Goal: Information Seeking & Learning: Learn about a topic

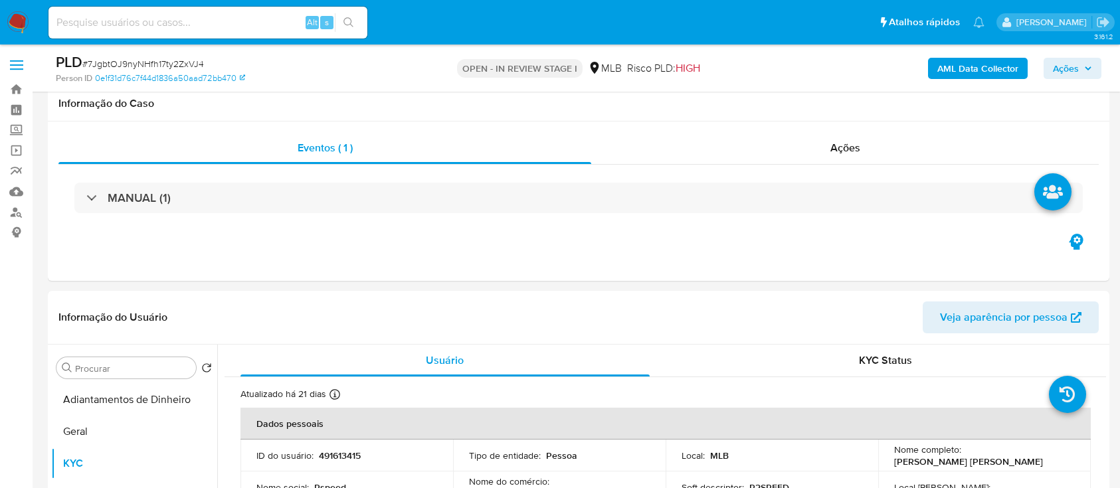
select select "10"
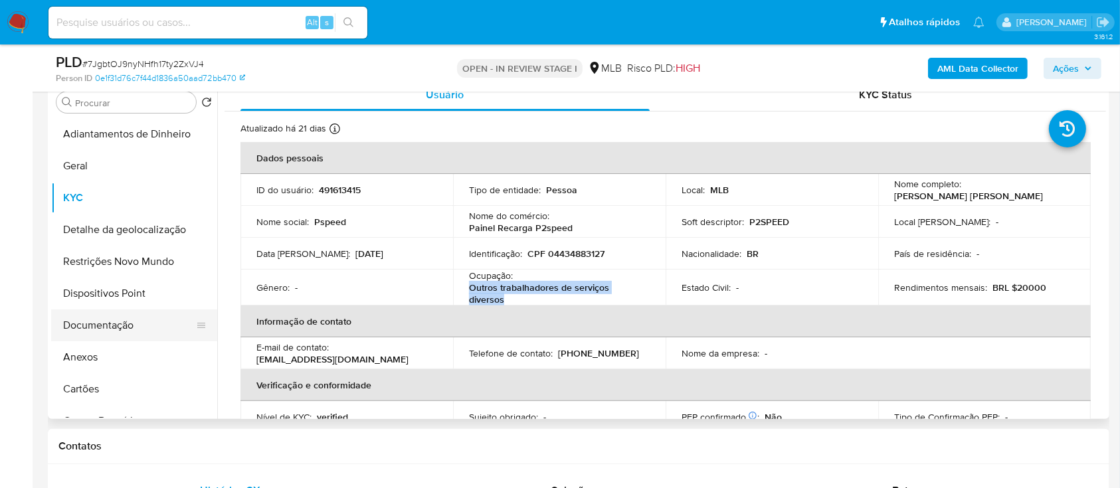
click at [105, 324] on button "Documentação" at bounding box center [128, 326] width 155 height 32
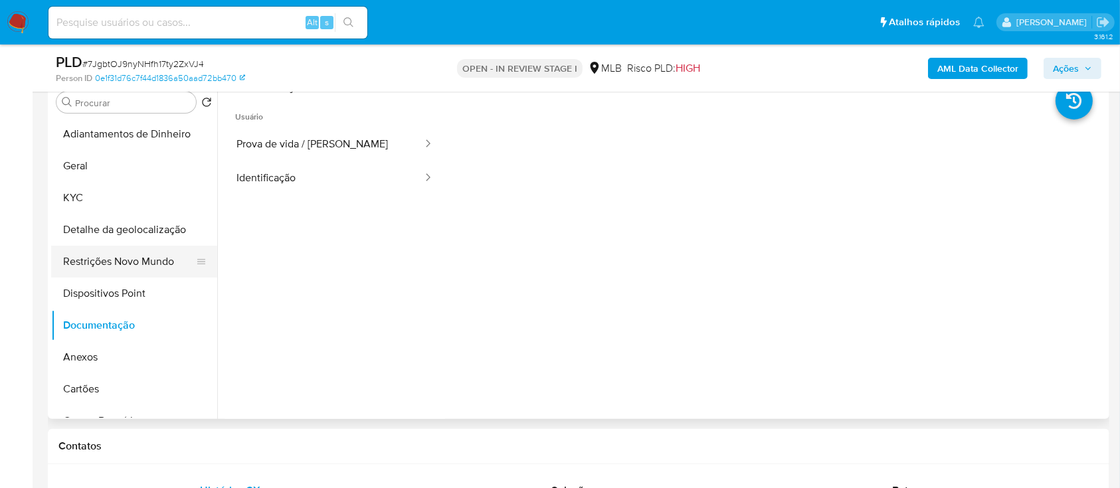
click at [138, 260] on button "Restrições Novo Mundo" at bounding box center [128, 262] width 155 height 32
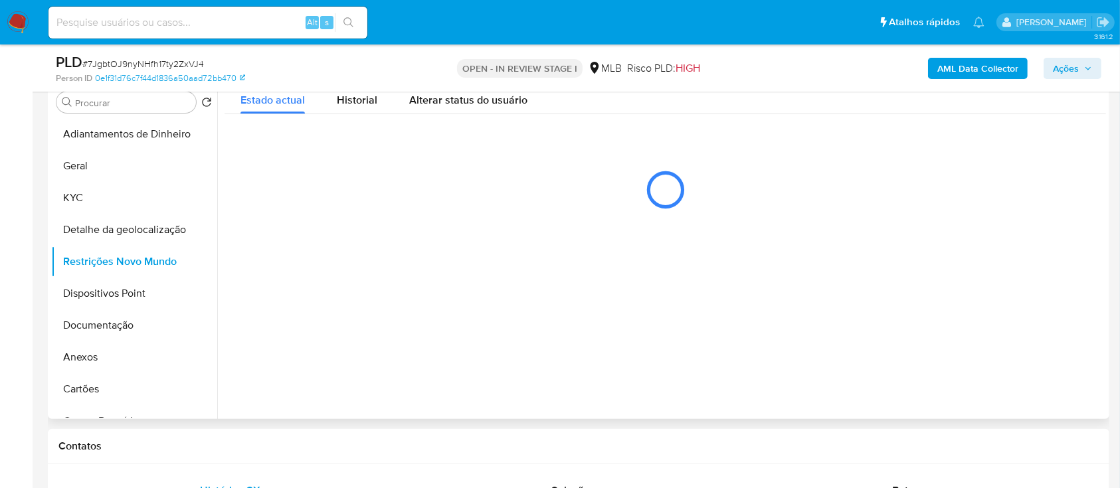
drag, startPoint x: 369, startPoint y: 106, endPoint x: 434, endPoint y: 115, distance: 66.4
click at [369, 106] on span "Historial" at bounding box center [357, 99] width 41 height 15
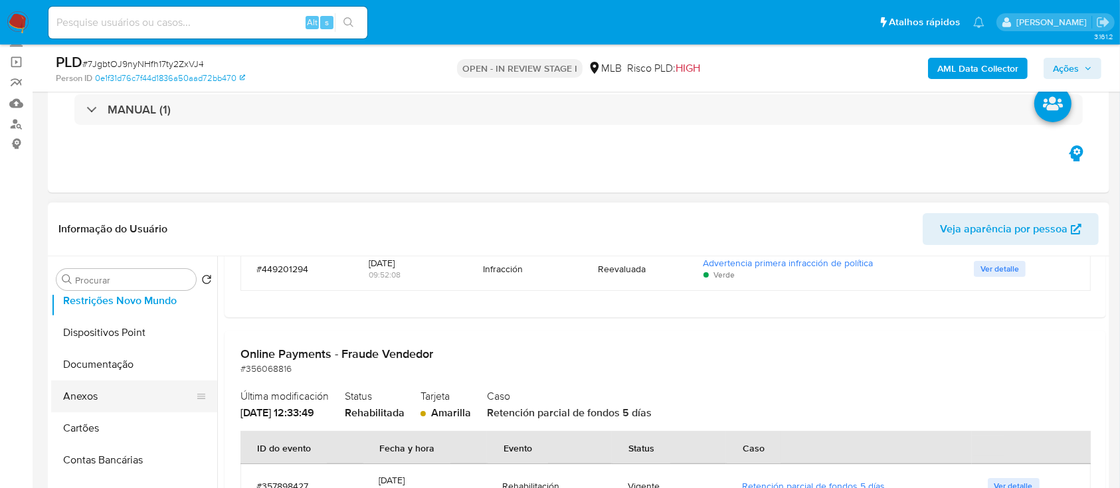
scroll to position [177, 0]
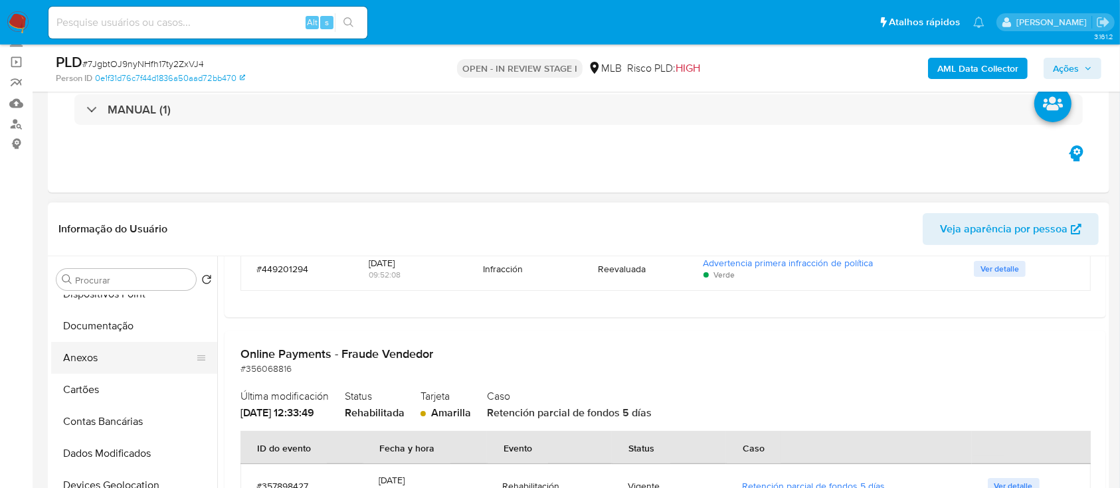
click at [96, 365] on button "Anexos" at bounding box center [128, 358] width 155 height 32
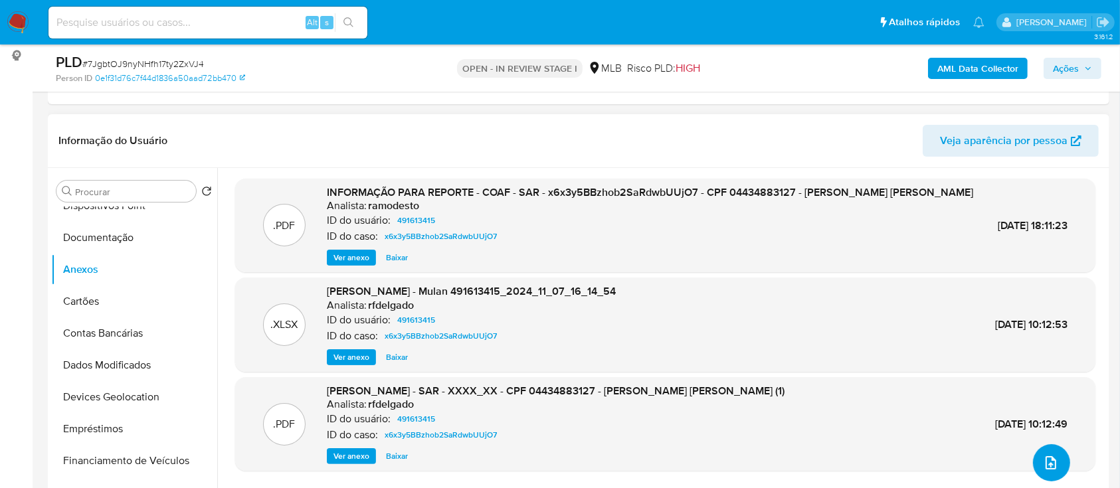
click at [1046, 460] on icon "upload-file" at bounding box center [1051, 463] width 16 height 16
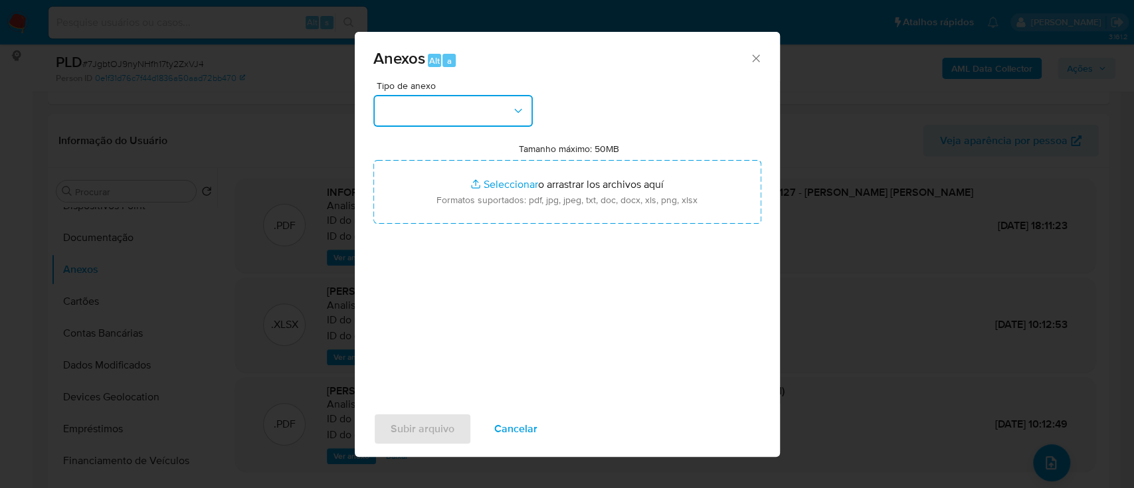
click at [469, 115] on button "button" at bounding box center [452, 111] width 159 height 32
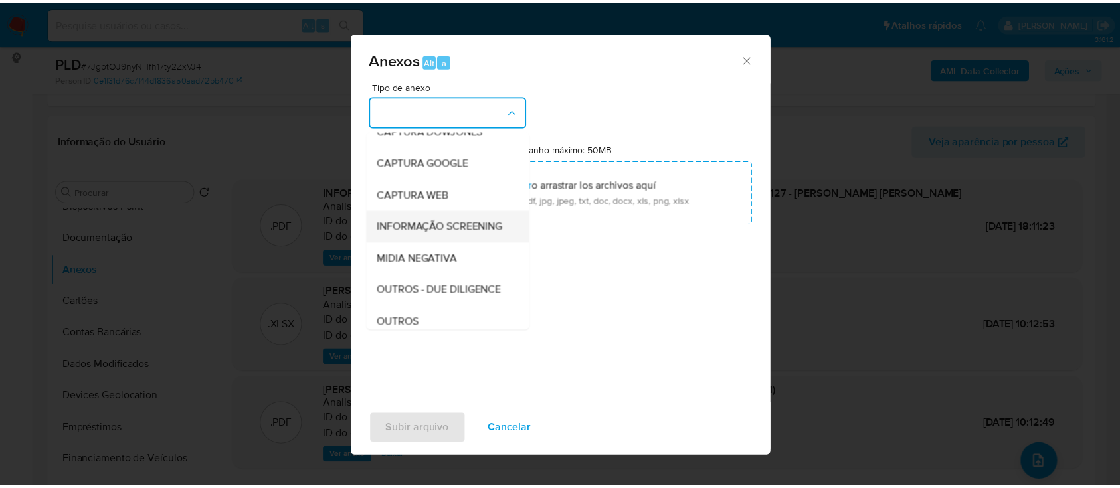
scroll to position [88, 0]
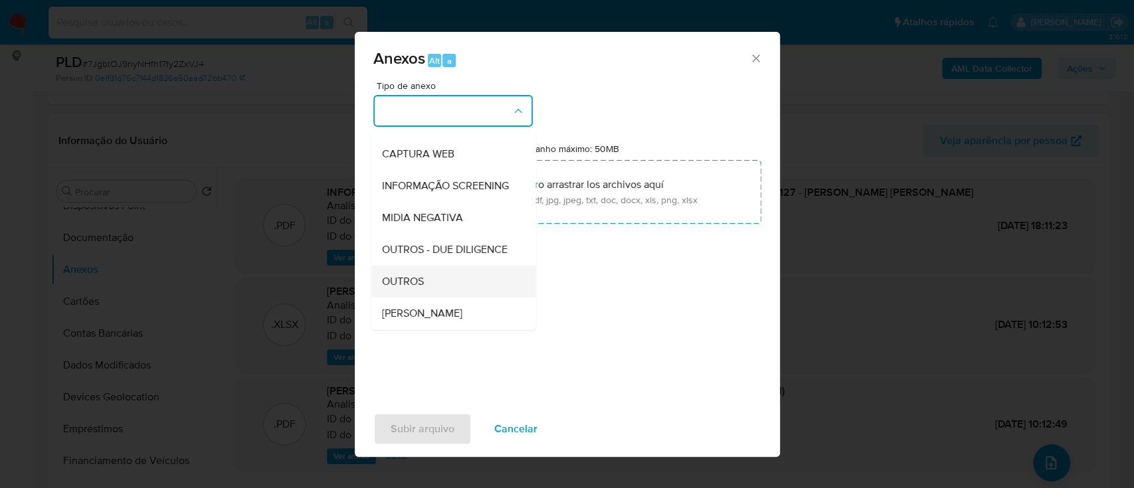
click at [428, 298] on div "OUTROS" at bounding box center [449, 282] width 136 height 32
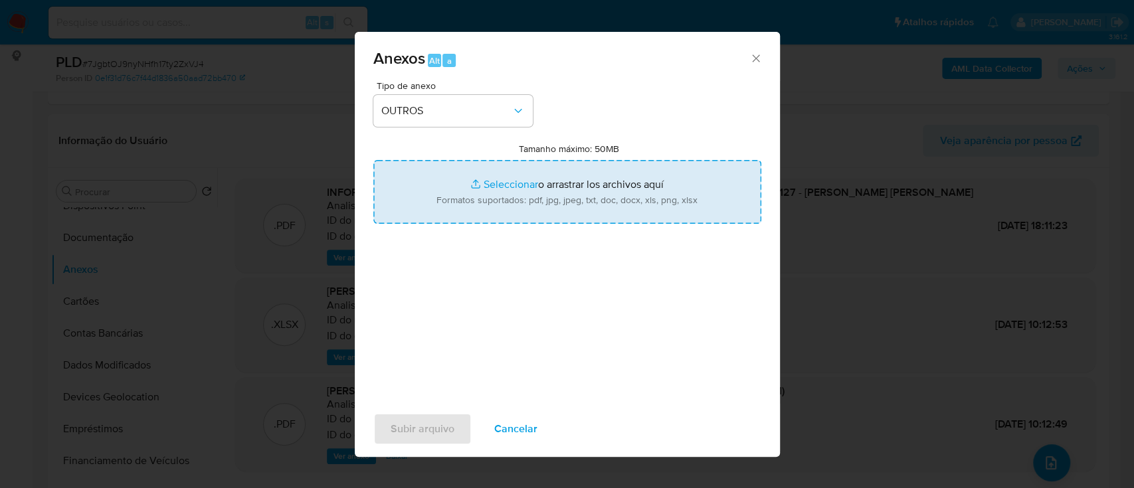
click at [489, 189] on input "Tamanho máximo: 50MB Seleccionar archivos" at bounding box center [567, 192] width 388 height 64
type input "C:\fakepath\Mulan 491613415_2025_10_01_05_50_07.xlsx"
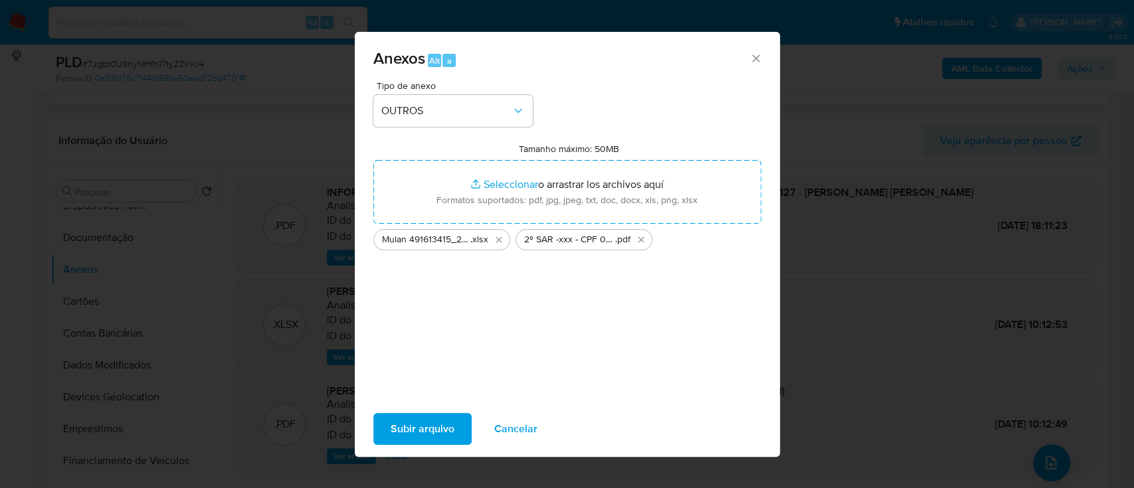
click at [405, 436] on span "Subir arquivo" at bounding box center [423, 429] width 64 height 29
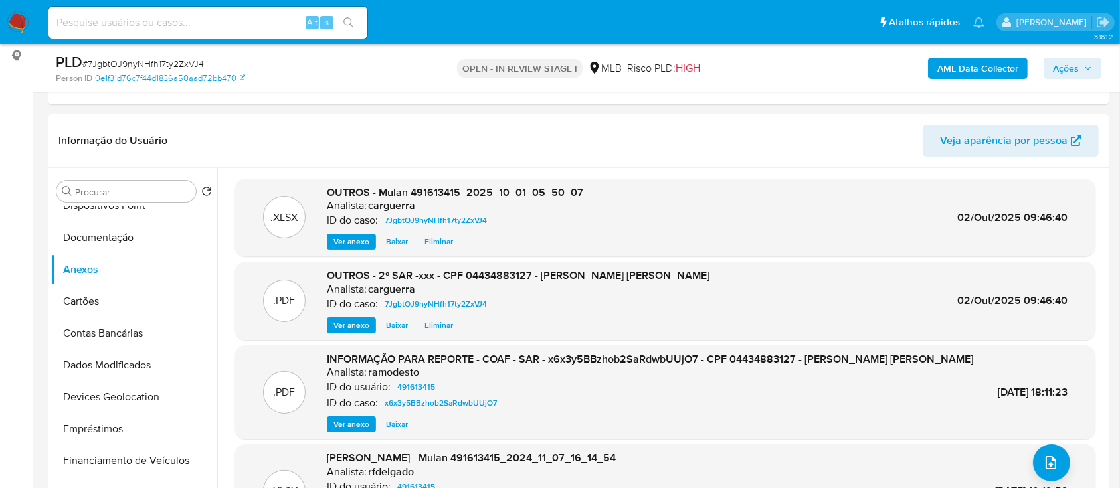
click at [1077, 66] on span "Ações" at bounding box center [1066, 68] width 26 height 21
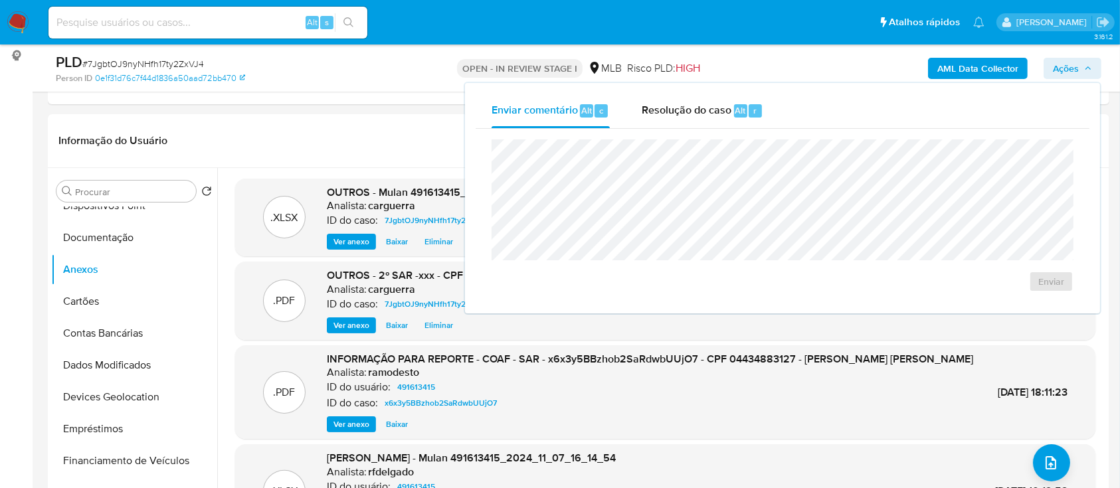
drag, startPoint x: 677, startPoint y: 104, endPoint x: 684, endPoint y: 130, distance: 26.9
click at [677, 104] on span "Resolução do caso" at bounding box center [687, 109] width 90 height 15
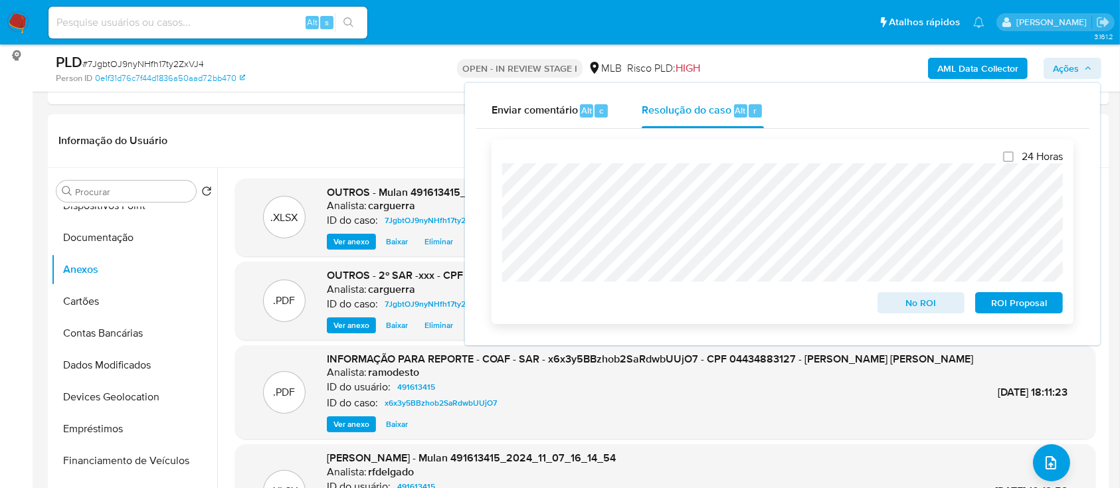
click at [1019, 300] on span "ROI Proposal" at bounding box center [1019, 303] width 69 height 19
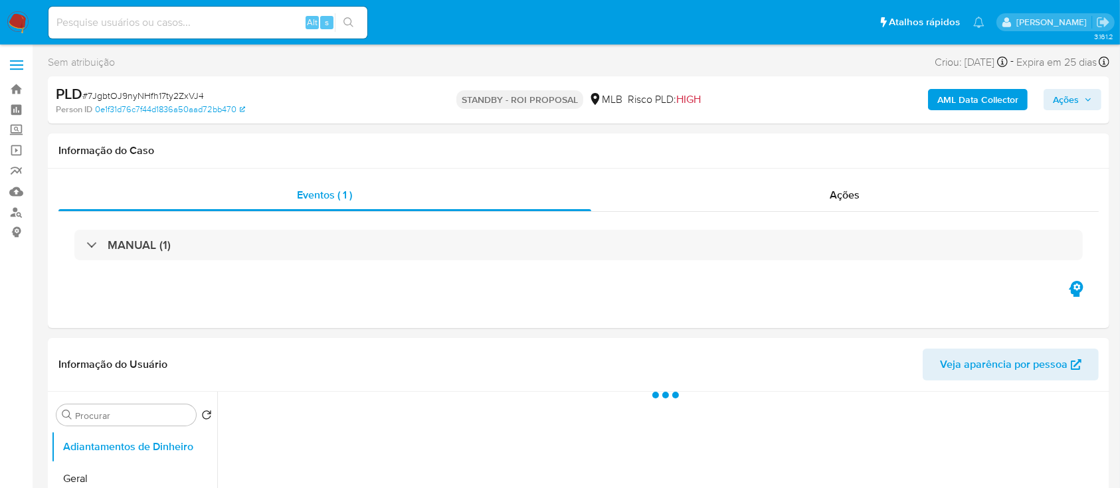
select select "10"
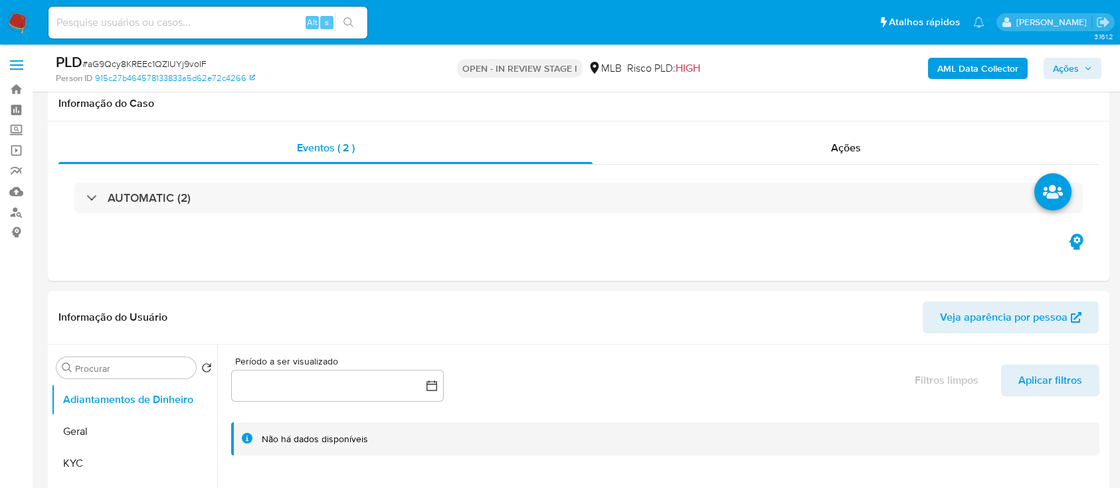
select select "10"
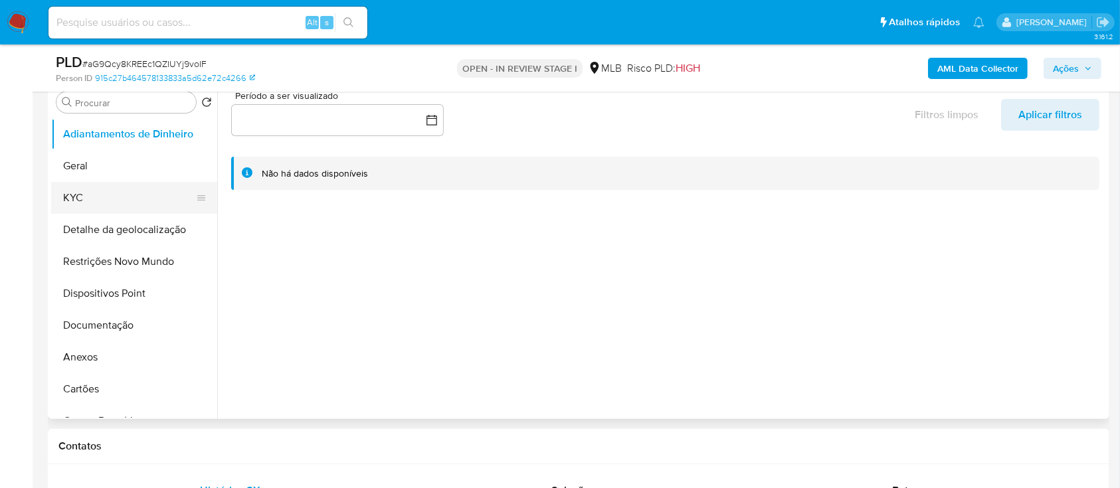
drag, startPoint x: 74, startPoint y: 173, endPoint x: 81, endPoint y: 187, distance: 15.5
click at [74, 175] on button "Geral" at bounding box center [134, 166] width 166 height 32
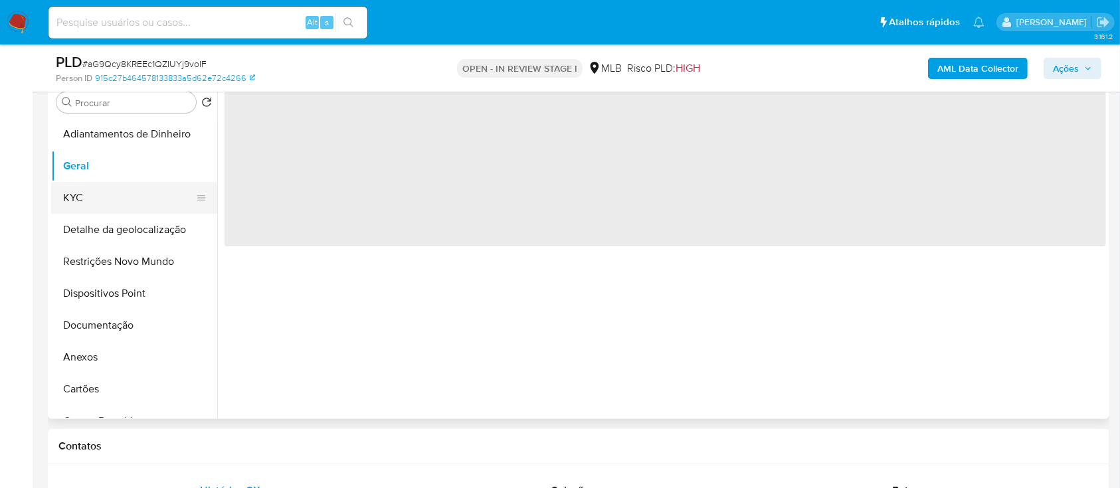
click at [81, 189] on button "KYC" at bounding box center [128, 198] width 155 height 32
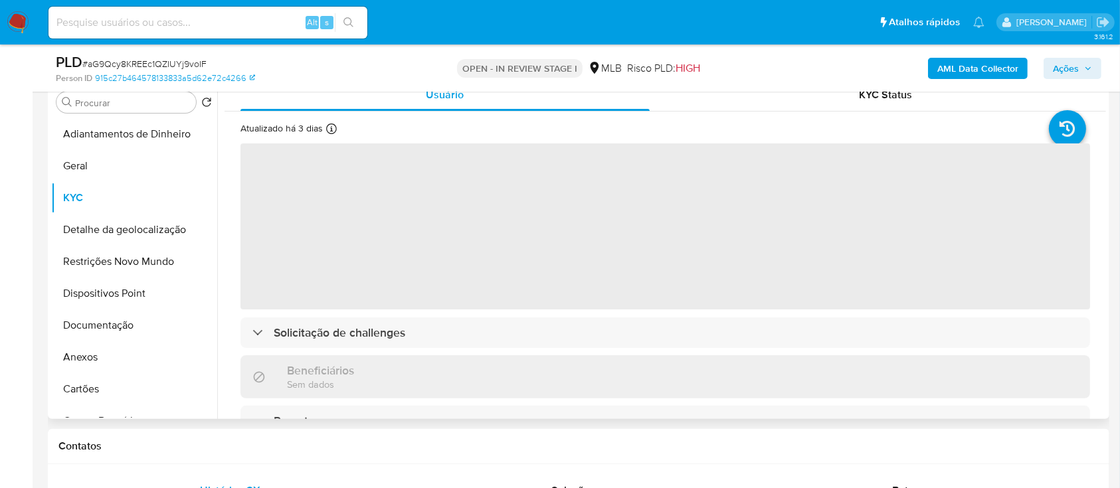
scroll to position [177, 0]
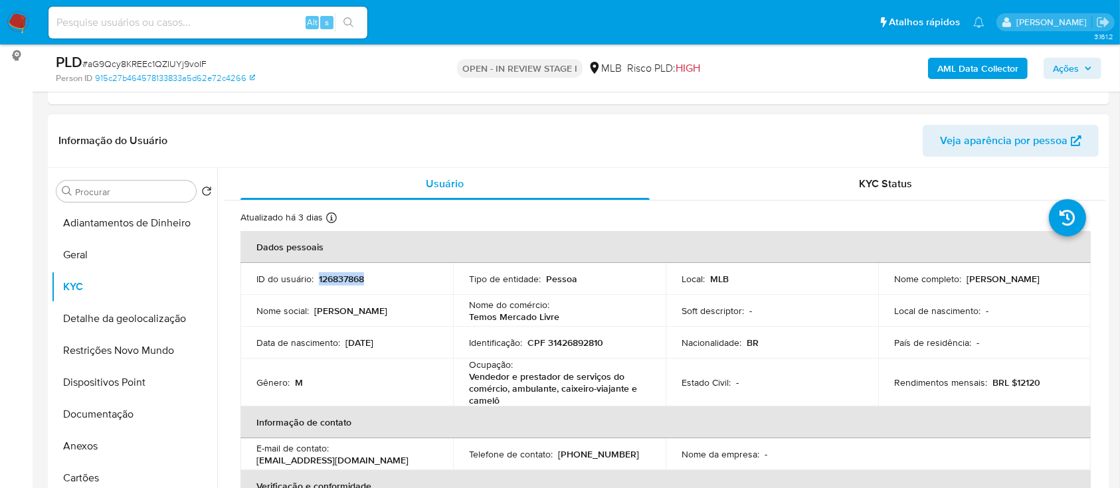
drag, startPoint x: 372, startPoint y: 282, endPoint x: 361, endPoint y: 288, distance: 13.1
click at [317, 274] on div "ID do usuário : 126837868" at bounding box center [346, 279] width 181 height 12
copy p "126837868"
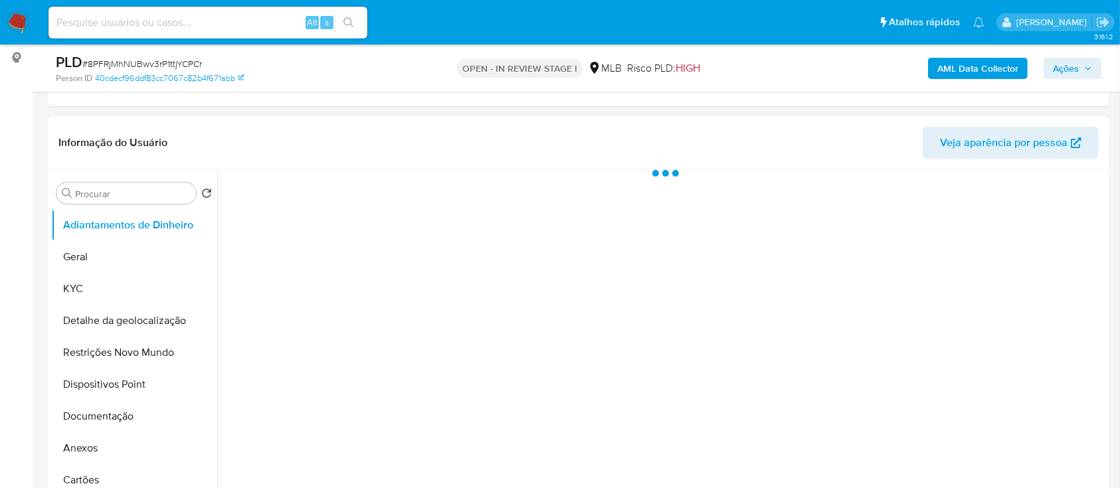
scroll to position [177, 0]
select select "10"
drag, startPoint x: 108, startPoint y: 282, endPoint x: 207, endPoint y: 261, distance: 101.9
click at [108, 284] on button "KYC" at bounding box center [134, 287] width 166 height 32
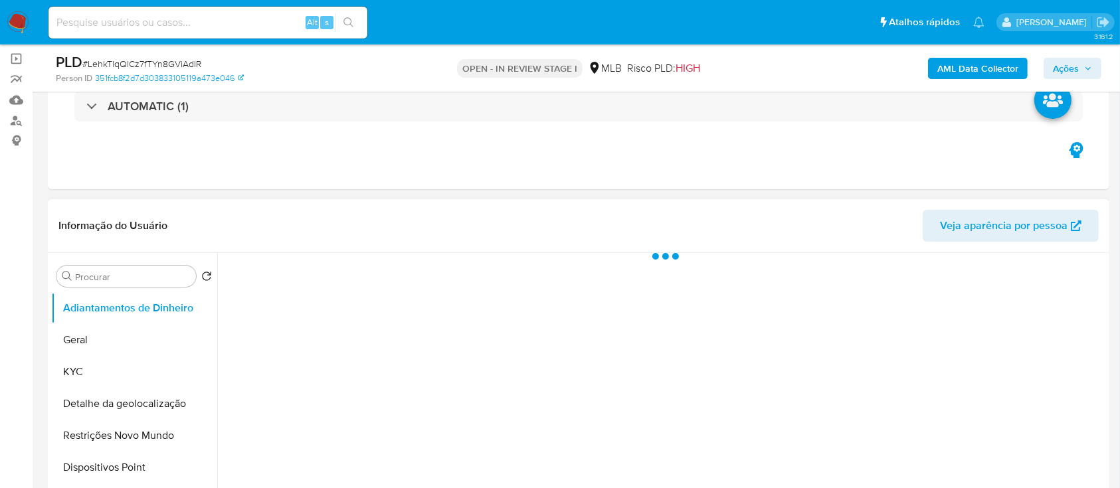
scroll to position [266, 0]
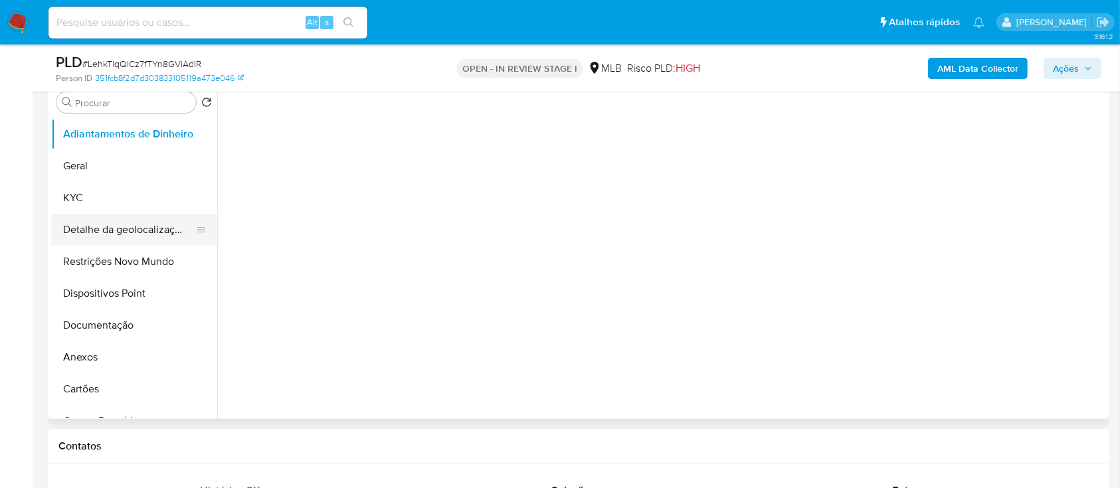
select select "10"
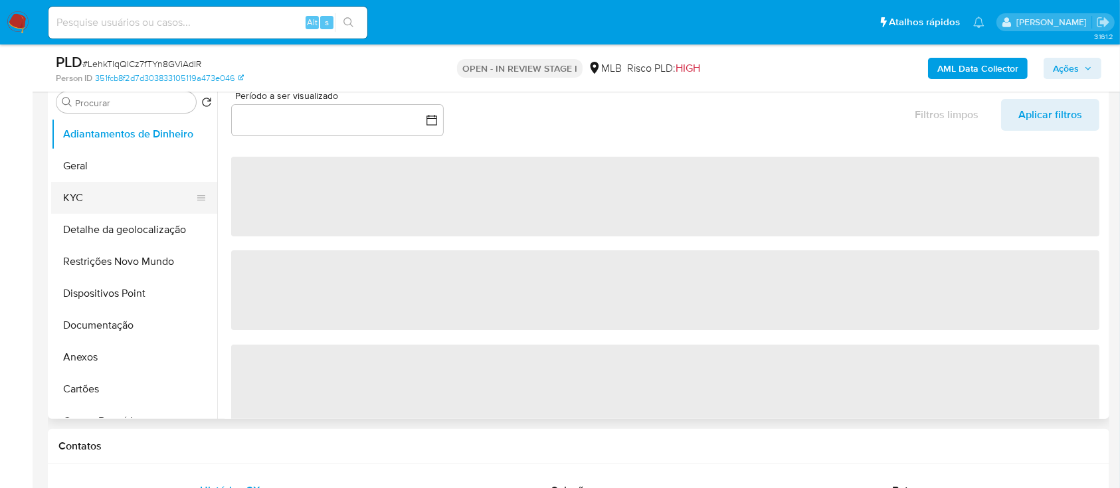
click at [102, 205] on button "KYC" at bounding box center [128, 198] width 155 height 32
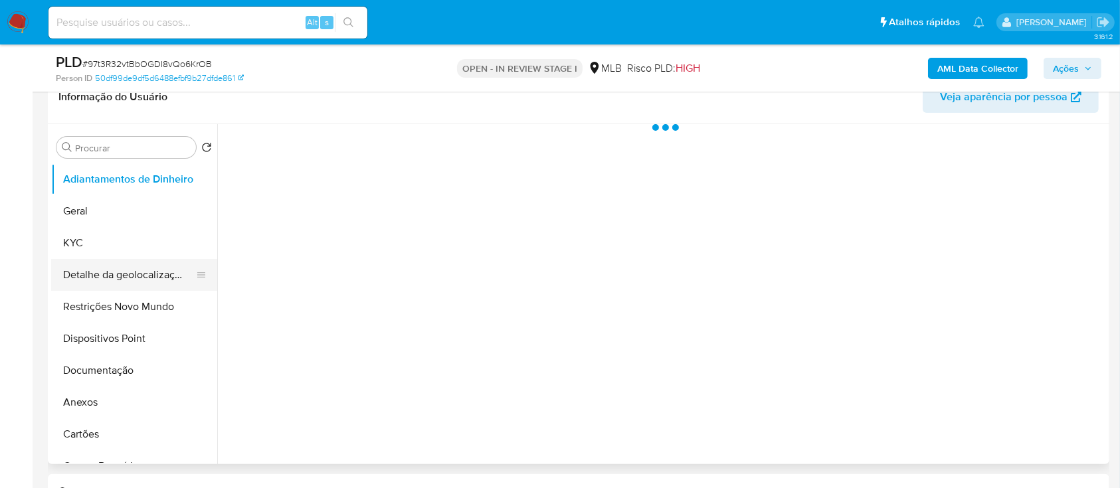
scroll to position [266, 0]
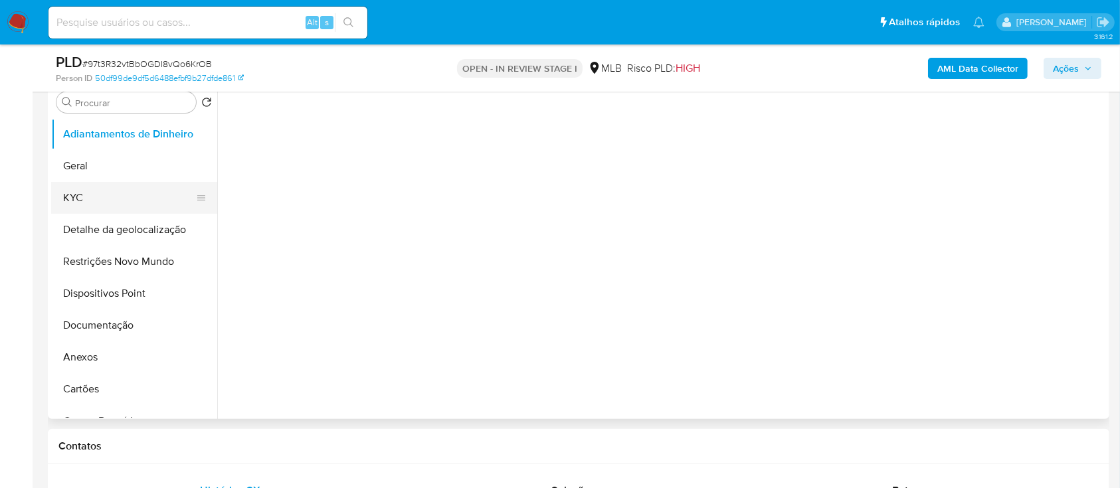
select select "10"
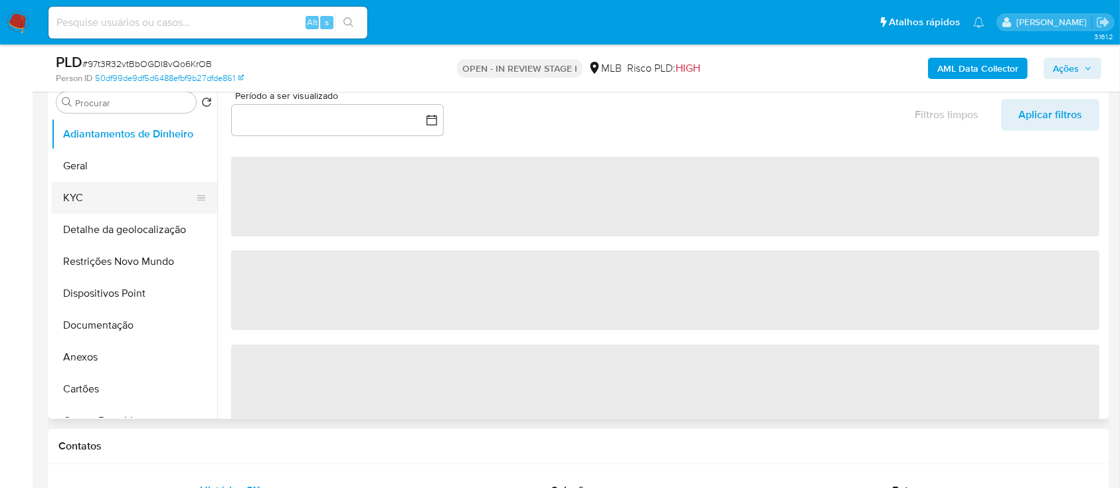
click at [78, 193] on button "KYC" at bounding box center [128, 198] width 155 height 32
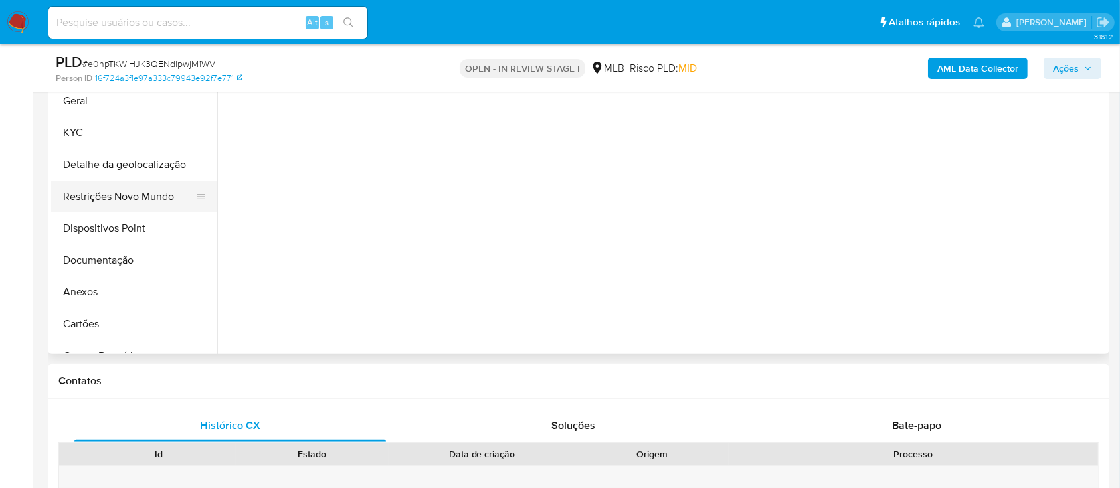
scroll to position [354, 0]
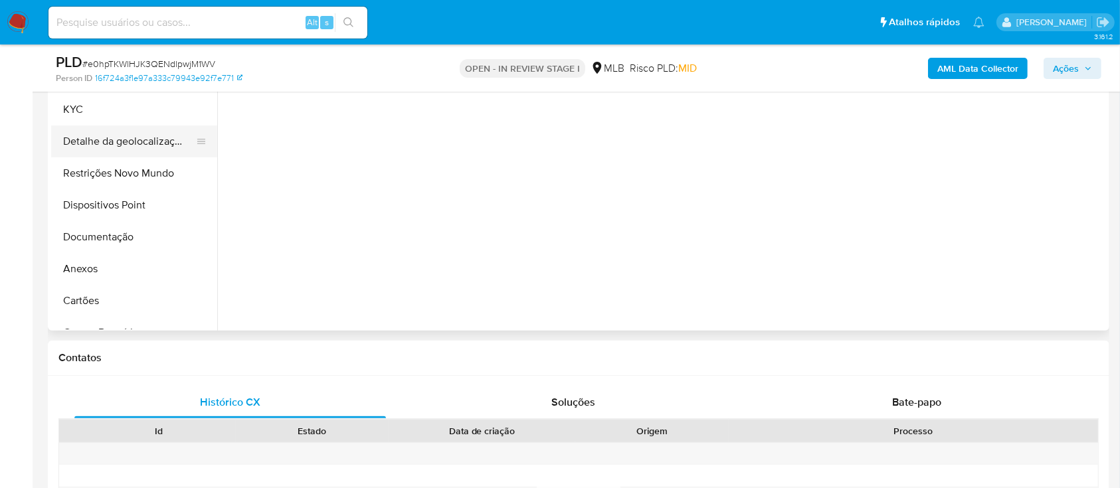
select select "10"
click at [96, 91] on div "PLD # e0hpTKWlHJK3QENdlpwjM1WV Person ID 16f724a3f1e97a333c79943e92f7e771 OPEN …" at bounding box center [579, 68] width 1062 height 47
drag, startPoint x: 97, startPoint y: 109, endPoint x: 106, endPoint y: 111, distance: 9.5
click at [97, 110] on button "KYC" at bounding box center [128, 110] width 155 height 32
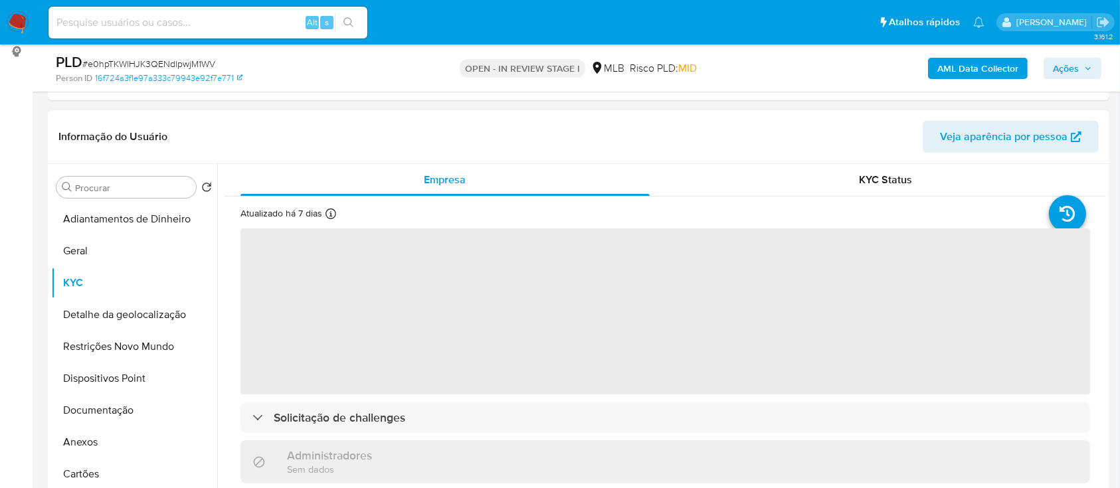
scroll to position [177, 0]
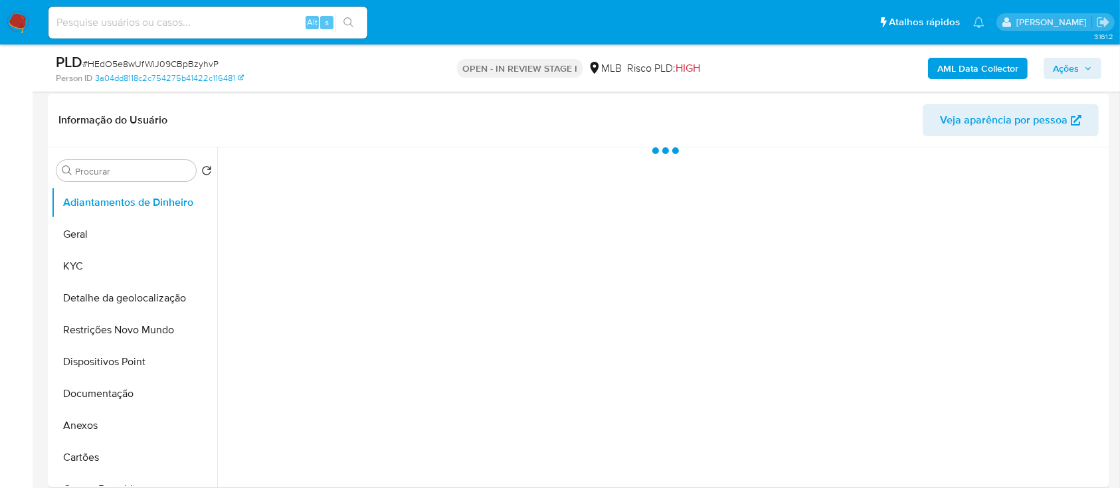
scroll to position [266, 0]
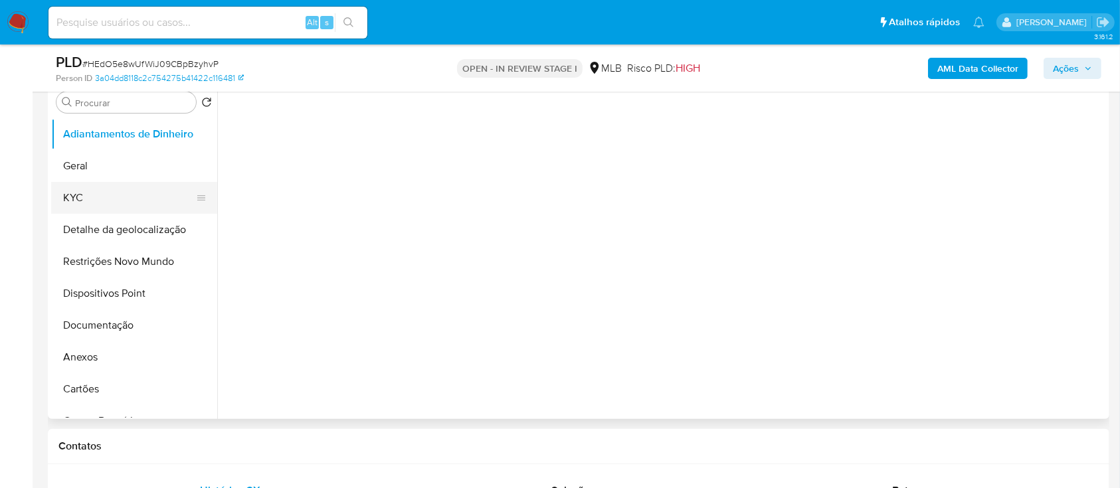
select select "10"
click at [102, 195] on button "KYC" at bounding box center [128, 198] width 155 height 32
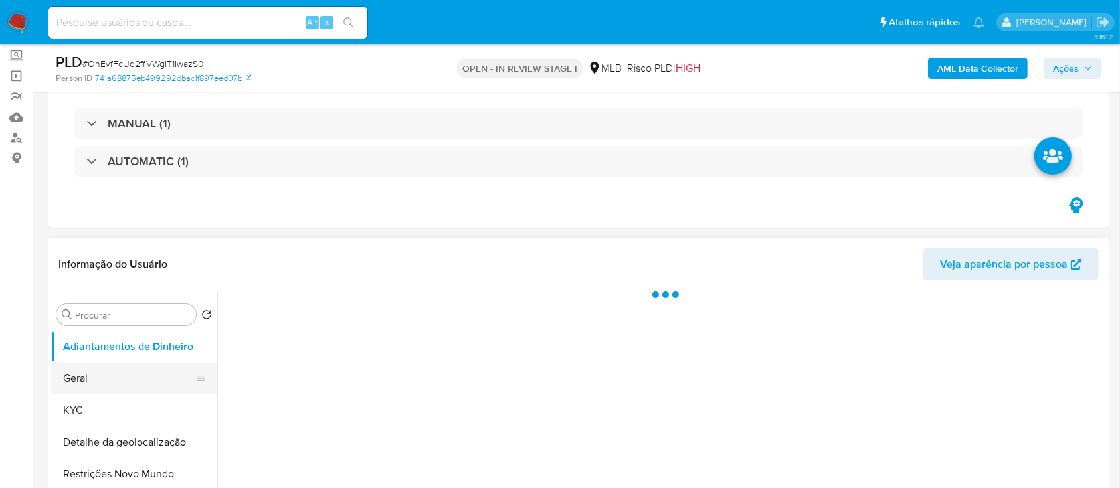
scroll to position [177, 0]
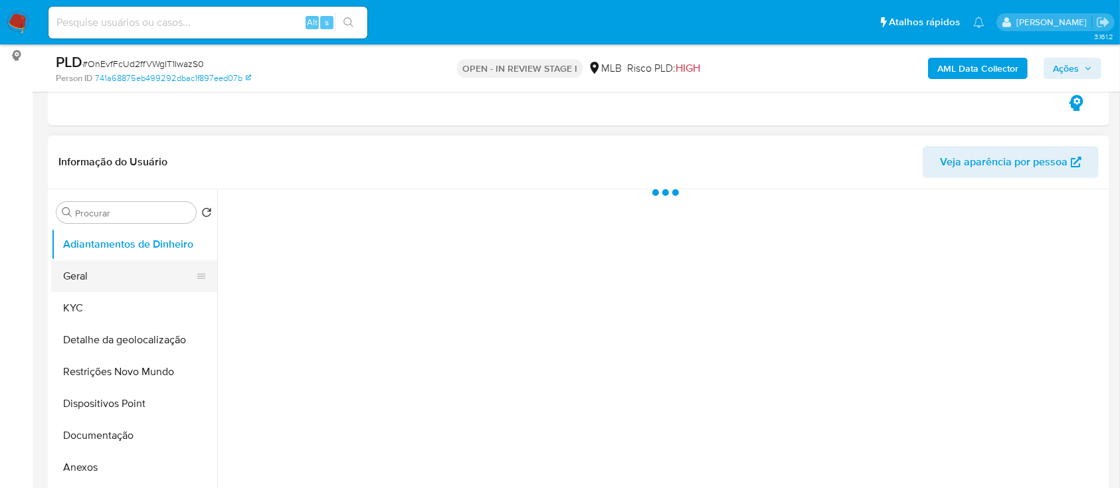
select select "10"
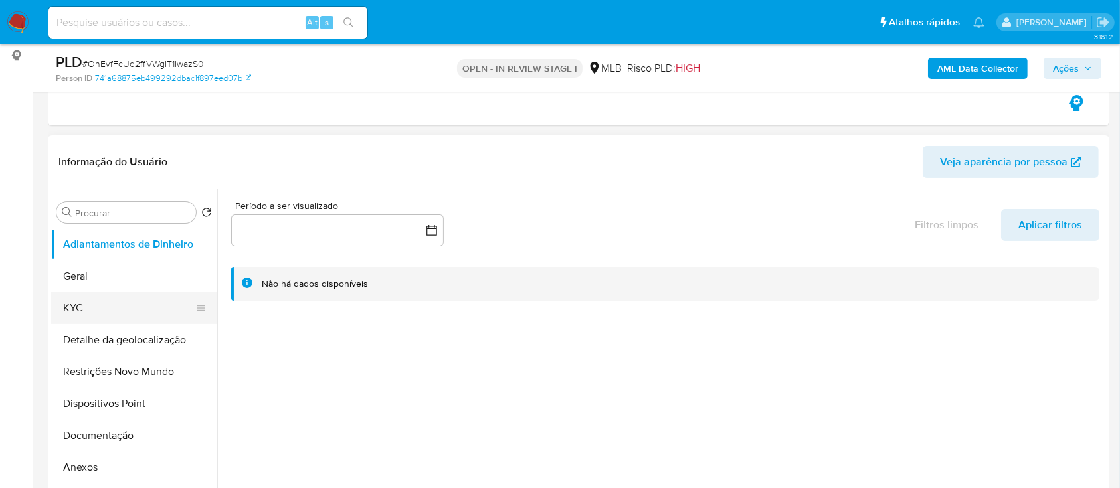
click at [91, 311] on button "KYC" at bounding box center [128, 308] width 155 height 32
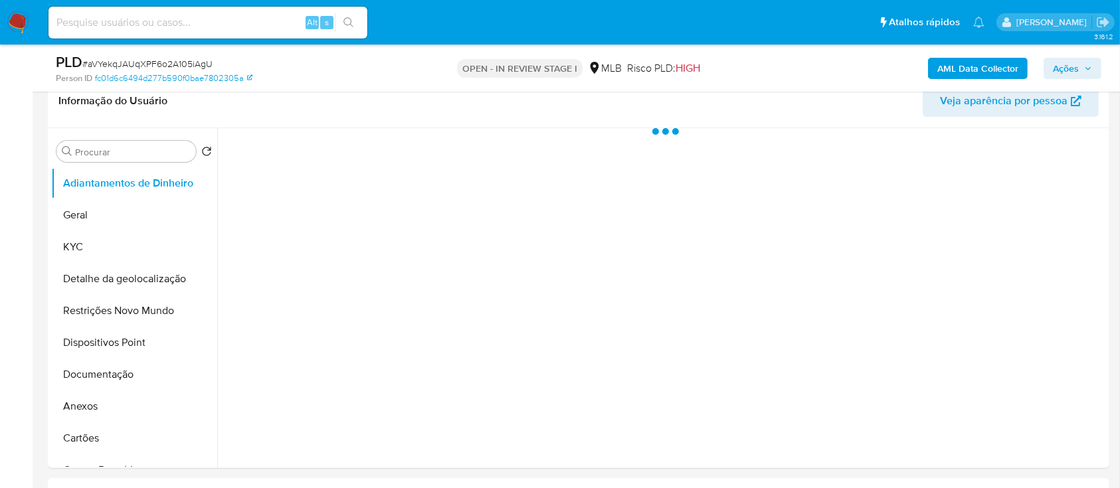
scroll to position [266, 0]
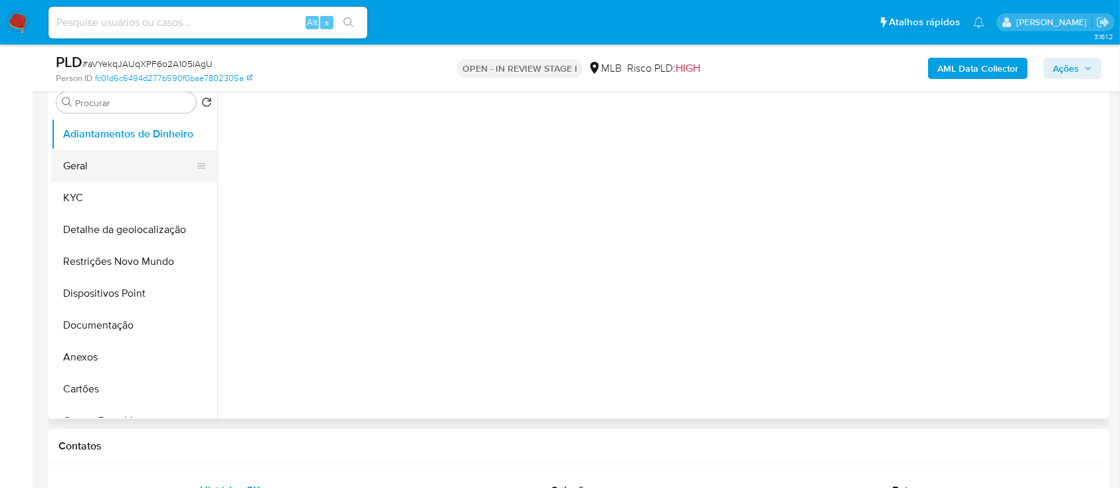
select select "10"
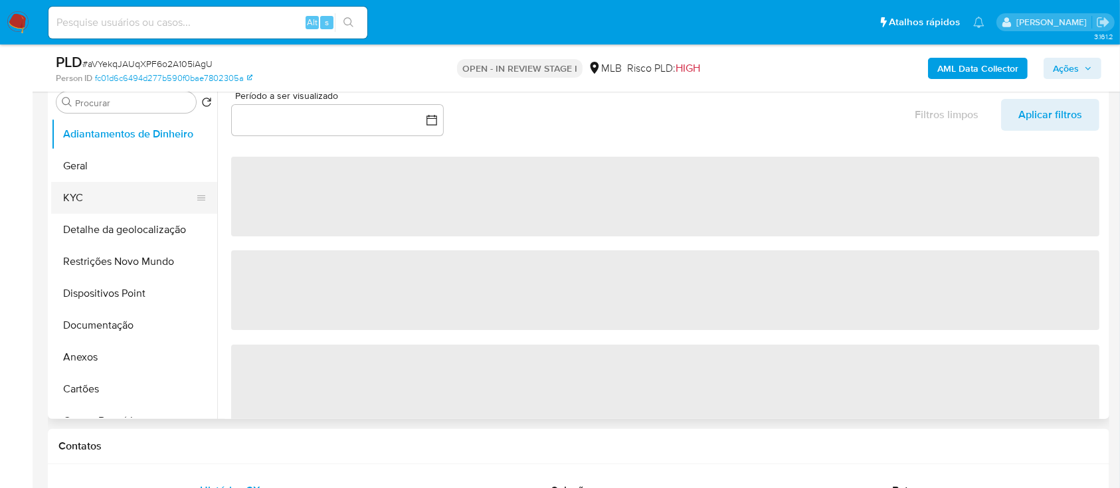
click at [86, 195] on button "KYC" at bounding box center [128, 198] width 155 height 32
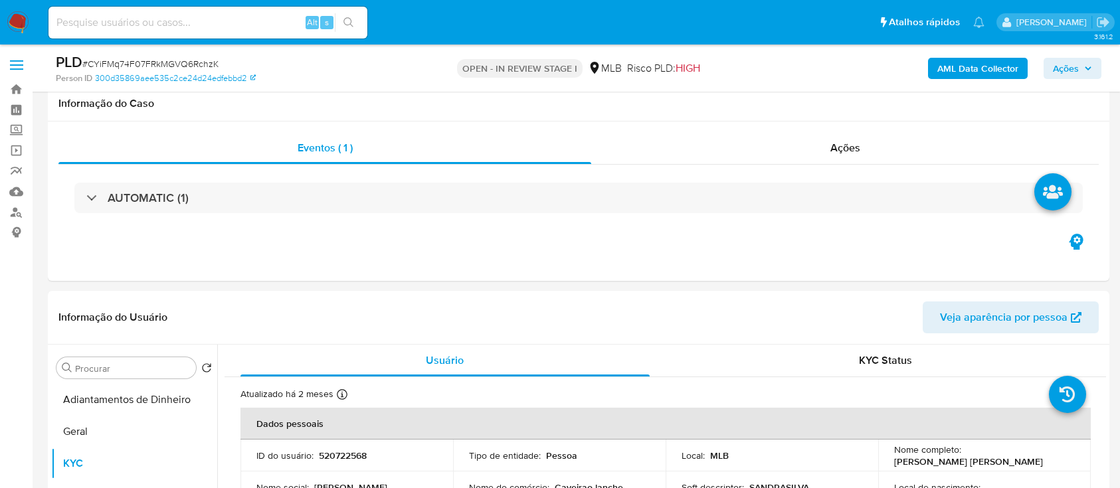
select select "10"
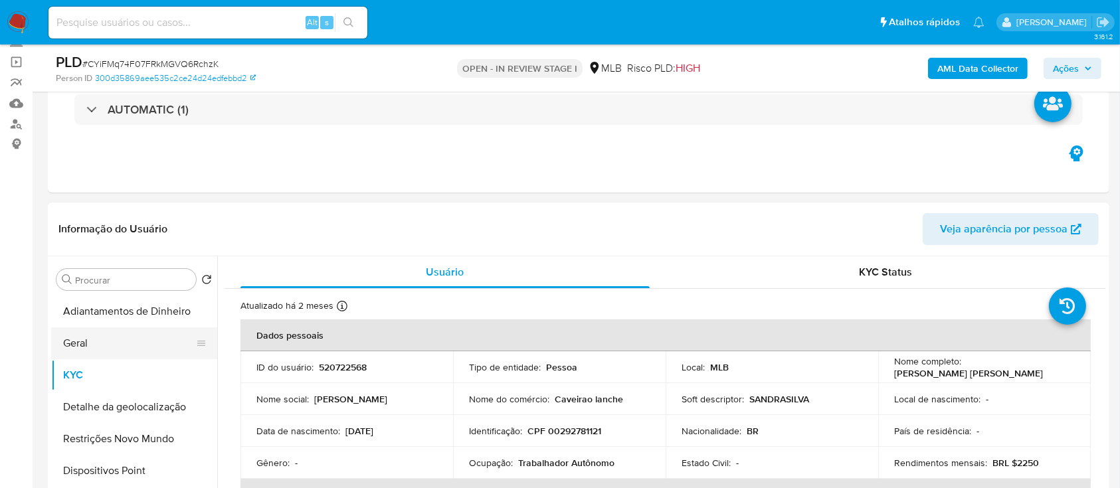
click at [126, 328] on button "Geral" at bounding box center [128, 344] width 155 height 32
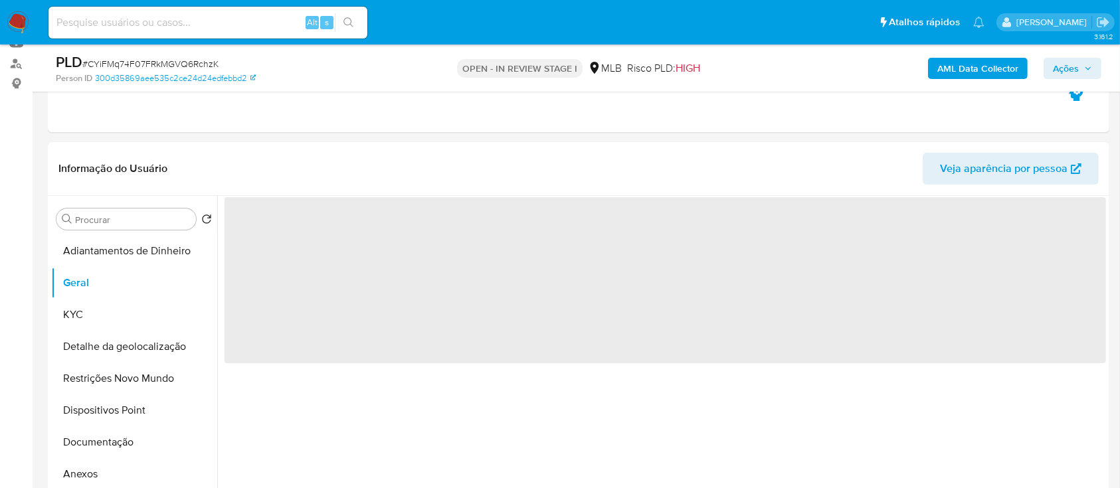
scroll to position [177, 0]
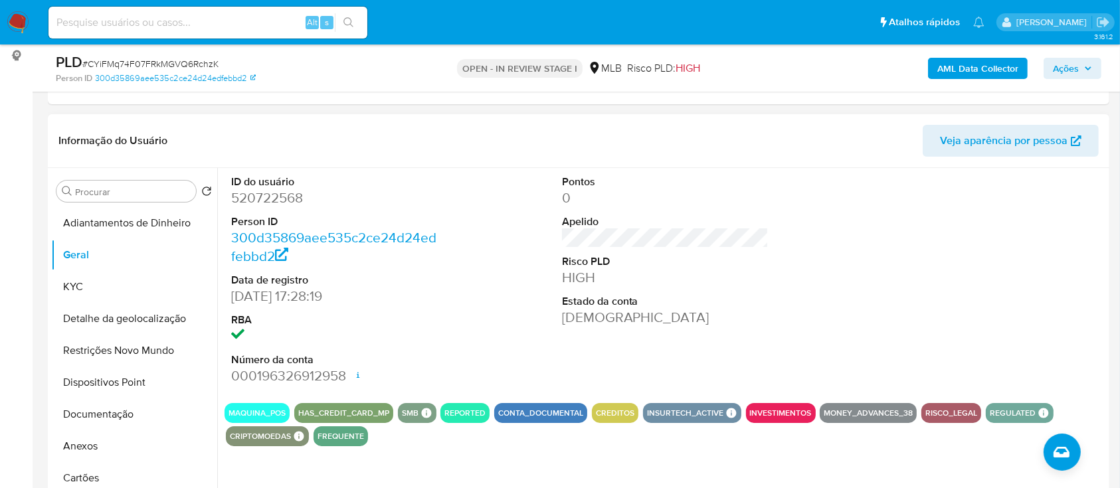
drag, startPoint x: 947, startPoint y: 251, endPoint x: 826, endPoint y: 181, distance: 139.3
click at [946, 250] on div at bounding box center [996, 280] width 221 height 225
click at [99, 287] on button "KYC" at bounding box center [128, 287] width 155 height 32
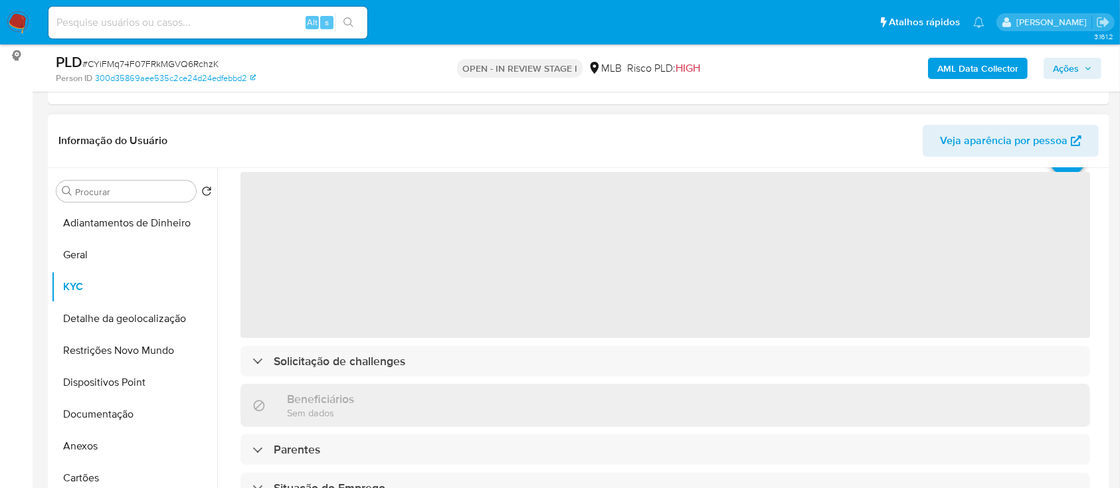
scroll to position [88, 0]
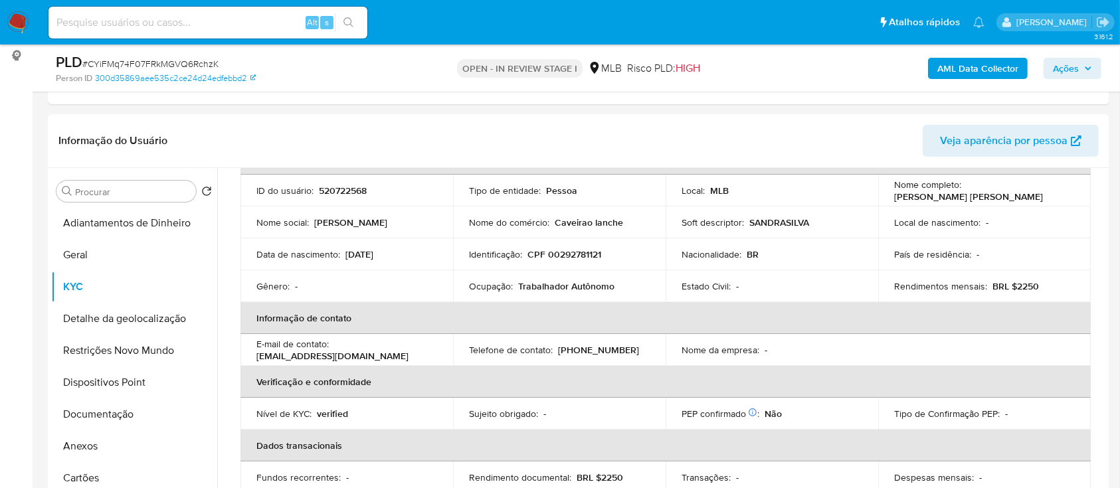
drag, startPoint x: 31, startPoint y: 118, endPoint x: 238, endPoint y: 5, distance: 236.0
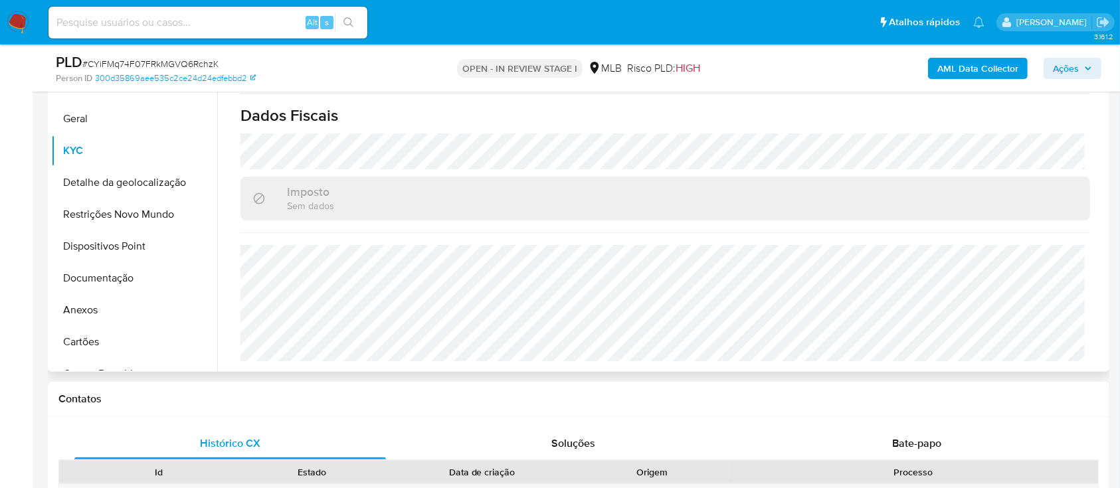
scroll to position [354, 0]
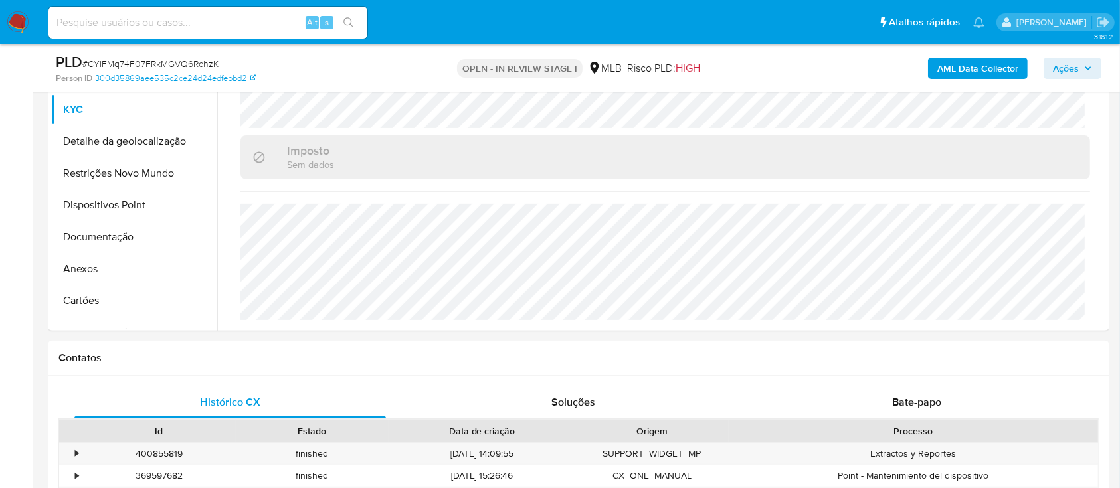
click at [84, 137] on button "Detalhe da geolocalização" at bounding box center [128, 142] width 155 height 32
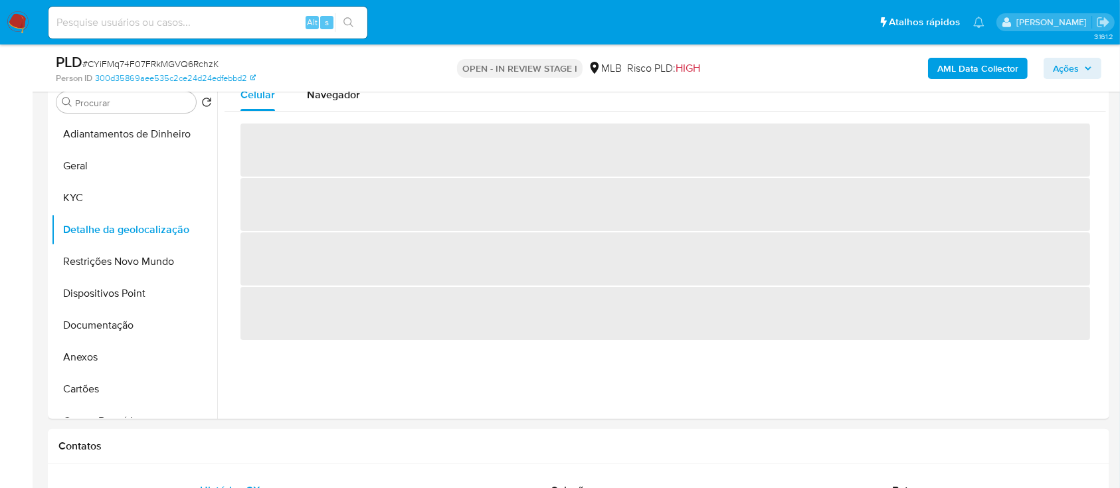
scroll to position [177, 0]
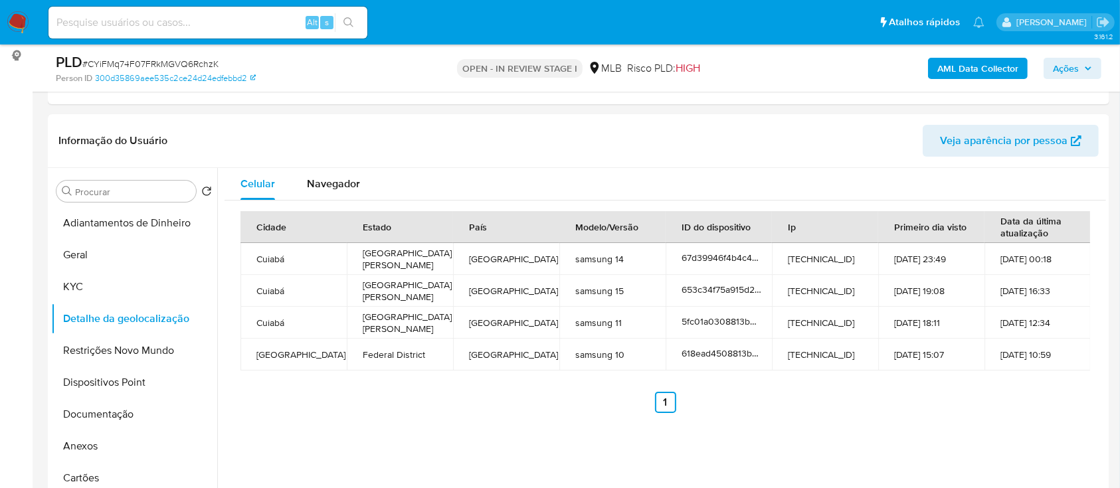
click at [128, 347] on button "Restrições Novo Mundo" at bounding box center [128, 351] width 155 height 32
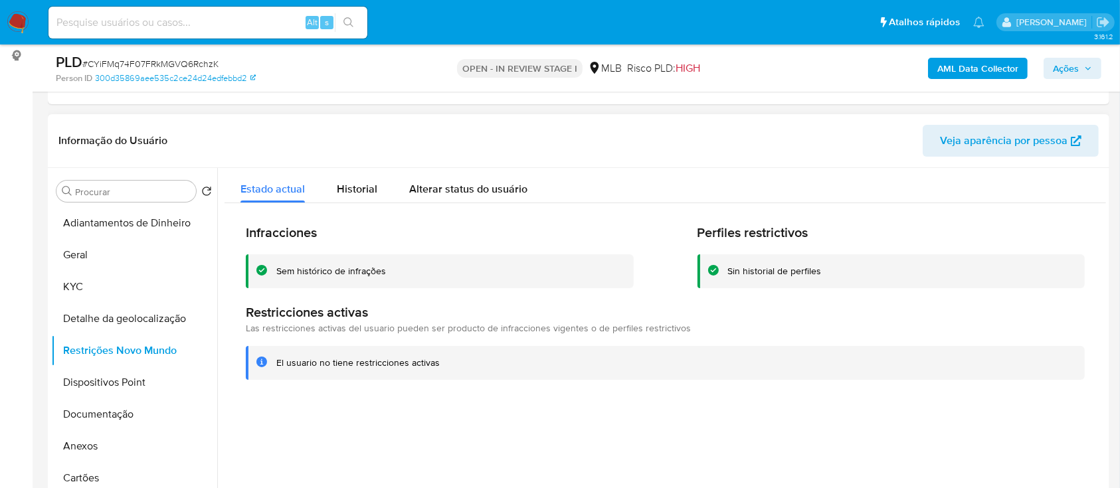
click at [935, 411] on div at bounding box center [661, 338] width 889 height 340
click at [138, 377] on button "Dispositivos Point" at bounding box center [128, 383] width 155 height 32
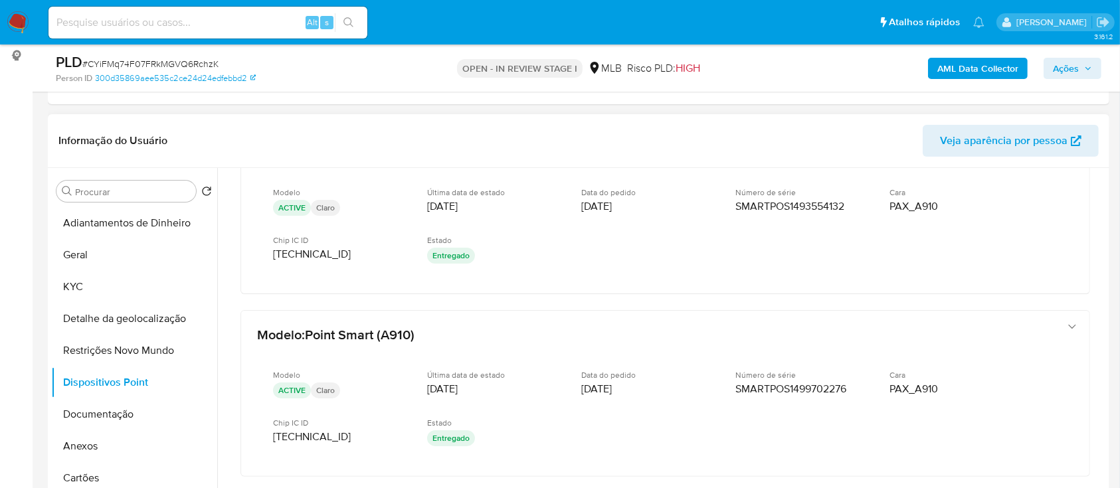
scroll to position [36, 0]
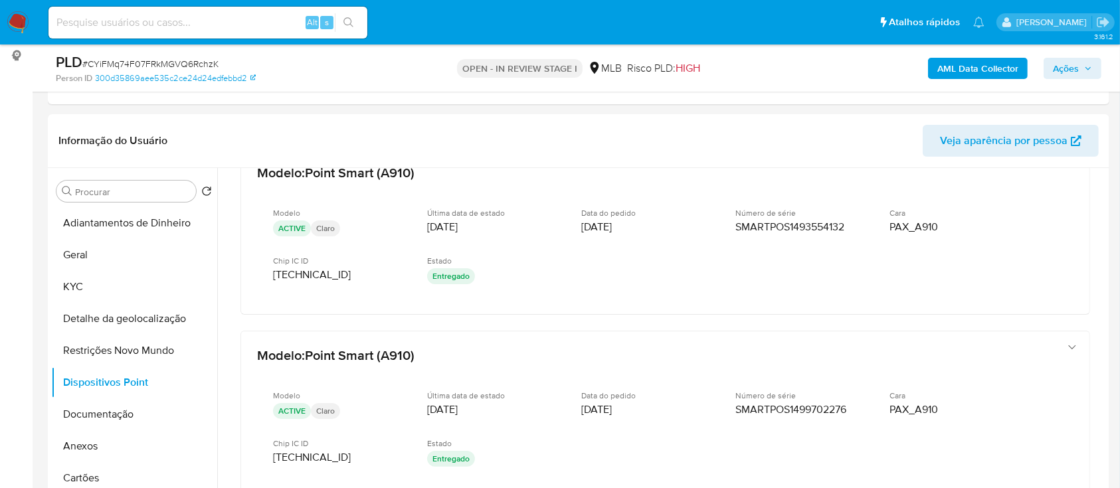
drag, startPoint x: 21, startPoint y: 191, endPoint x: 190, endPoint y: 35, distance: 229.9
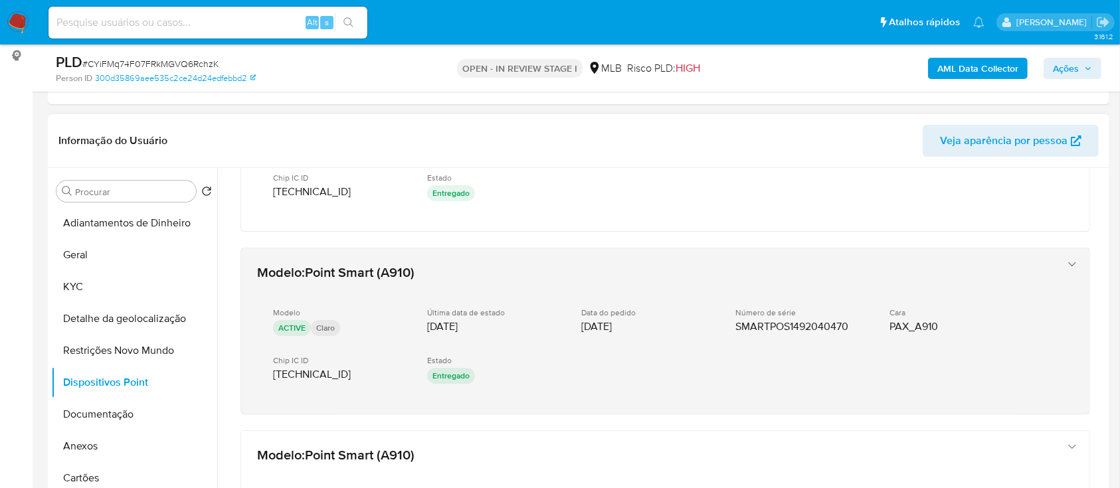
scroll to position [390, 0]
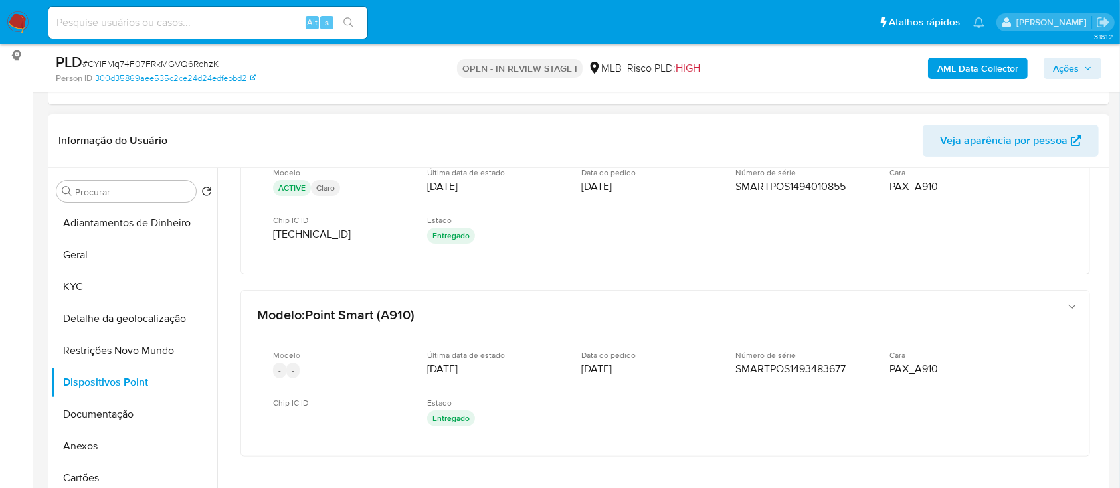
scroll to position [653, 0]
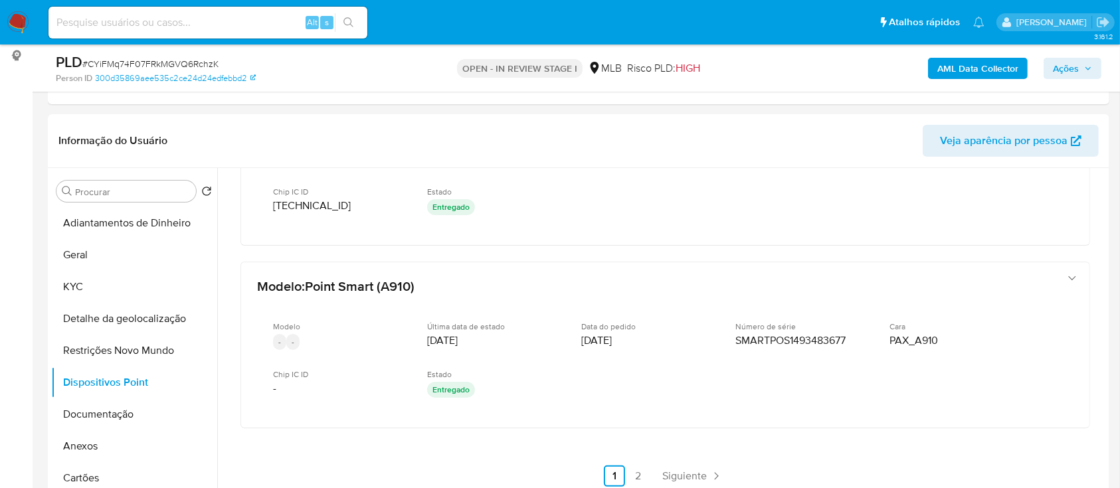
click at [640, 476] on link "2" at bounding box center [638, 476] width 21 height 21
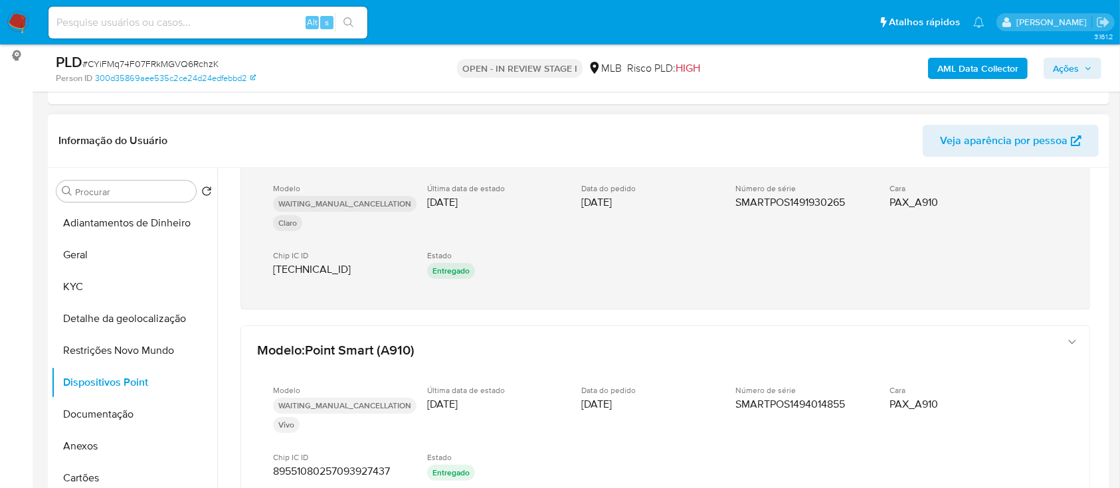
scroll to position [88, 0]
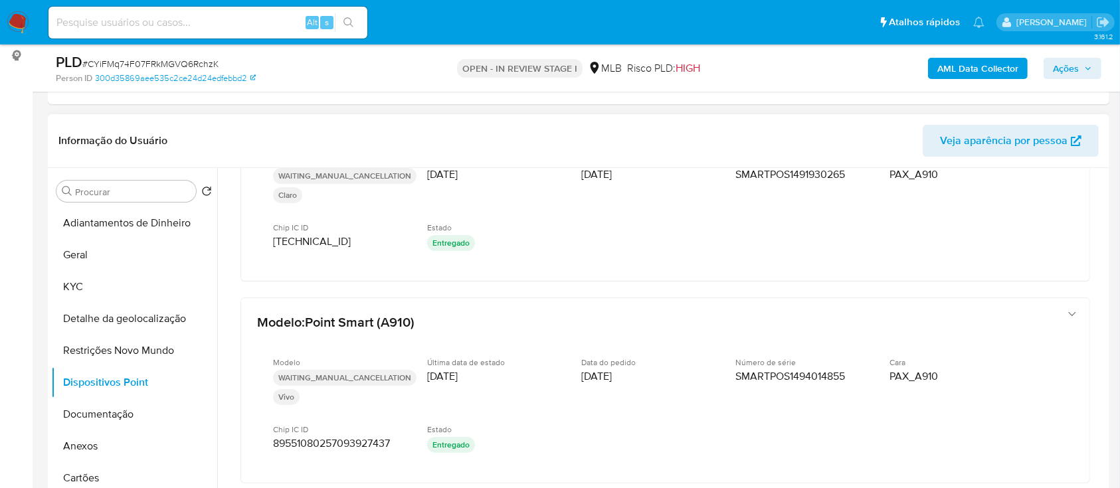
drag, startPoint x: 1106, startPoint y: 283, endPoint x: 1103, endPoint y: 273, distance: 10.3
click at [1103, 273] on div "Procurar Retornar ao pedido padrão Adiantamentos de Dinheiro Geral KYC Detalhe …" at bounding box center [579, 338] width 1062 height 340
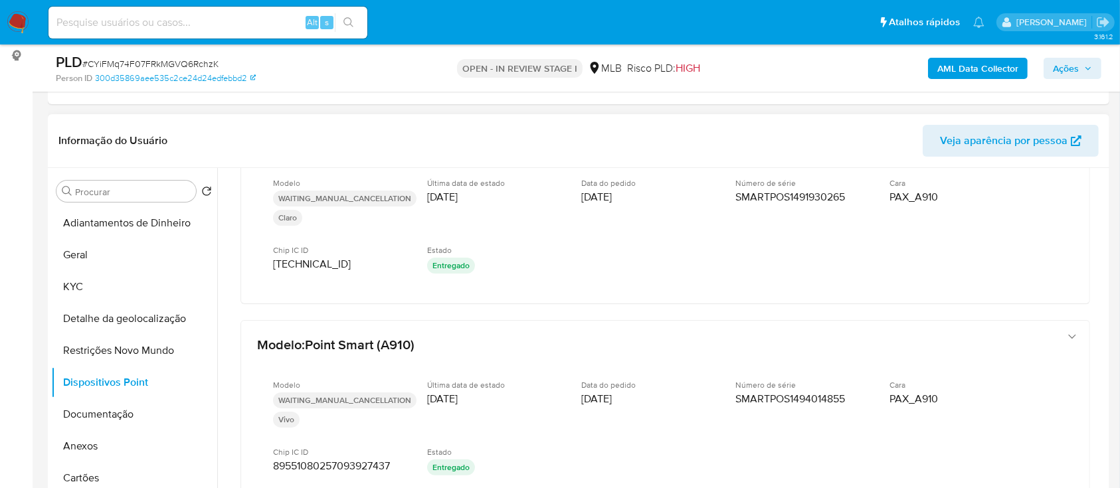
scroll to position [68, 0]
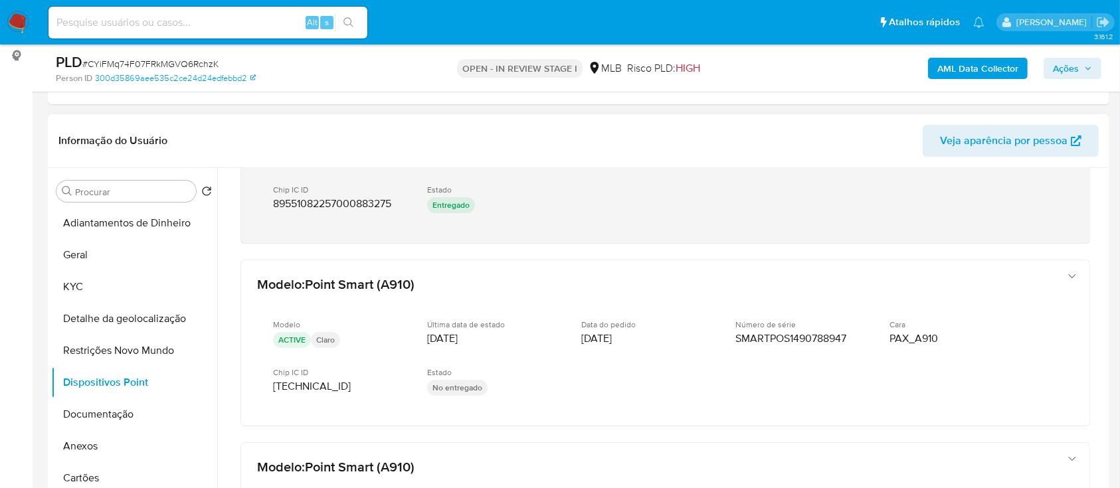
scroll to position [423, 0]
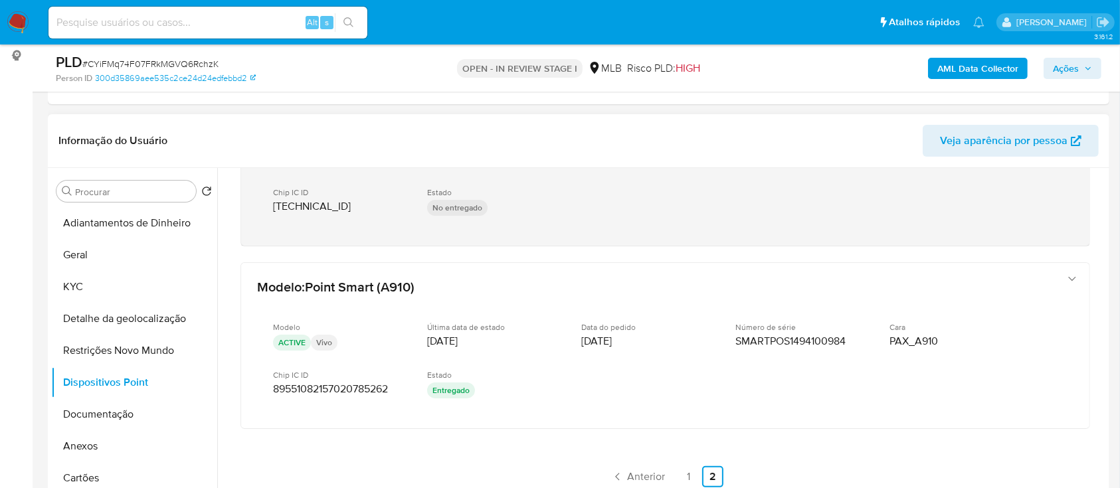
scroll to position [691, 0]
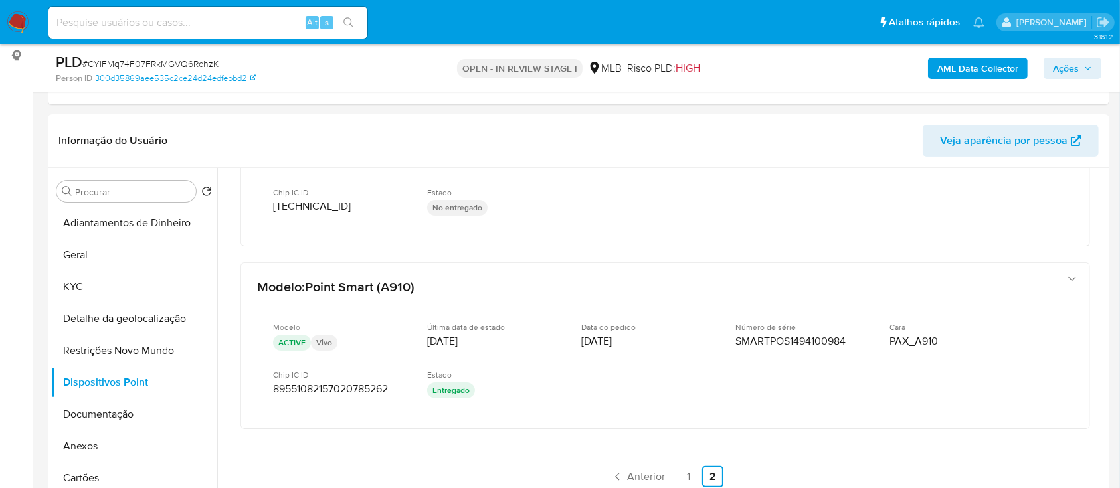
click at [96, 424] on button "Documentação" at bounding box center [128, 415] width 155 height 32
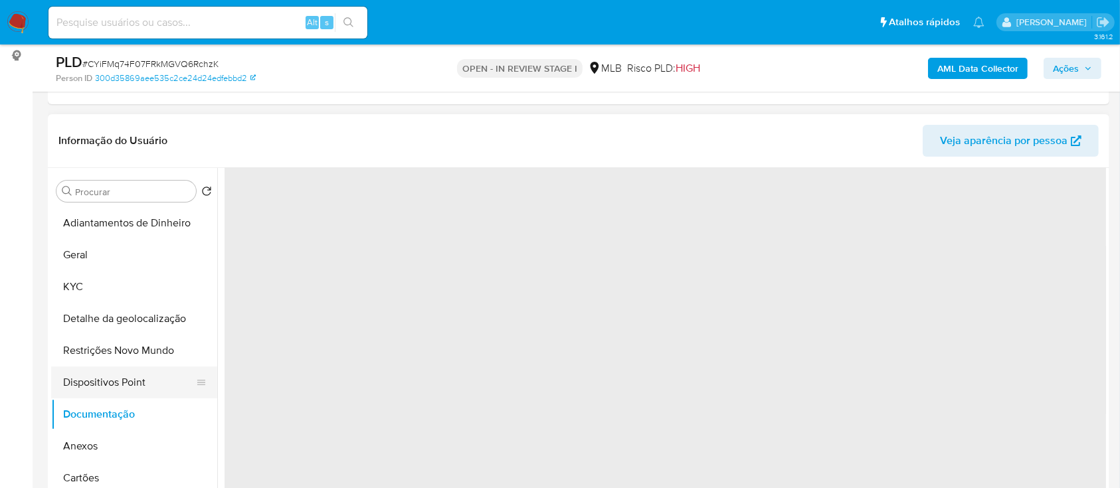
scroll to position [0, 0]
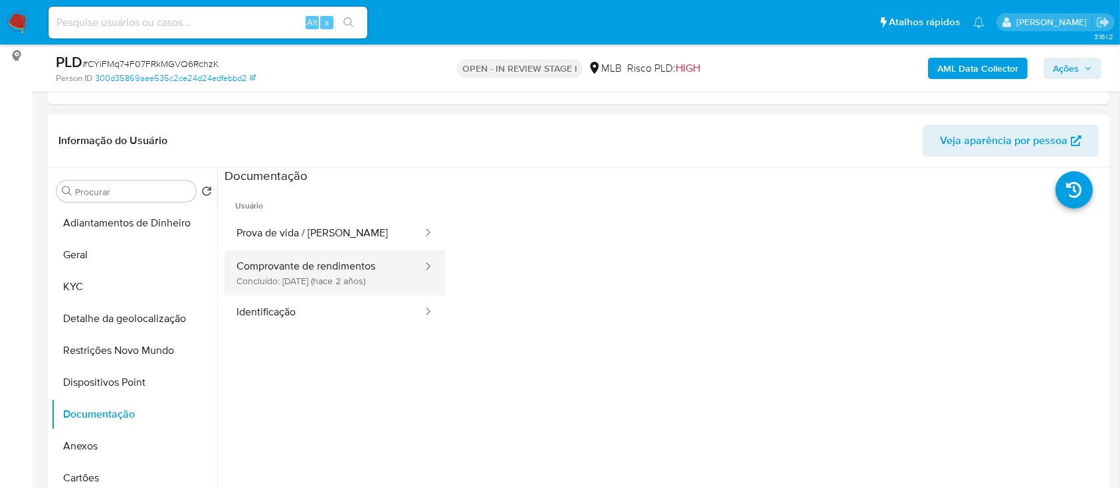
click at [330, 284] on button "Comprovante de rendimentos Concluído: 27/10/2023 (hace 2 años)" at bounding box center [324, 272] width 199 height 45
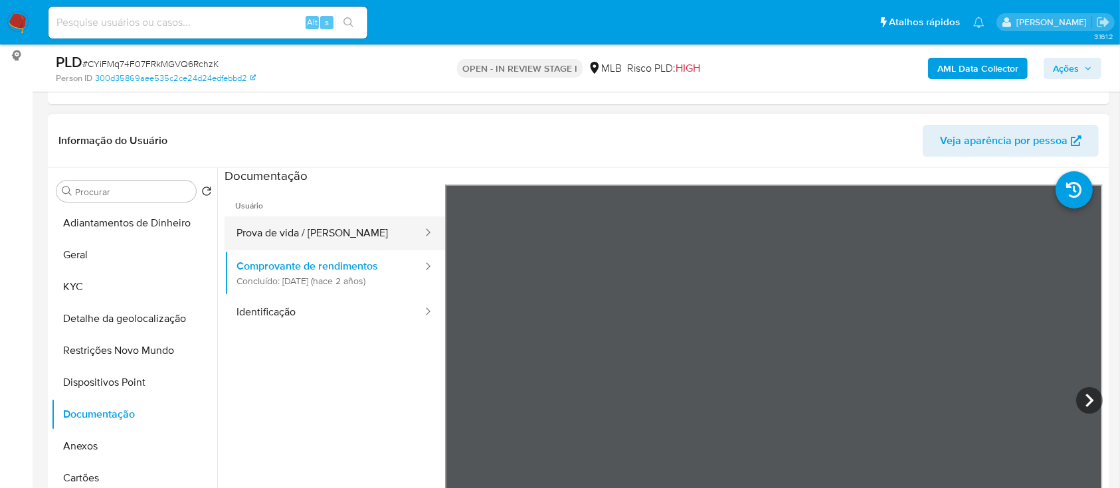
click at [266, 225] on button "Prova de vida / [PERSON_NAME]" at bounding box center [324, 234] width 199 height 34
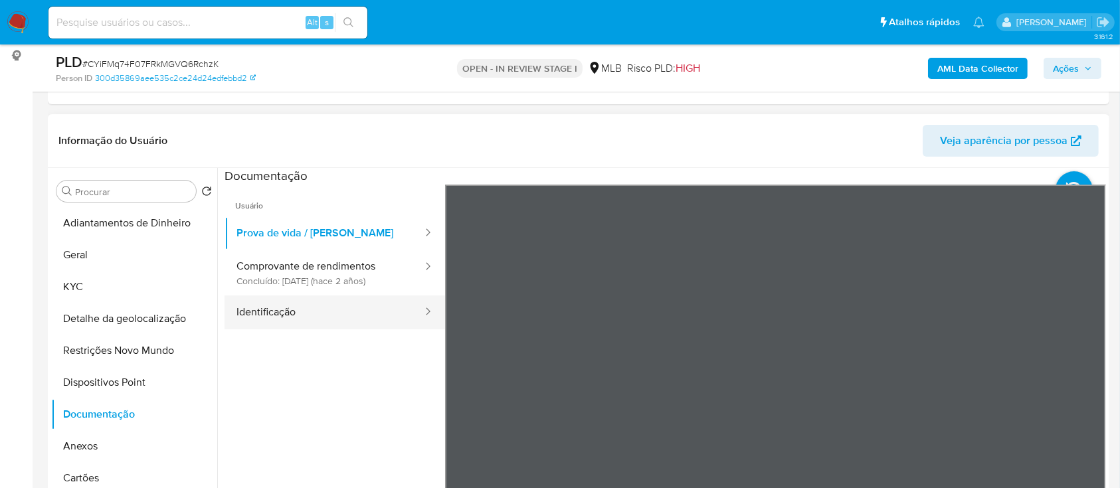
click at [309, 320] on button "Identificação" at bounding box center [324, 313] width 199 height 34
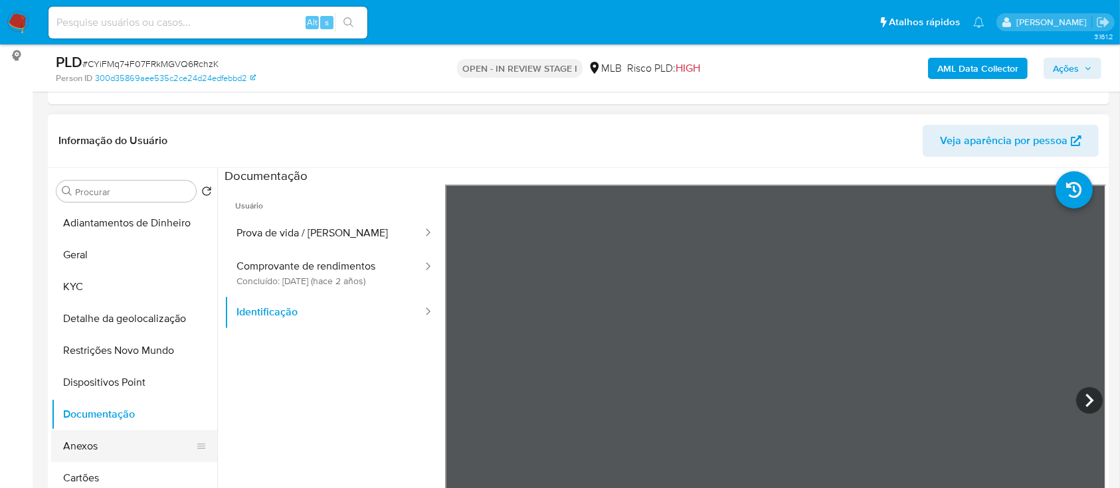
click at [90, 448] on button "Anexos" at bounding box center [128, 446] width 155 height 32
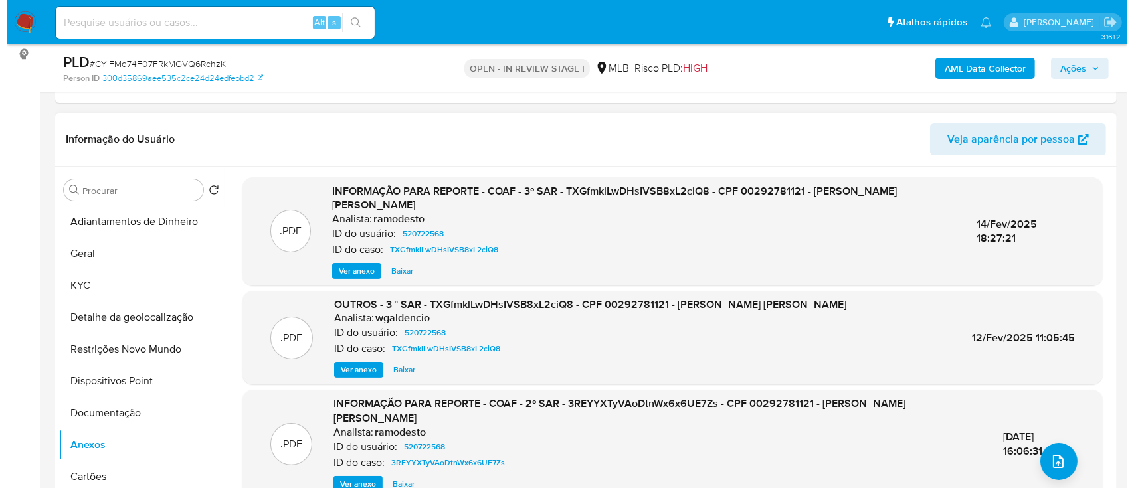
scroll to position [177, 0]
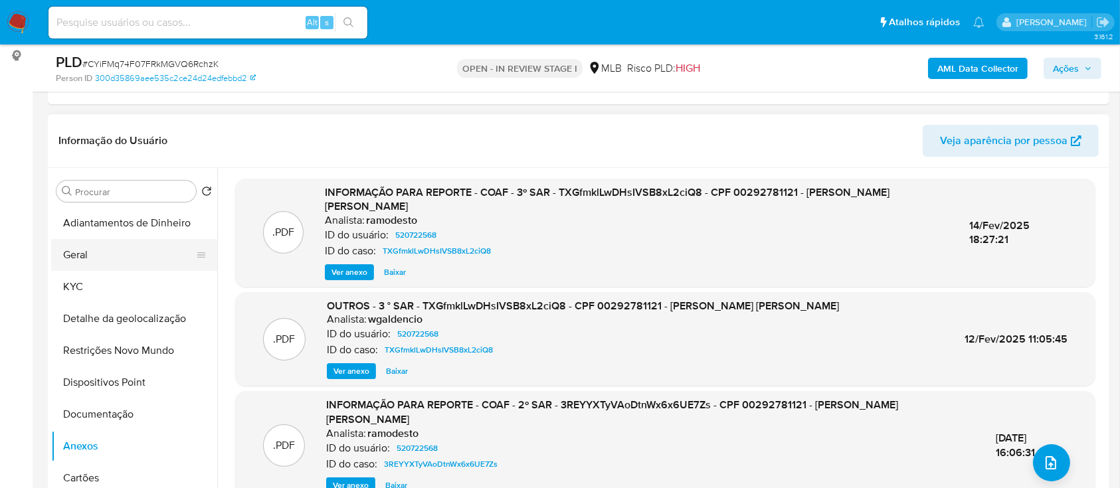
click at [102, 249] on button "Geral" at bounding box center [128, 255] width 155 height 32
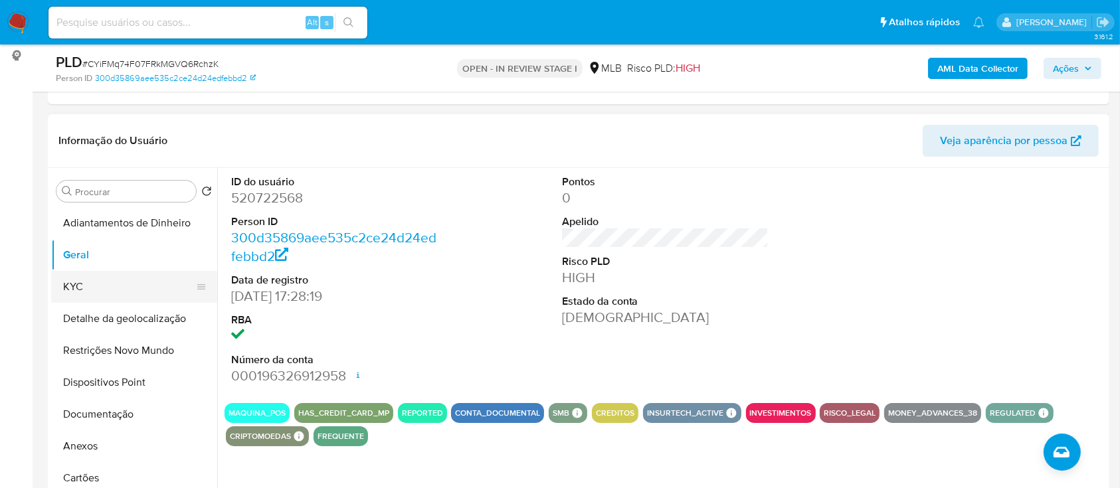
click at [97, 284] on button "KYC" at bounding box center [128, 287] width 155 height 32
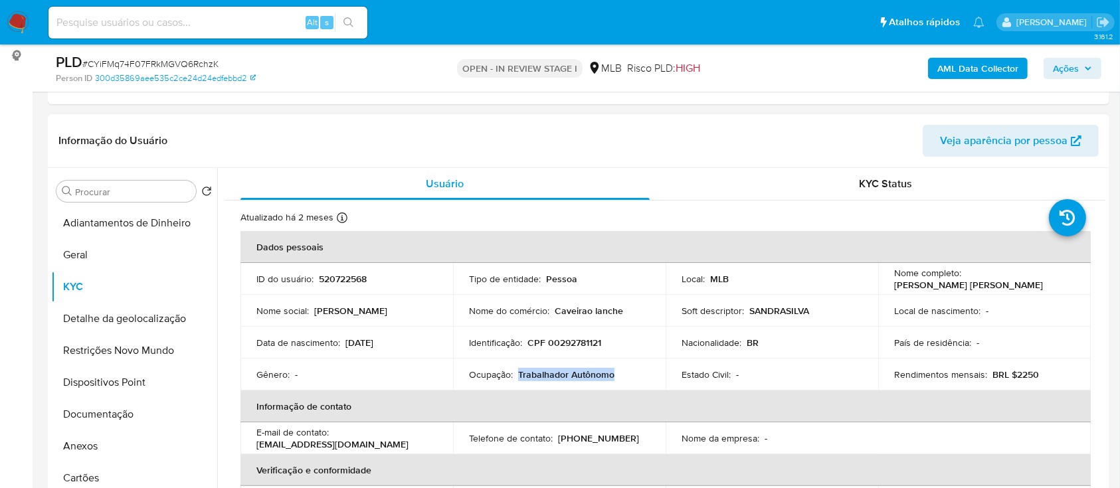
drag, startPoint x: 617, startPoint y: 371, endPoint x: 517, endPoint y: 373, distance: 100.3
click at [516, 373] on div "Ocupação : Trabalhador Autônomo" at bounding box center [559, 375] width 181 height 12
copy p "Trabalhador Autônomo"
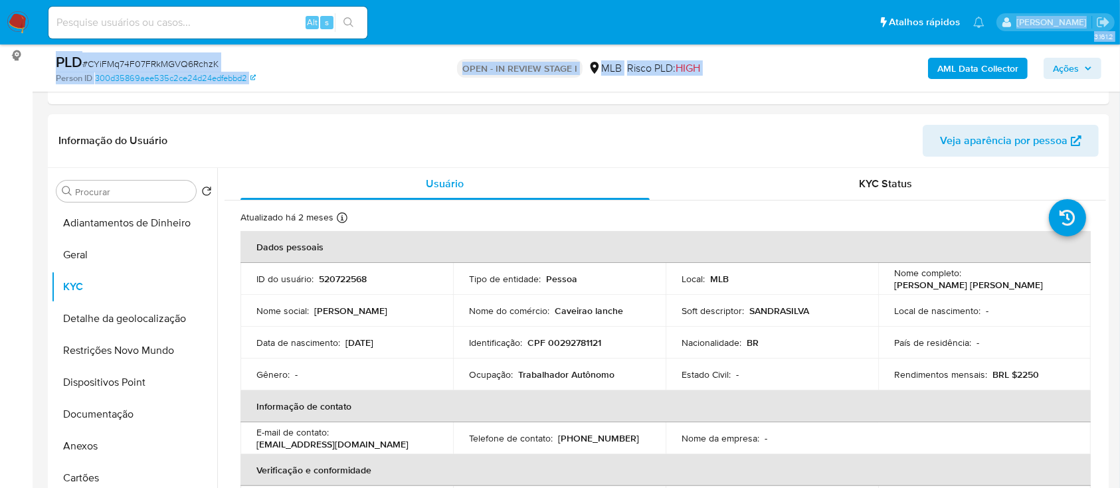
click at [975, 68] on b "AML Data Collector" at bounding box center [977, 68] width 81 height 21
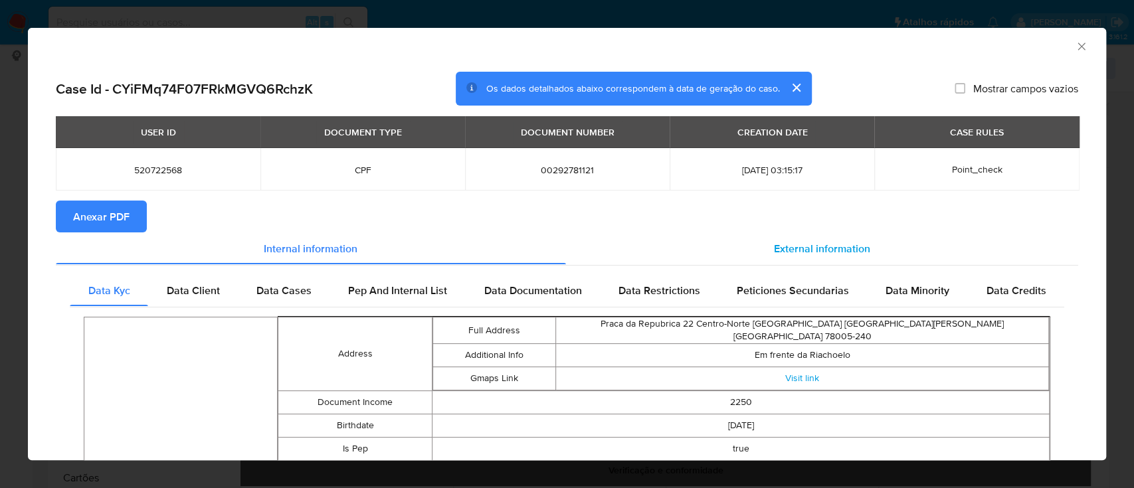
click at [832, 247] on span "External information" at bounding box center [822, 247] width 96 height 15
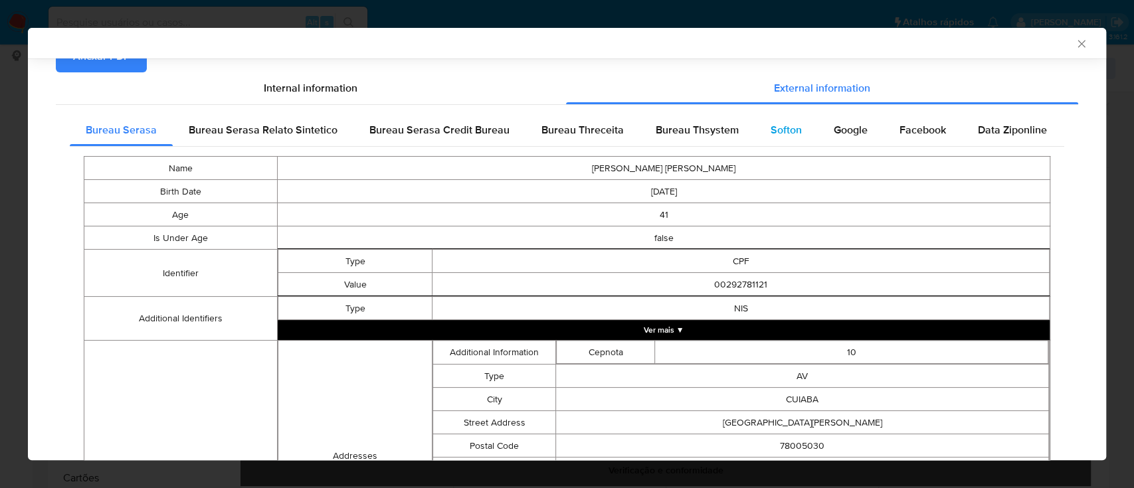
scroll to position [174, 0]
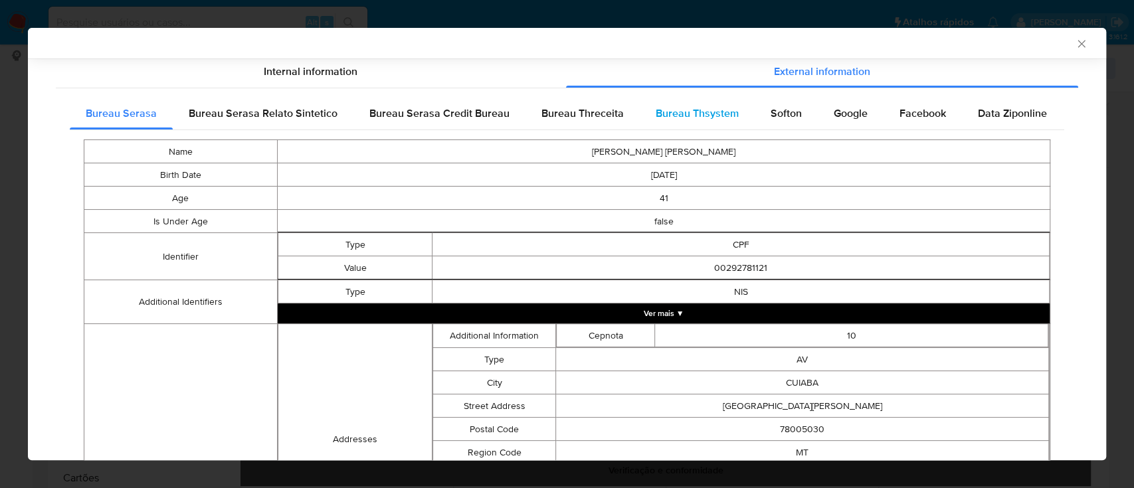
click at [694, 102] on div "Bureau Thsystem" at bounding box center [697, 114] width 115 height 32
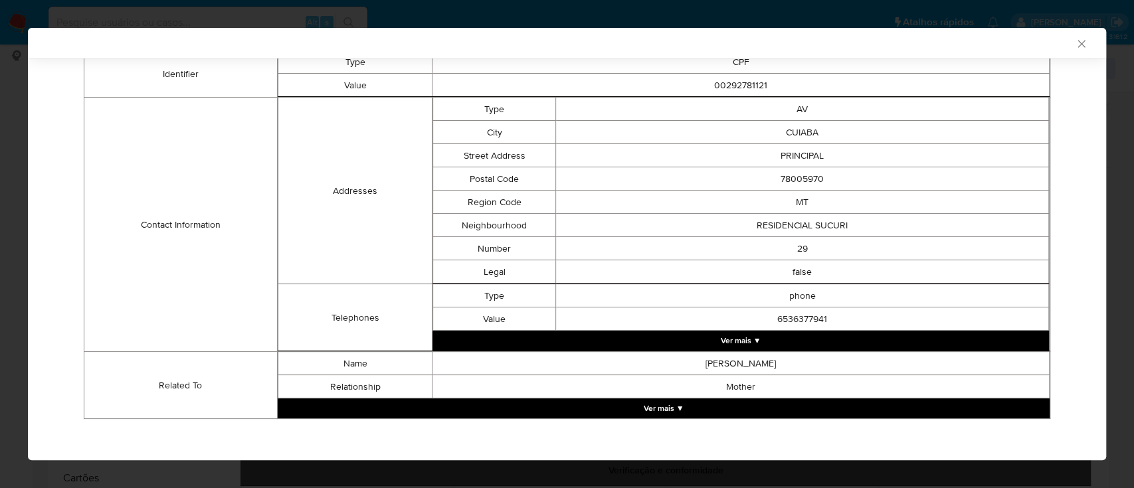
scroll to position [383, 0]
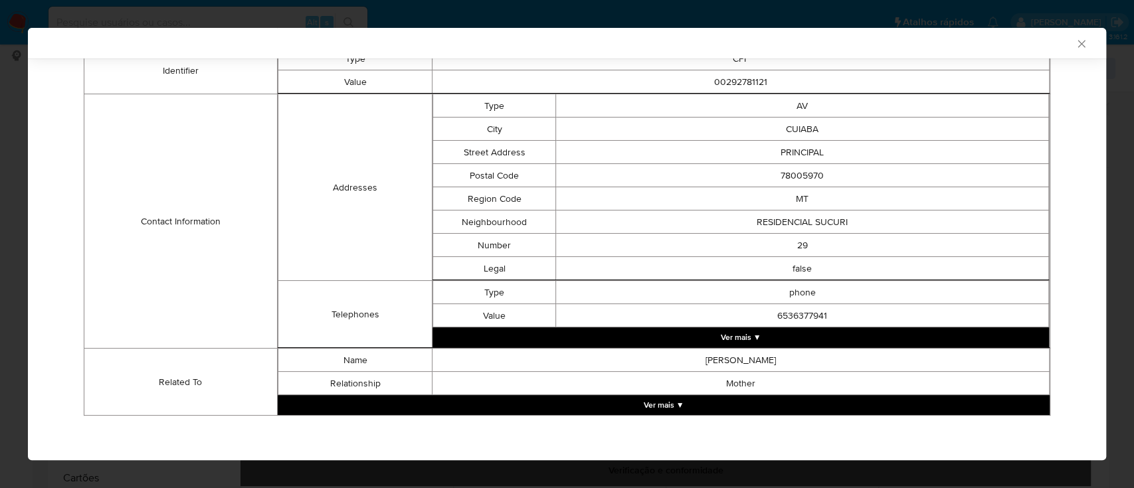
click at [660, 408] on button "Ver mais ▼" at bounding box center [664, 405] width 772 height 20
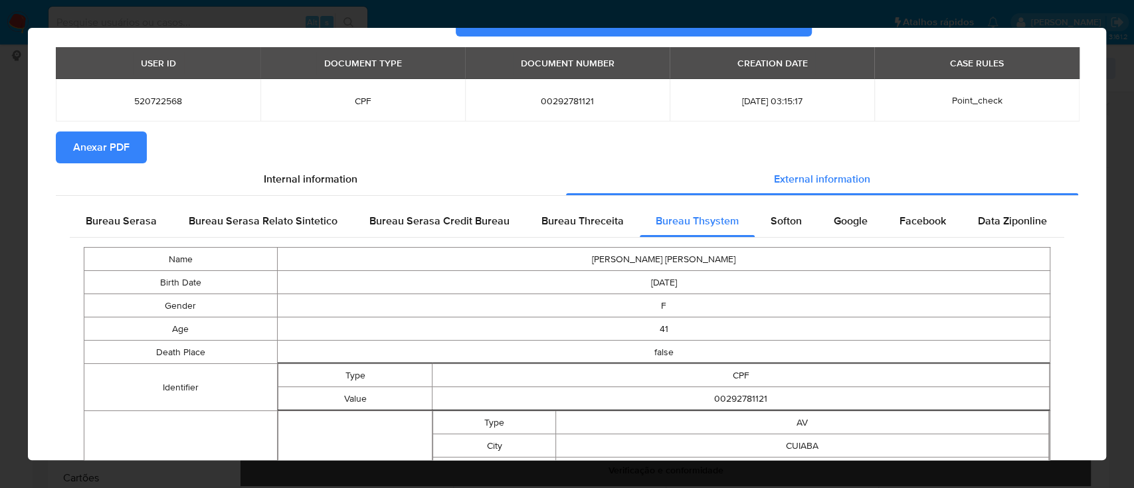
scroll to position [0, 0]
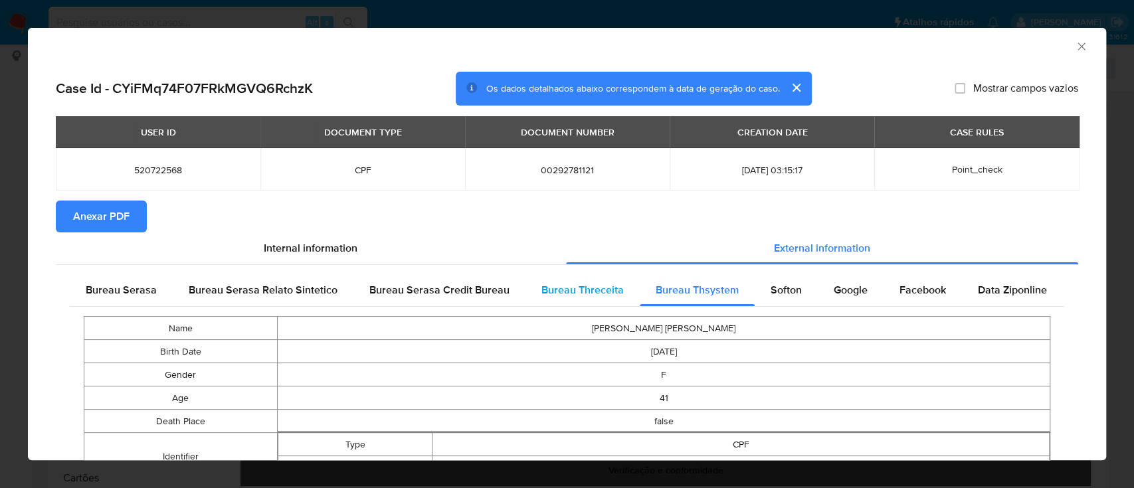
click at [586, 282] on div "Bureau Threceita" at bounding box center [582, 290] width 114 height 32
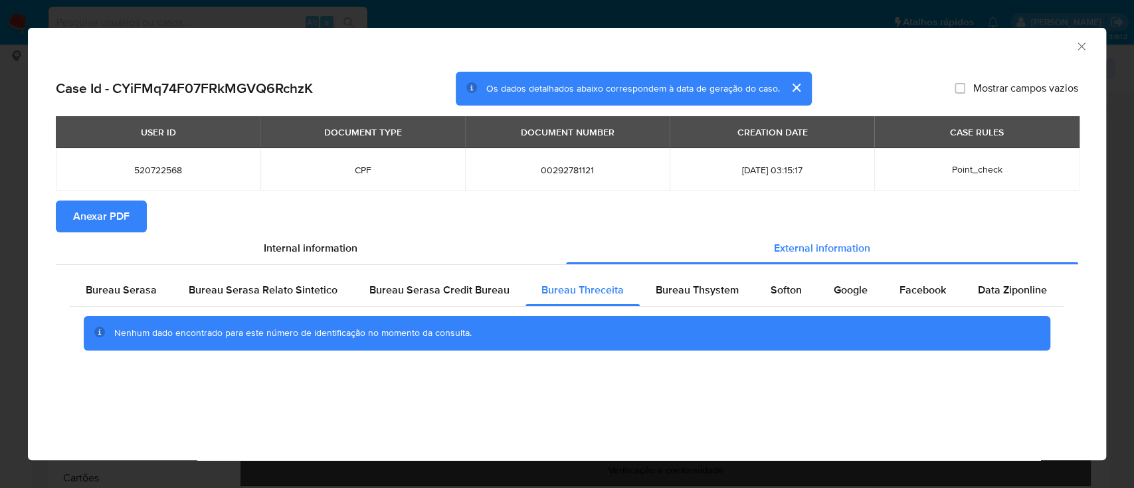
click at [950, 52] on div "AML Data Collector" at bounding box center [567, 44] width 1078 height 33
click at [696, 301] on div "Bureau Thsystem" at bounding box center [697, 290] width 115 height 32
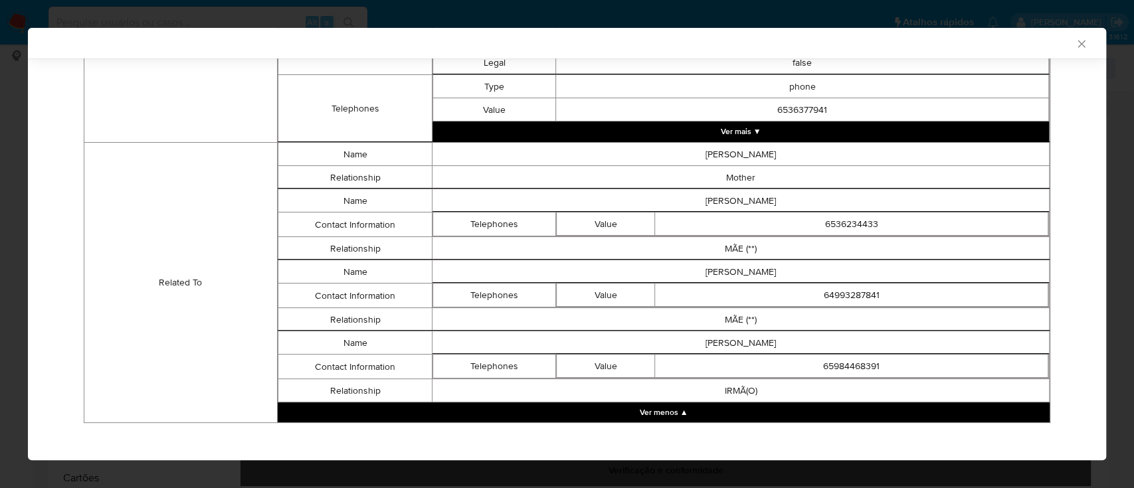
scroll to position [595, 0]
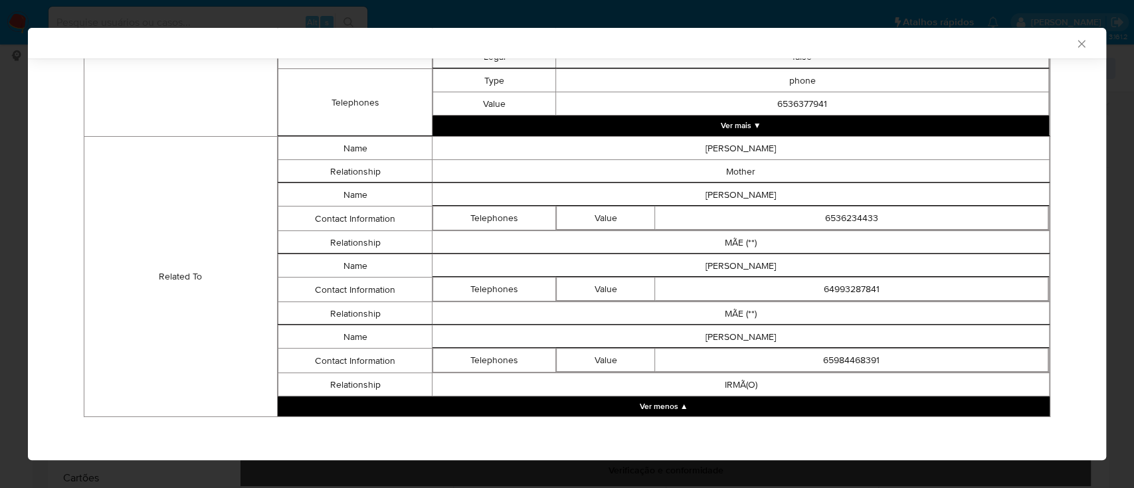
click at [100, 161] on td "Related To" at bounding box center [180, 277] width 193 height 280
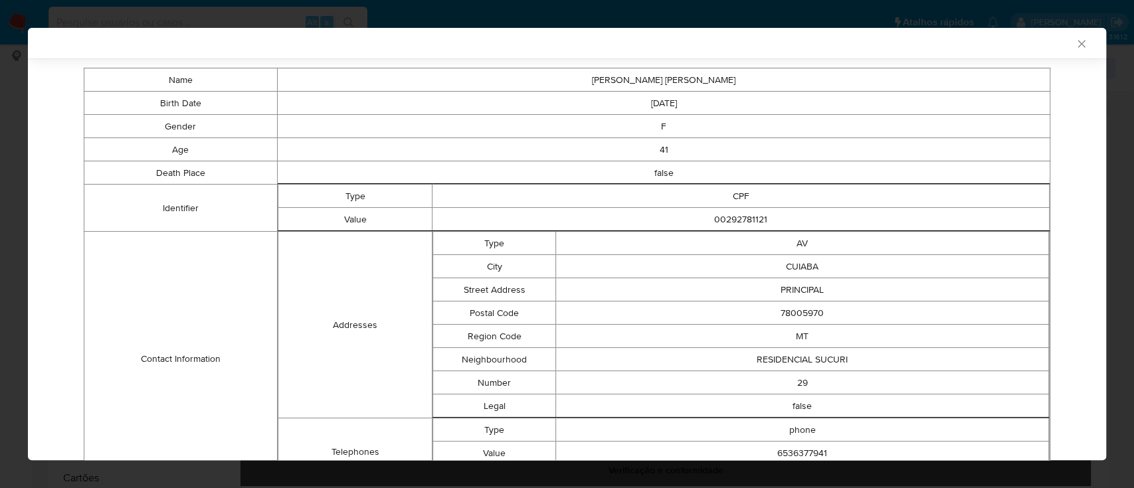
scroll to position [0, 0]
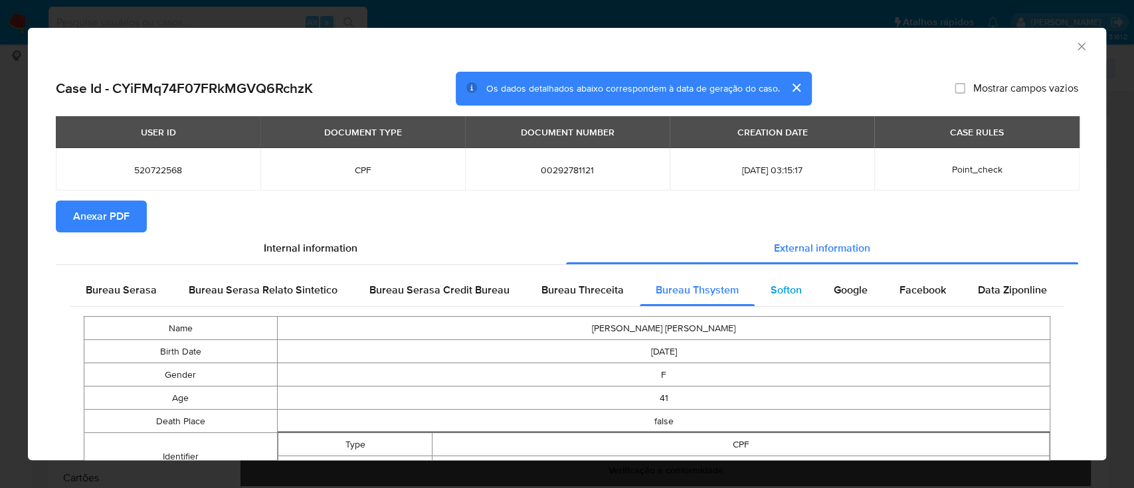
click at [783, 284] on span "Softon" at bounding box center [786, 289] width 31 height 15
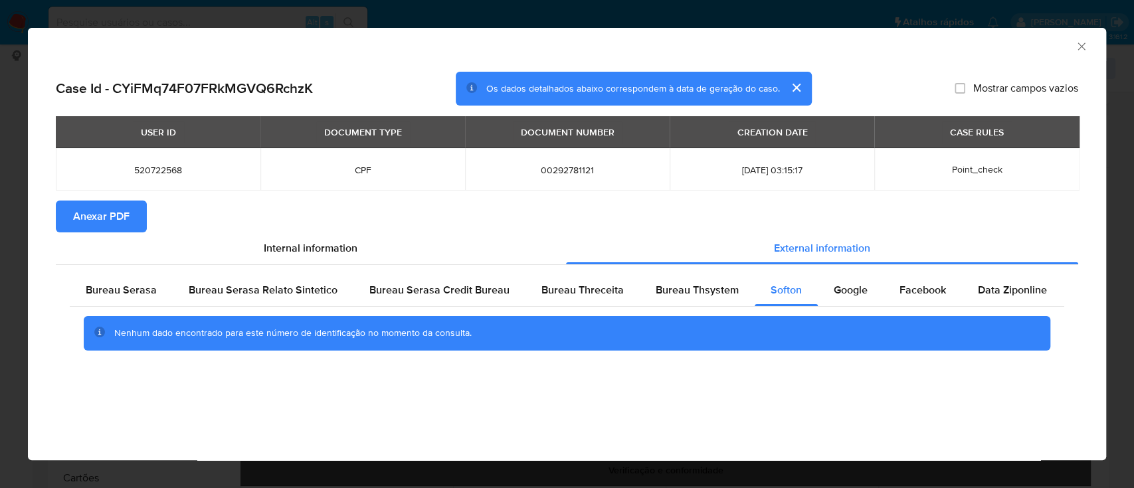
click at [187, 407] on div "AML Data Collector Case Id - CYiFMq74F07FRkMGVQ6RchzK Os dados detalhados abaix…" at bounding box center [567, 244] width 1078 height 432
click at [834, 286] on span "Google" at bounding box center [851, 289] width 34 height 15
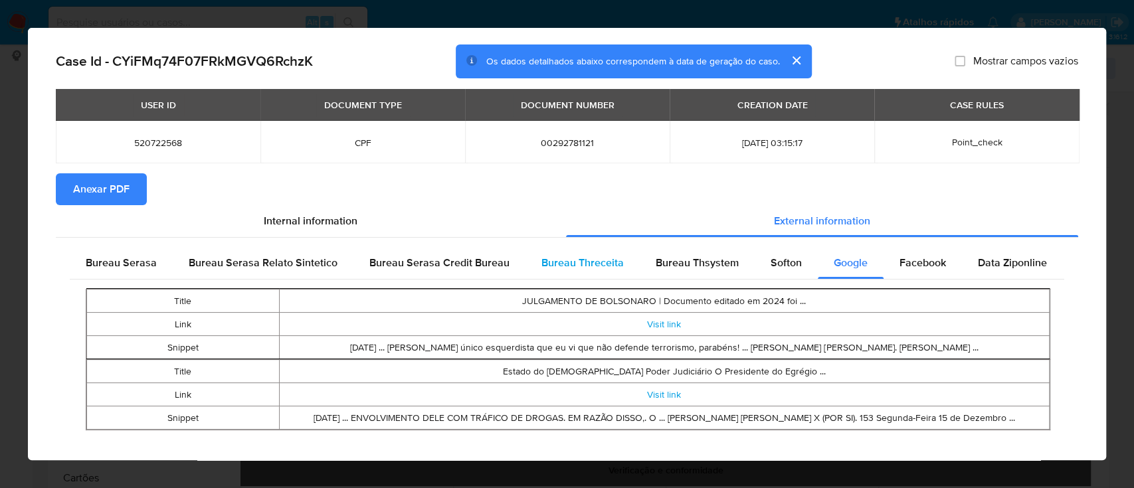
scroll to position [40, 0]
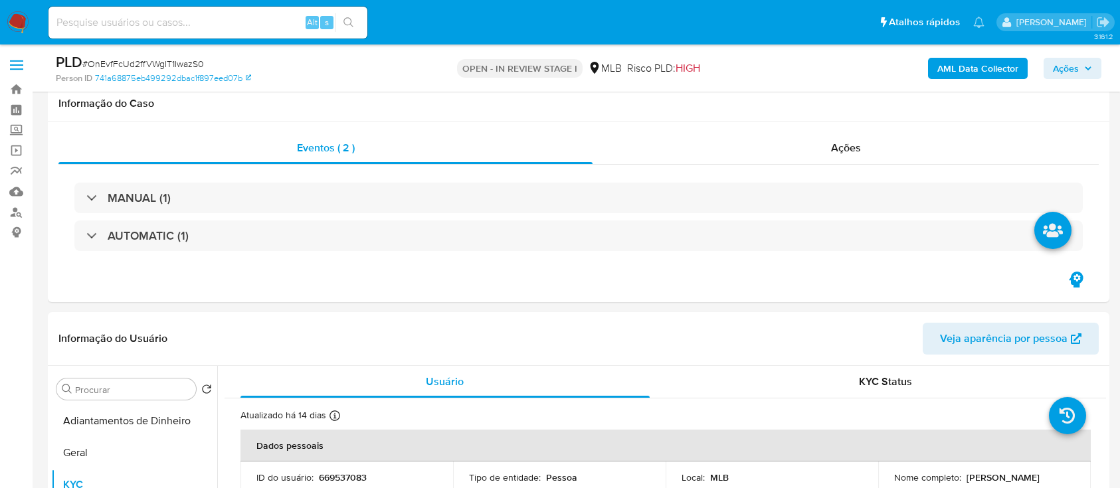
select select "10"
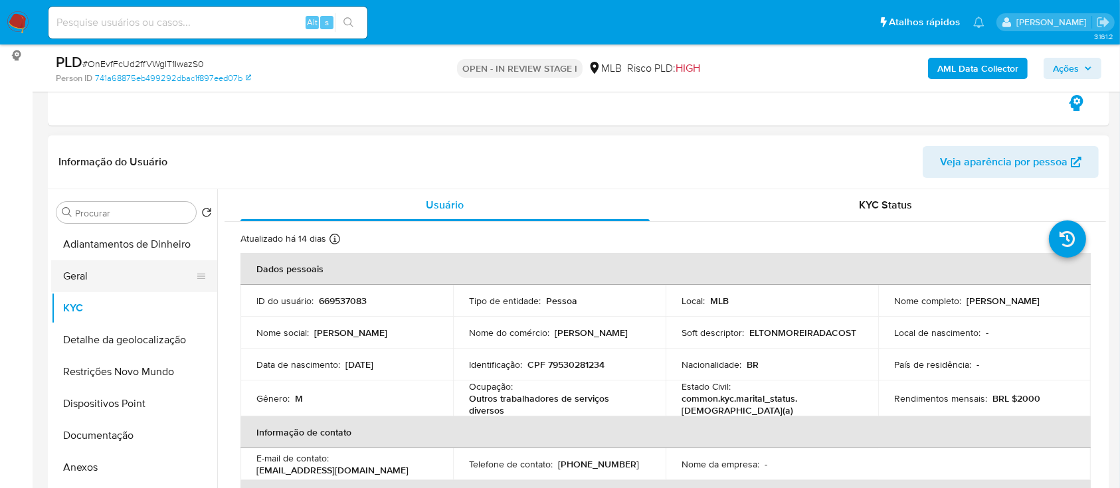
click at [127, 275] on button "Geral" at bounding box center [128, 276] width 155 height 32
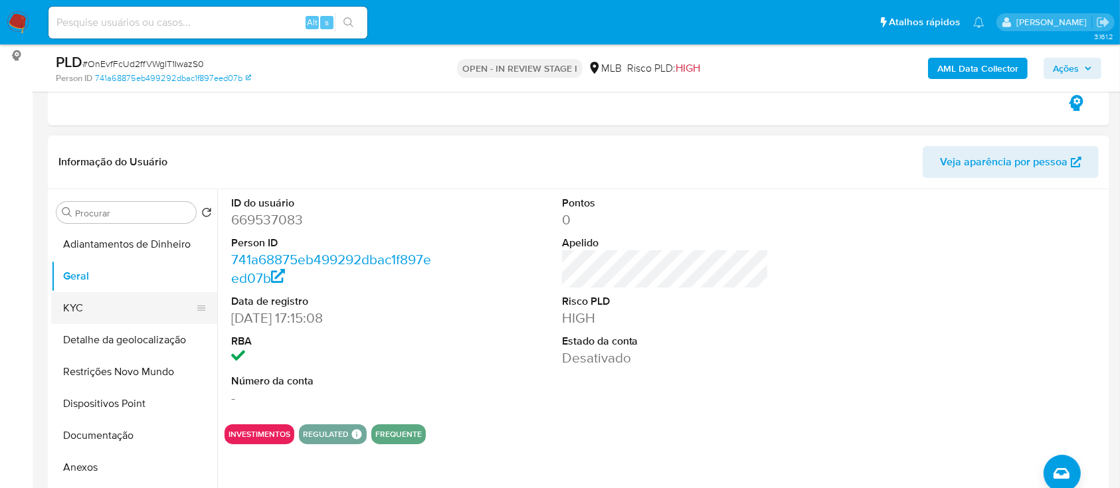
click at [115, 306] on button "KYC" at bounding box center [128, 308] width 155 height 32
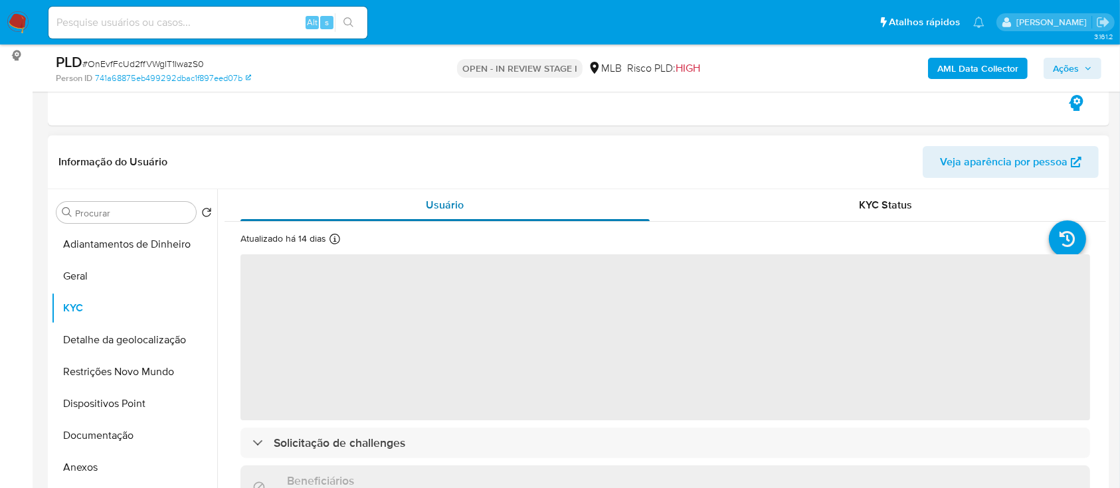
scroll to position [88, 0]
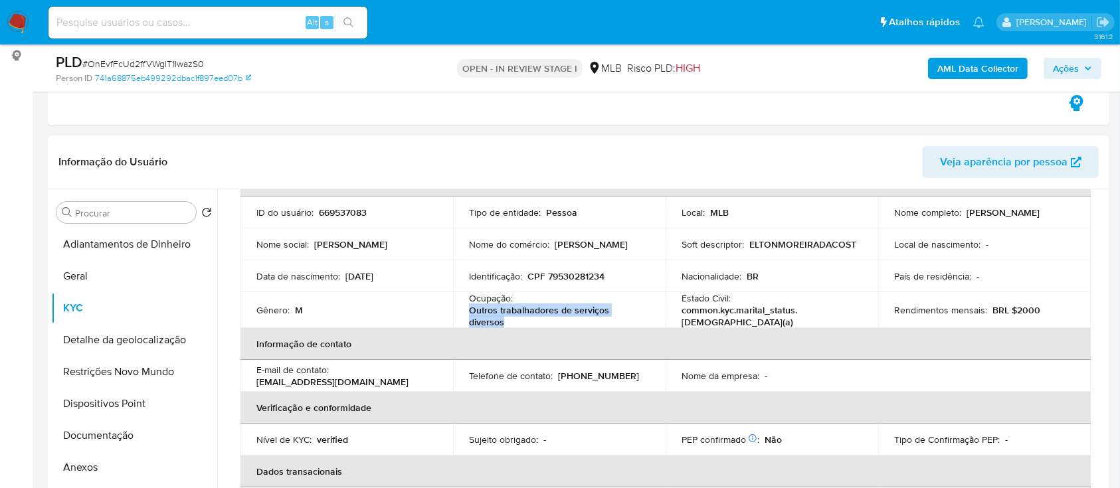
drag, startPoint x: 510, startPoint y: 322, endPoint x: 470, endPoint y: 311, distance: 42.1
click at [470, 311] on p "Outros trabalhadores de serviços diversos" at bounding box center [556, 316] width 175 height 24
copy p "Outros trabalhadores de serviços diversos"
click at [126, 274] on button "Geral" at bounding box center [128, 276] width 155 height 32
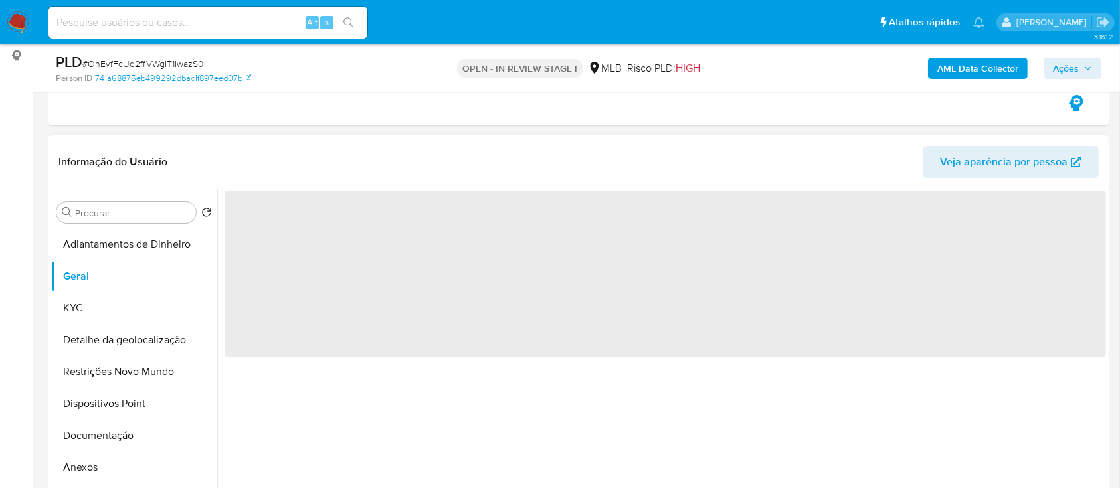
scroll to position [0, 0]
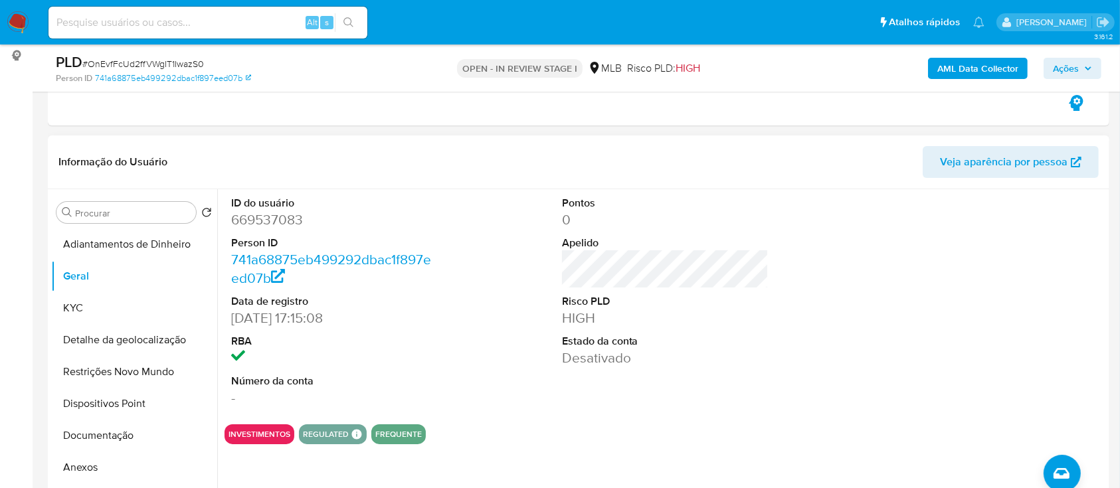
drag, startPoint x: 967, startPoint y: 250, endPoint x: 878, endPoint y: 207, distance: 99.2
click at [963, 251] on div at bounding box center [996, 301] width 221 height 225
click at [122, 312] on button "KYC" at bounding box center [128, 308] width 155 height 32
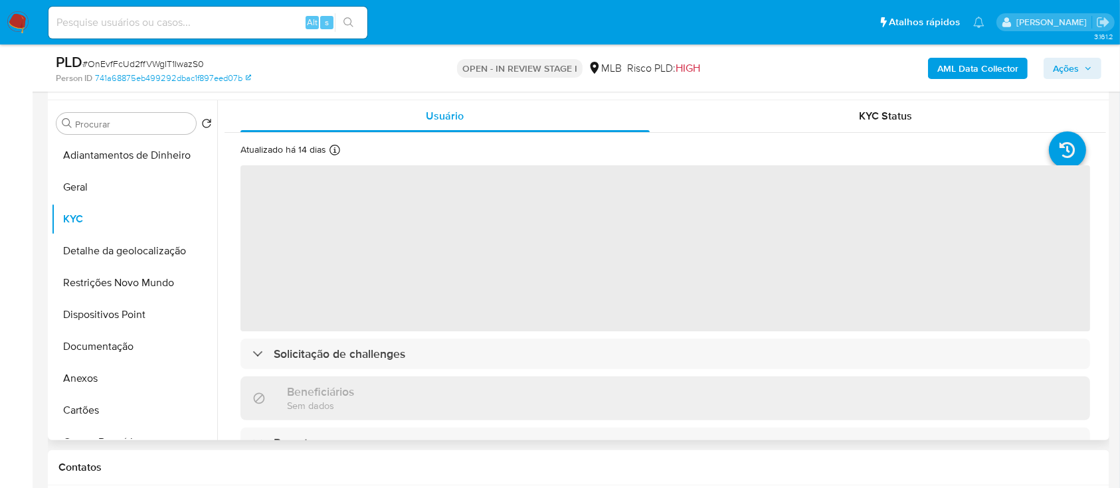
scroll to position [88, 0]
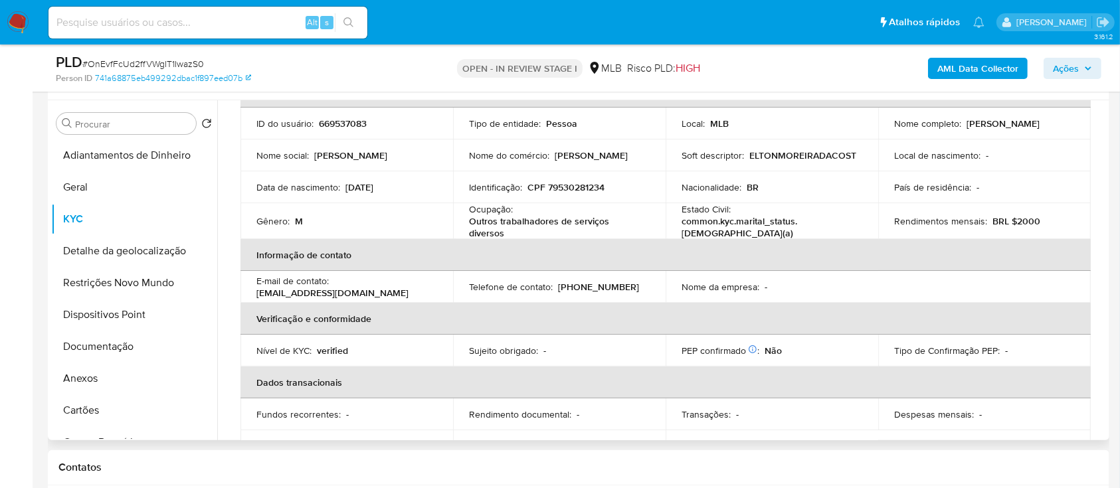
click at [799, 67] on div "AML Data Collector Ações" at bounding box center [929, 67] width 345 height 31
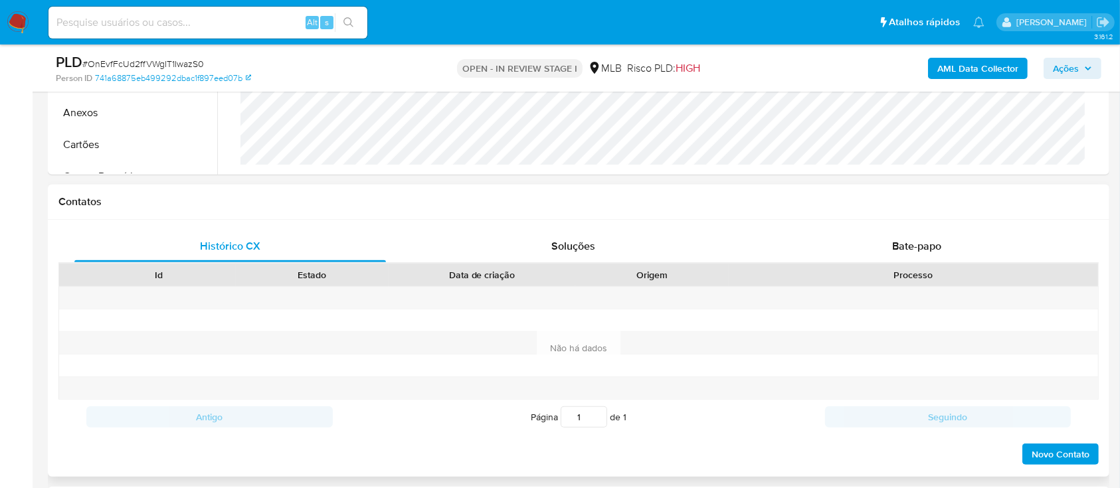
scroll to position [354, 0]
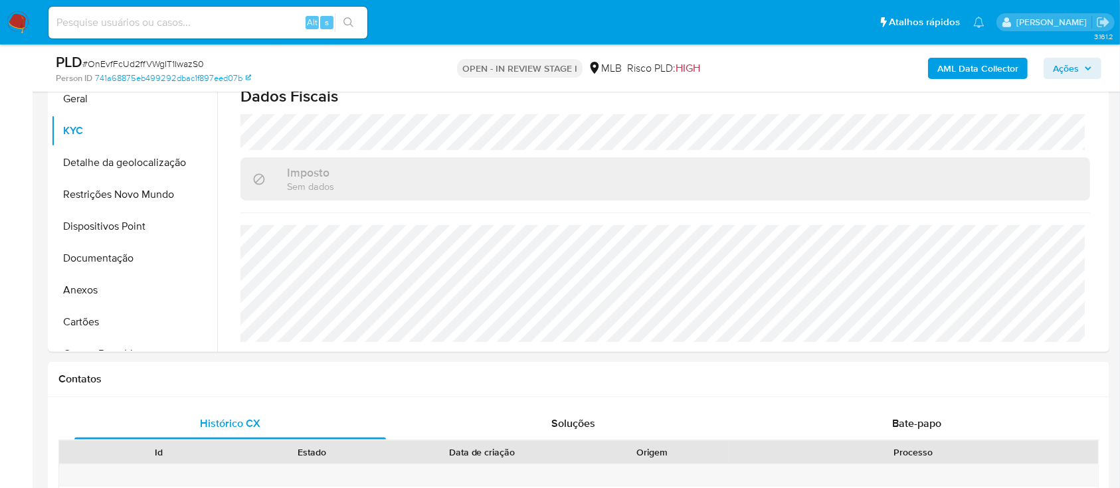
click at [116, 155] on button "Detalhe da geolocalização" at bounding box center [128, 163] width 155 height 32
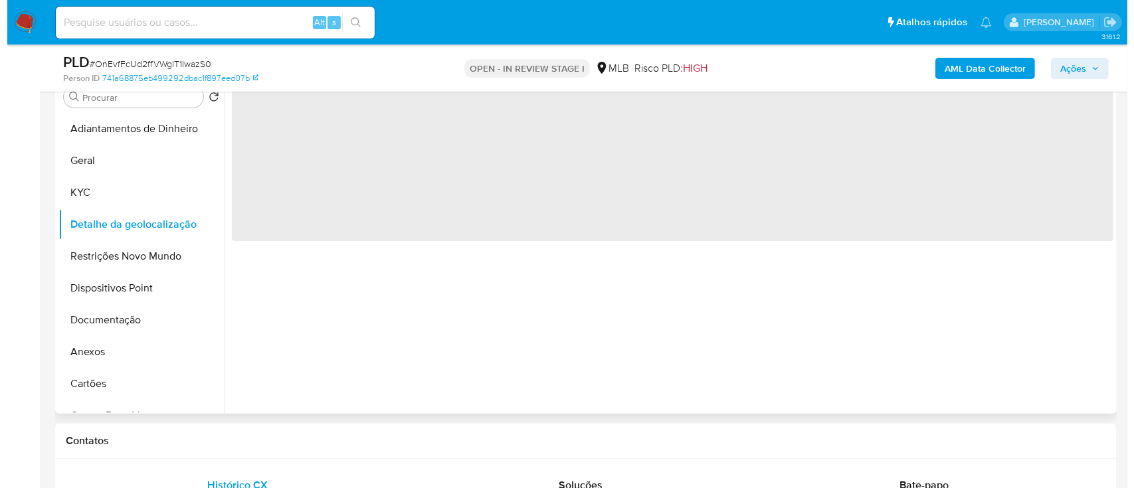
scroll to position [266, 0]
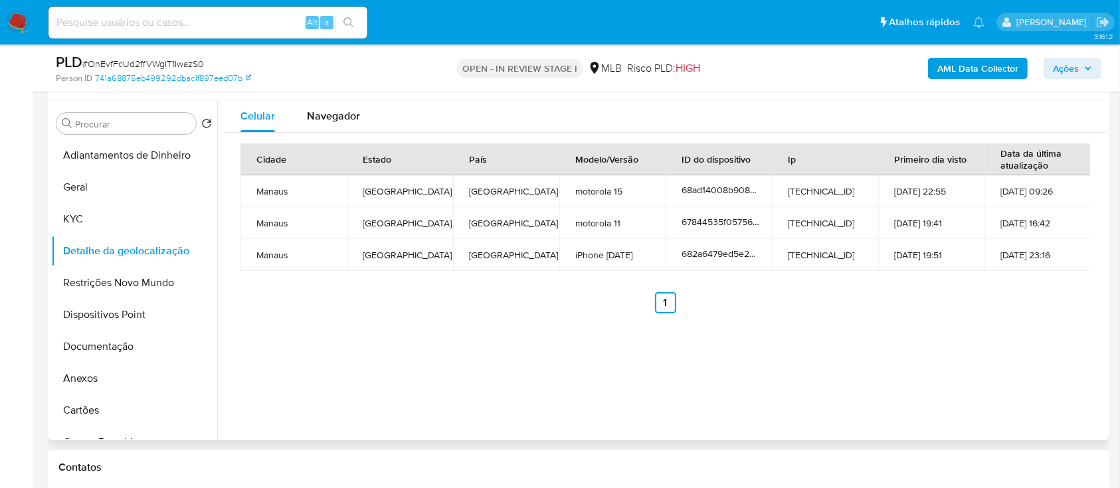
click at [861, 312] on div "Cidade Estado País Modelo/Versão ID do dispositivo Ip Primeiro dia visto Data d…" at bounding box center [666, 228] width 882 height 191
click at [118, 270] on button "Restrições Novo Mundo" at bounding box center [128, 283] width 155 height 32
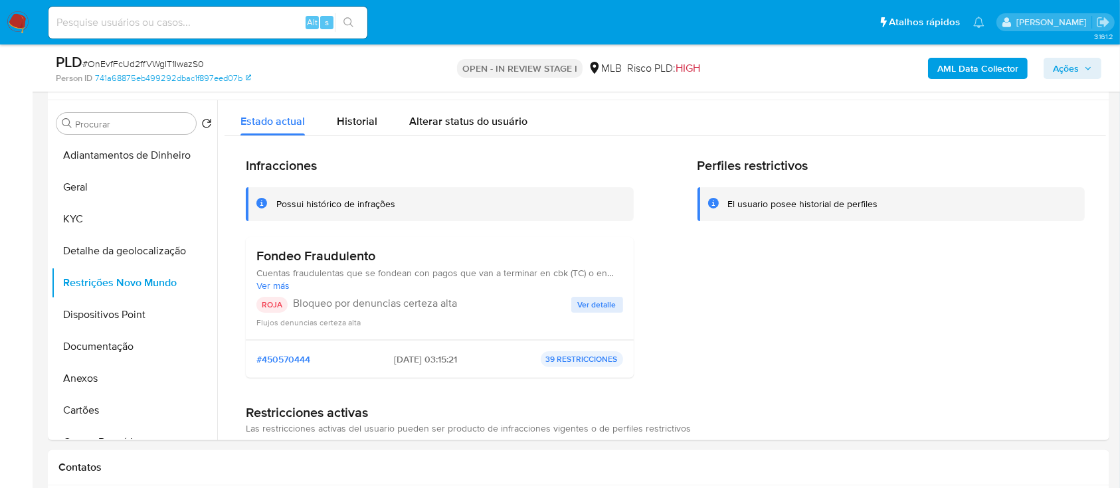
click at [590, 305] on span "Ver detalle" at bounding box center [597, 304] width 39 height 13
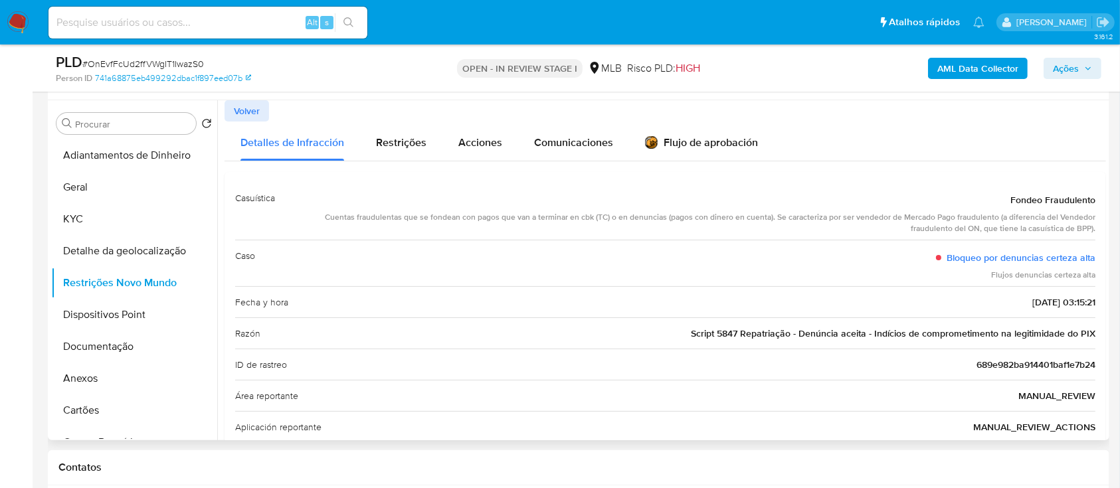
click at [879, 116] on div "Volver" at bounding box center [666, 110] width 882 height 21
drag, startPoint x: 1004, startPoint y: 201, endPoint x: 1096, endPoint y: 339, distance: 166.4
click at [1096, 339] on div "Casuística Fondeo Fraudulento Cuentas fraudulentas que se fondean con pagos que…" at bounding box center [666, 406] width 882 height 468
click at [86, 317] on button "Dispositivos Point" at bounding box center [128, 315] width 155 height 32
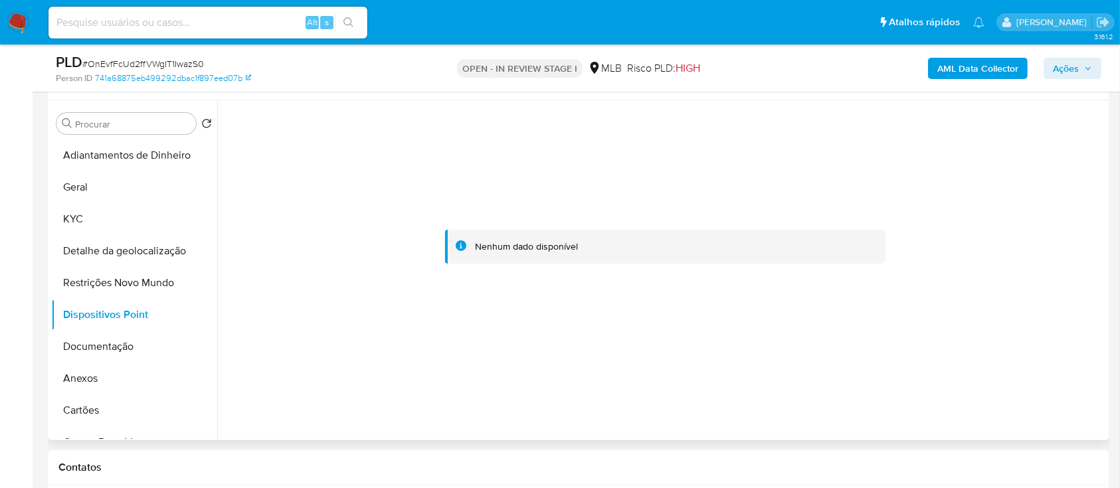
click at [430, 408] on div at bounding box center [661, 270] width 889 height 340
click at [965, 59] on b "AML Data Collector" at bounding box center [977, 68] width 81 height 21
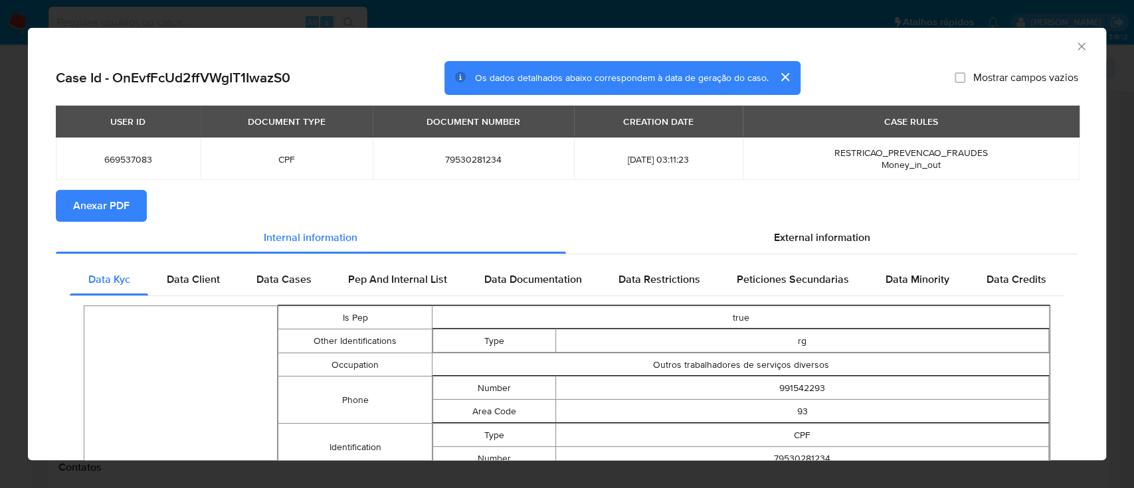
click at [822, 221] on section "Anexar PDF" at bounding box center [567, 206] width 1022 height 32
click at [819, 235] on span "External information" at bounding box center [822, 237] width 96 height 15
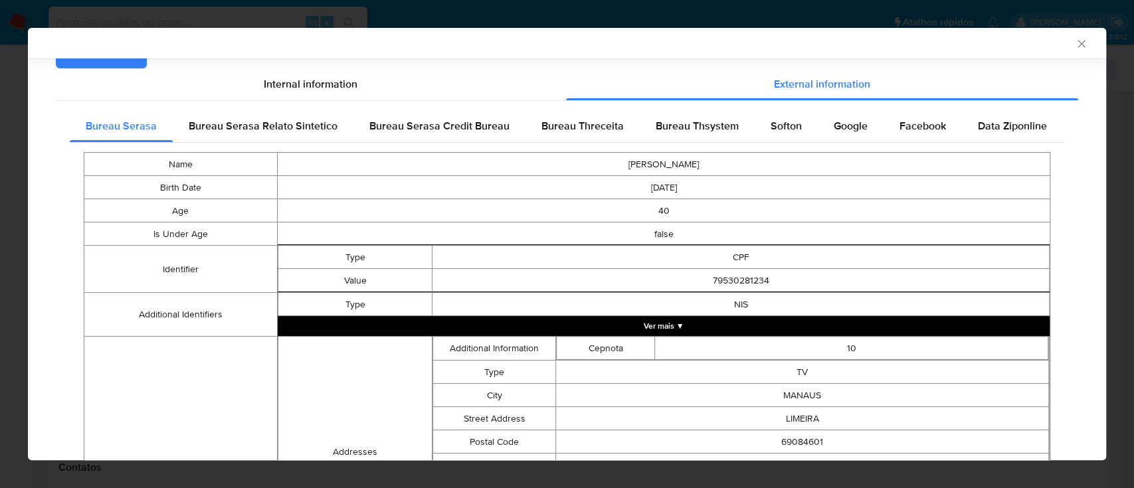
scroll to position [174, 0]
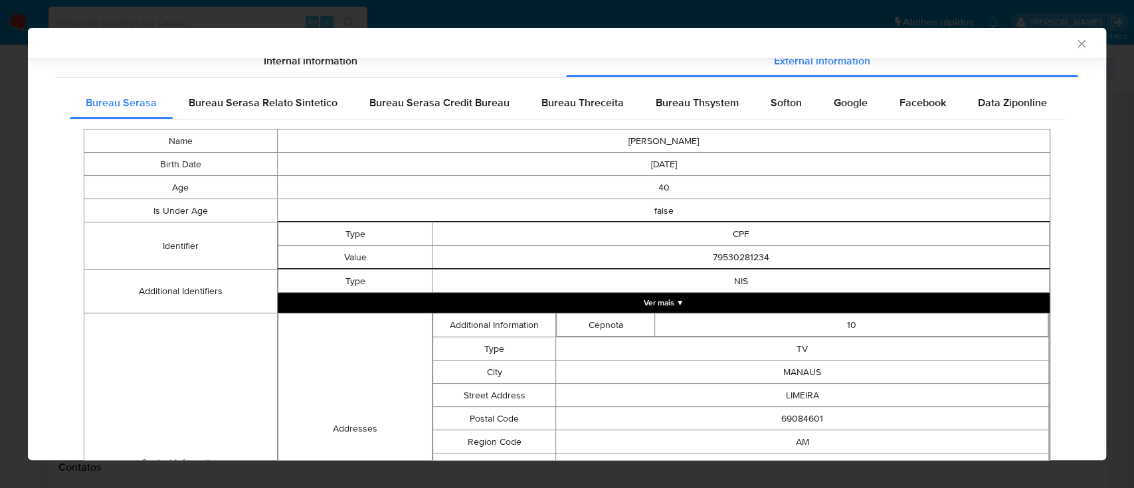
click at [576, 98] on span "Bureau Threceita" at bounding box center [582, 102] width 82 height 15
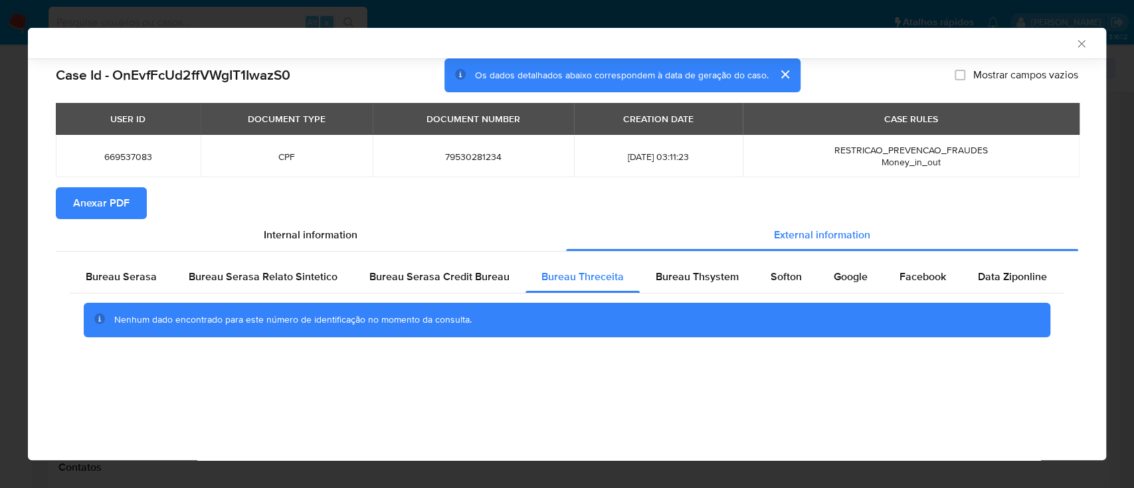
scroll to position [0, 0]
click at [911, 35] on div "AML Data Collector" at bounding box center [567, 43] width 1078 height 31
click at [689, 279] on span "Bureau Thsystem" at bounding box center [697, 276] width 83 height 15
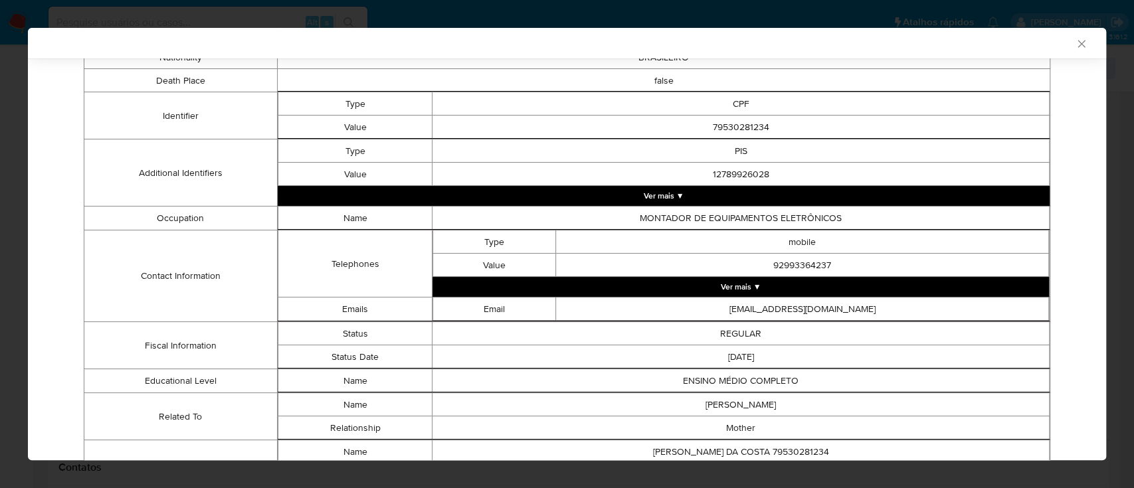
scroll to position [516, 0]
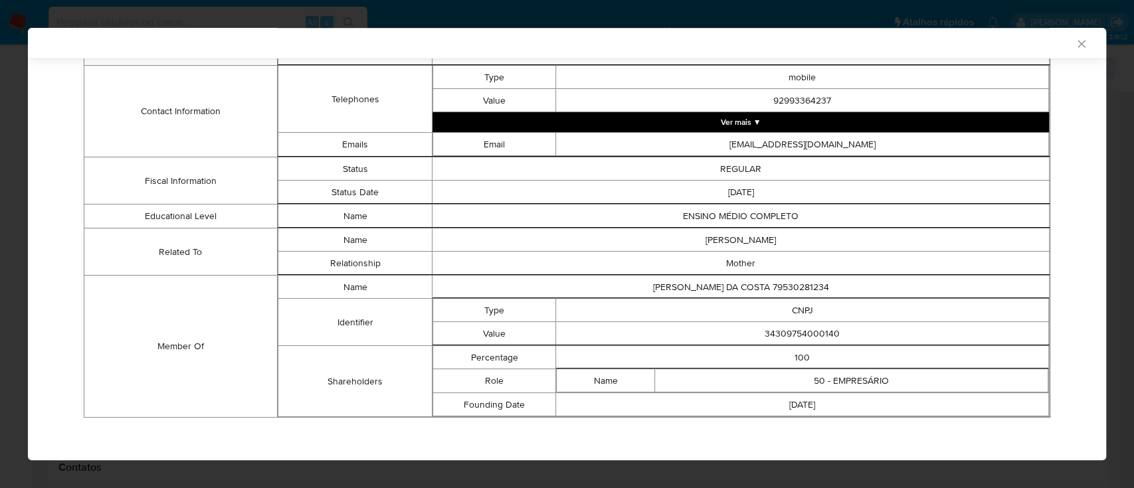
click at [181, 434] on div "Case Id - OnEvfFcUd2ffVWgIT1IwazS0 Os dados detalhados abaixo correspondem à da…" at bounding box center [567, 4] width 1078 height 922
drag, startPoint x: 833, startPoint y: 327, endPoint x: 749, endPoint y: 332, distance: 84.5
click at [749, 332] on td "34309754000140" at bounding box center [802, 333] width 493 height 23
copy td "34309754000140"
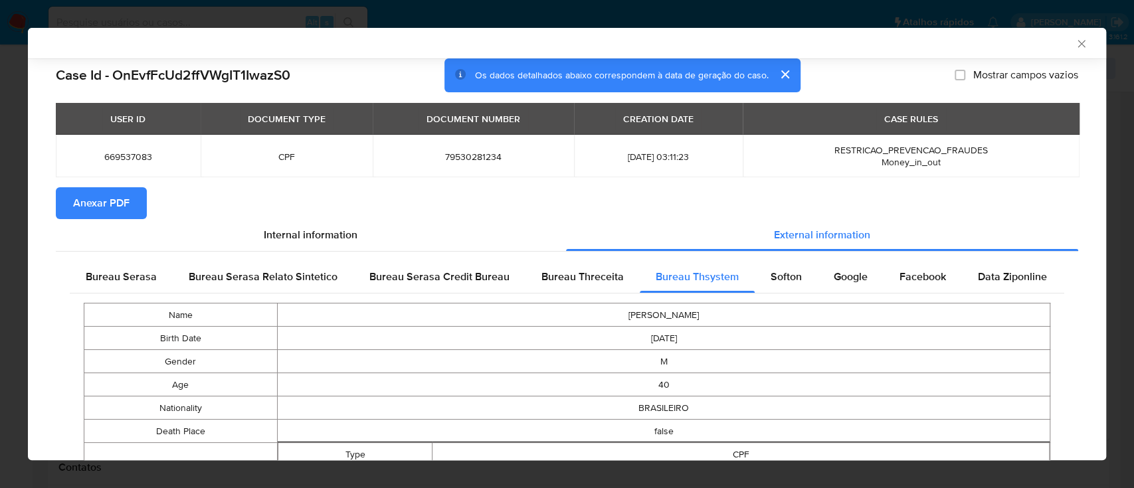
scroll to position [85, 0]
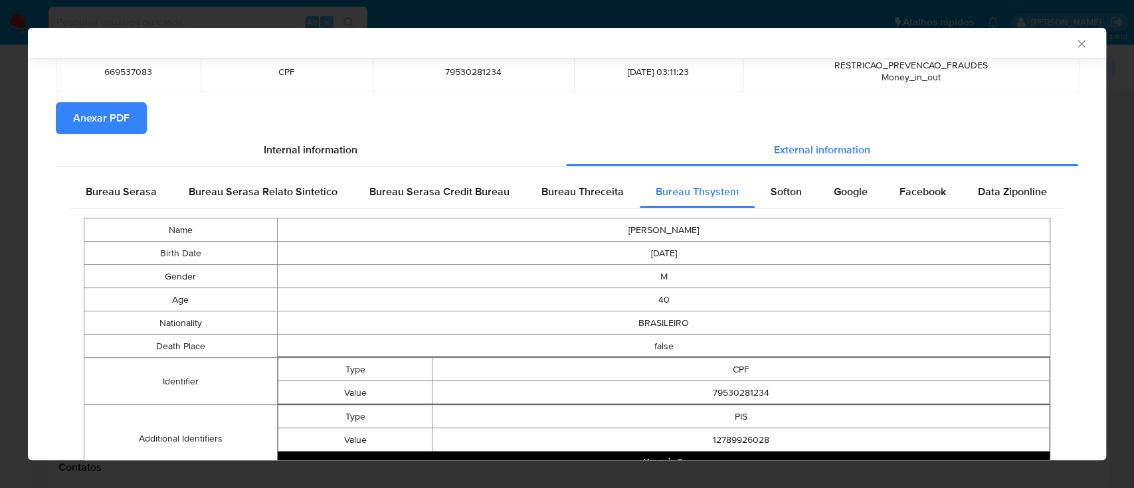
click at [775, 189] on span "Softon" at bounding box center [786, 191] width 31 height 15
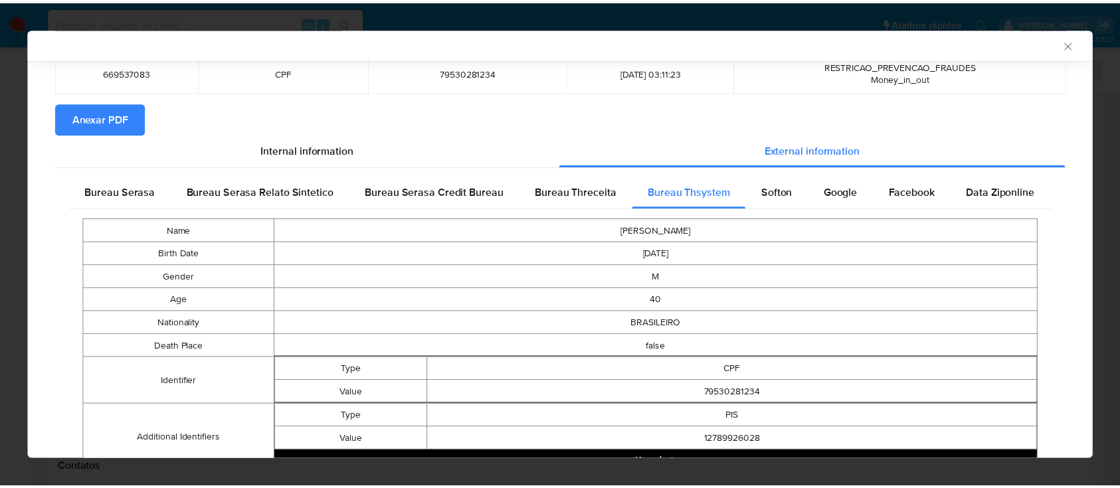
scroll to position [0, 0]
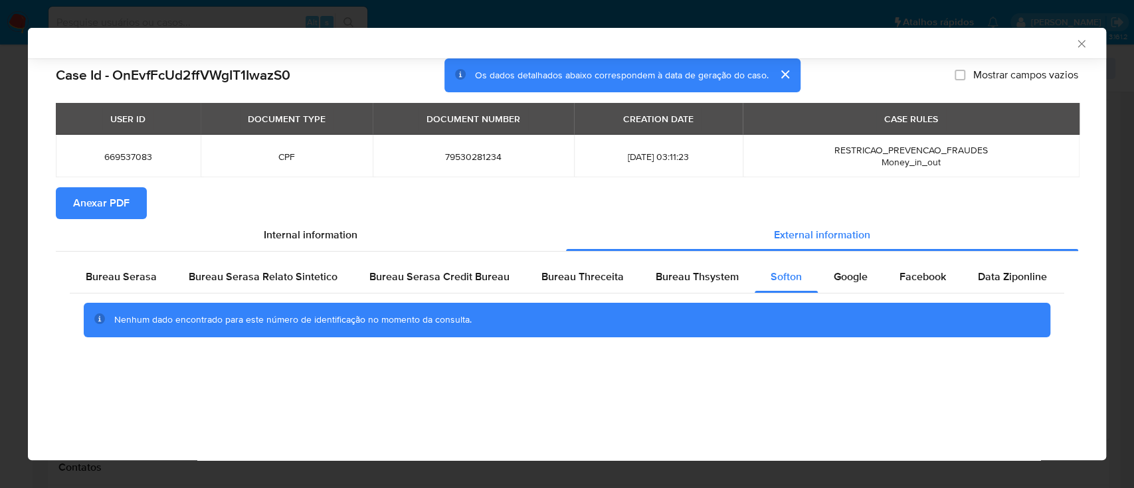
click at [840, 392] on div "AML Data Collector Case Id - OnEvfFcUd2ffVWgIT1IwazS0 Os dados detalhados abaix…" at bounding box center [567, 244] width 1078 height 432
click at [627, 391] on div "AML Data Collector Case Id - OnEvfFcUd2ffVWgIT1IwazS0 Os dados detalhados abaix…" at bounding box center [567, 244] width 1078 height 432
click at [383, 364] on div "Case Id - OnEvfFcUd2ffVWgIT1IwazS0 Os dados detalhados abaixo correspondem à da…" at bounding box center [567, 221] width 1078 height 326
click at [836, 268] on div "Google" at bounding box center [851, 277] width 66 height 32
drag, startPoint x: 935, startPoint y: 409, endPoint x: 919, endPoint y: 398, distance: 19.5
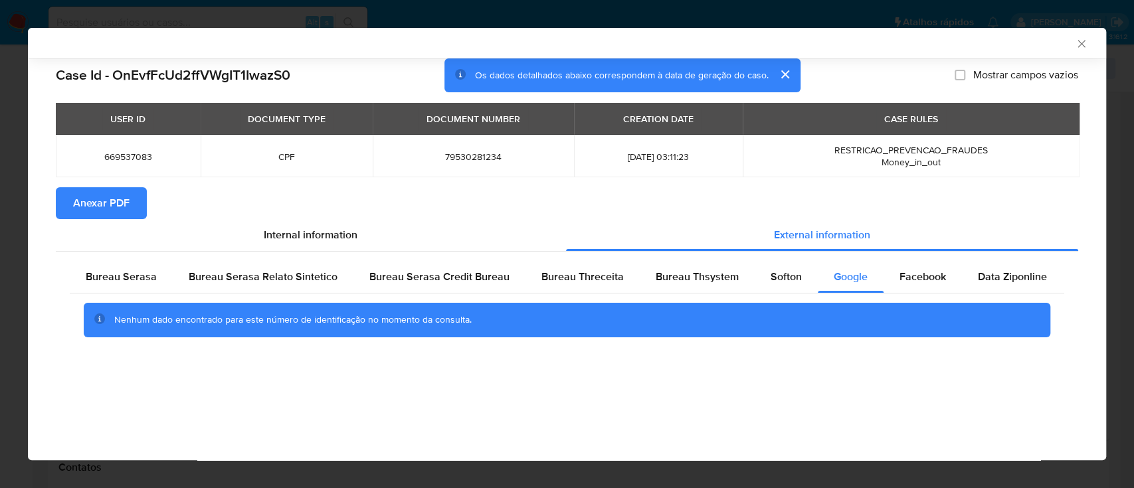
click at [931, 409] on div "AML Data Collector Case Id - OnEvfFcUd2ffVWgIT1IwazS0 Os dados detalhados abaix…" at bounding box center [567, 244] width 1078 height 432
click at [1084, 44] on icon "Fechar a janela" at bounding box center [1081, 43] width 13 height 13
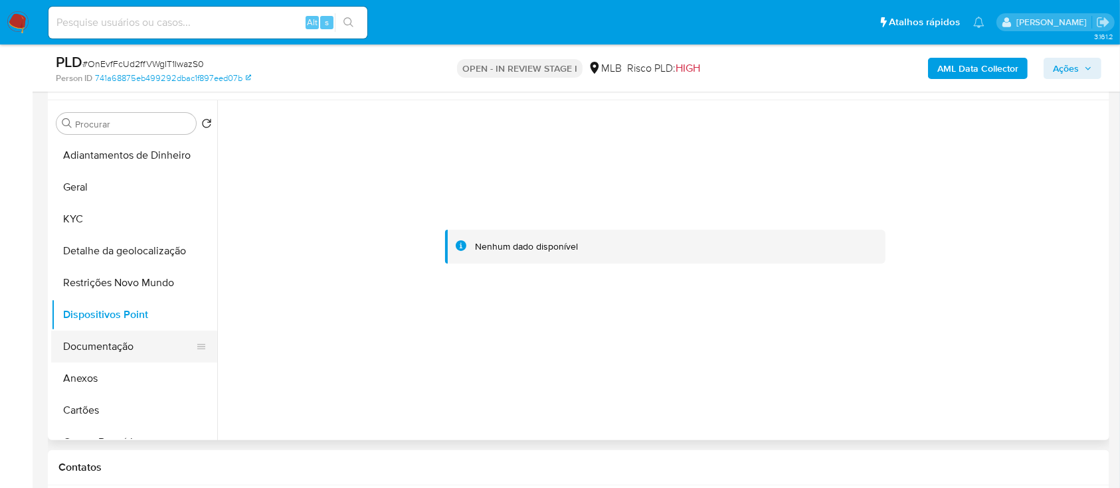
click at [93, 353] on button "Documentação" at bounding box center [128, 347] width 155 height 32
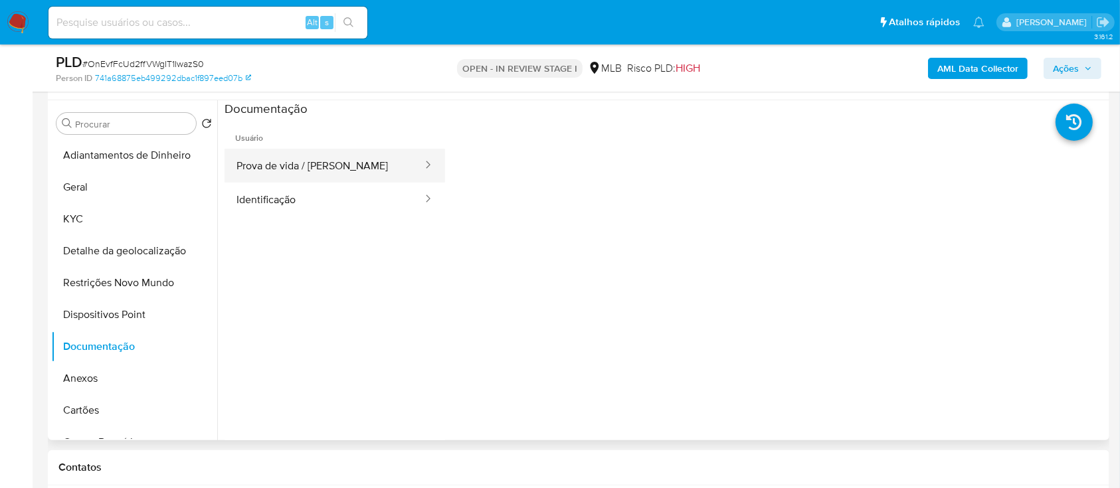
click at [320, 160] on button "Prova de vida / [PERSON_NAME]" at bounding box center [324, 166] width 199 height 34
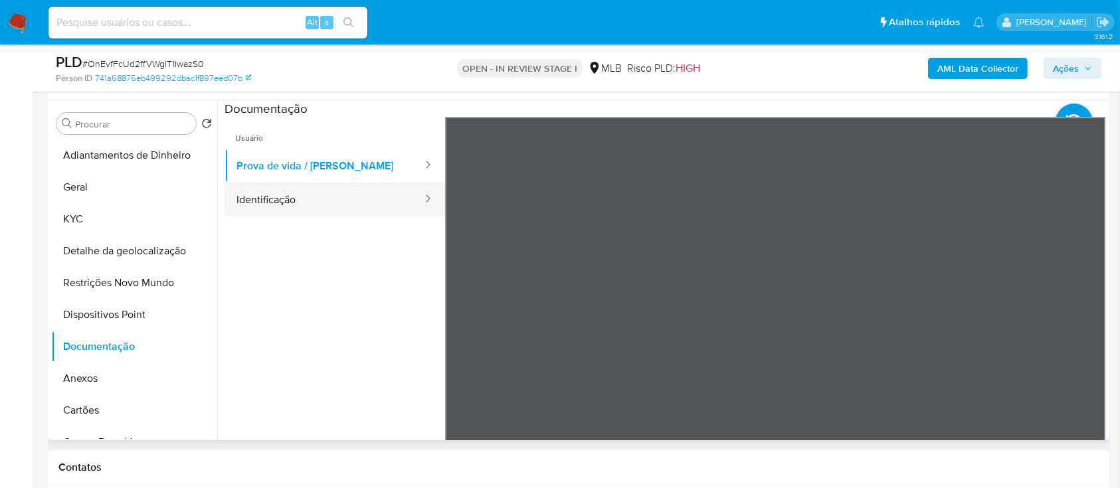
click at [289, 197] on button "Identificação" at bounding box center [324, 200] width 199 height 34
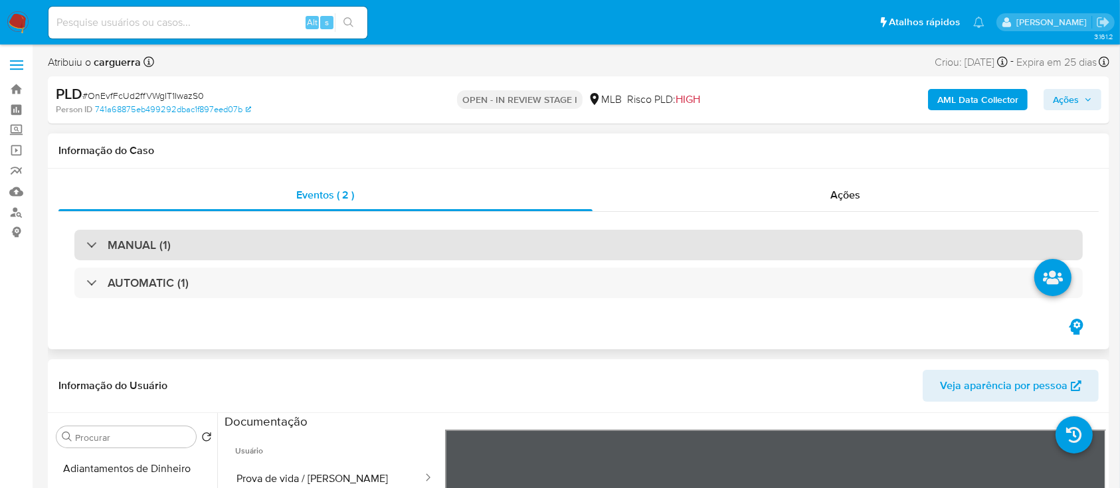
click at [205, 242] on div "MANUAL (1)" at bounding box center [578, 245] width 1008 height 31
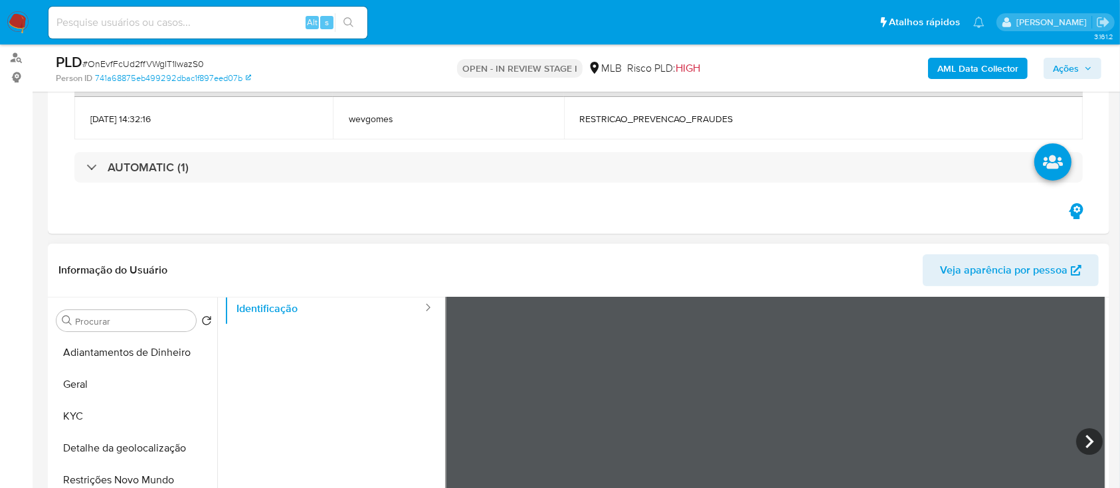
scroll to position [266, 0]
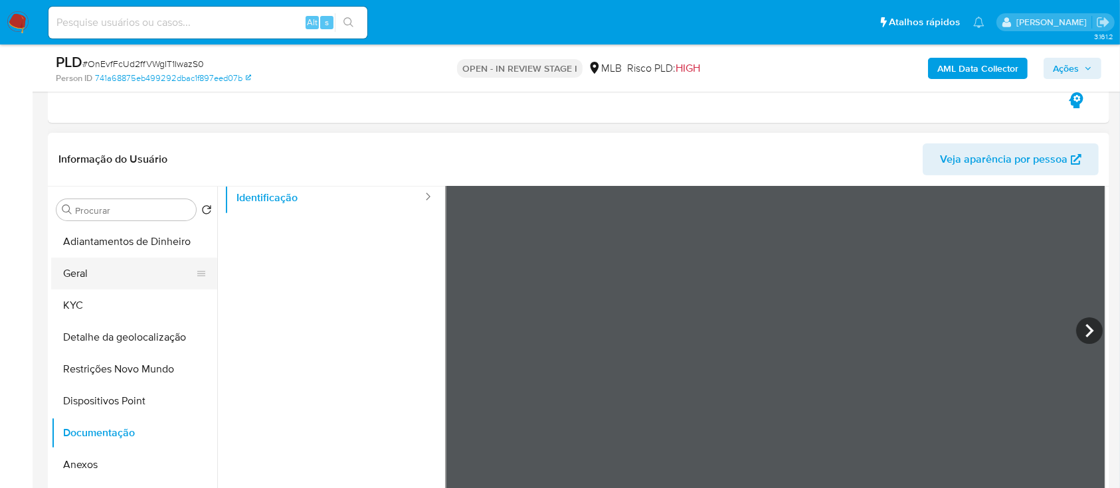
click at [91, 278] on button "Geral" at bounding box center [128, 274] width 155 height 32
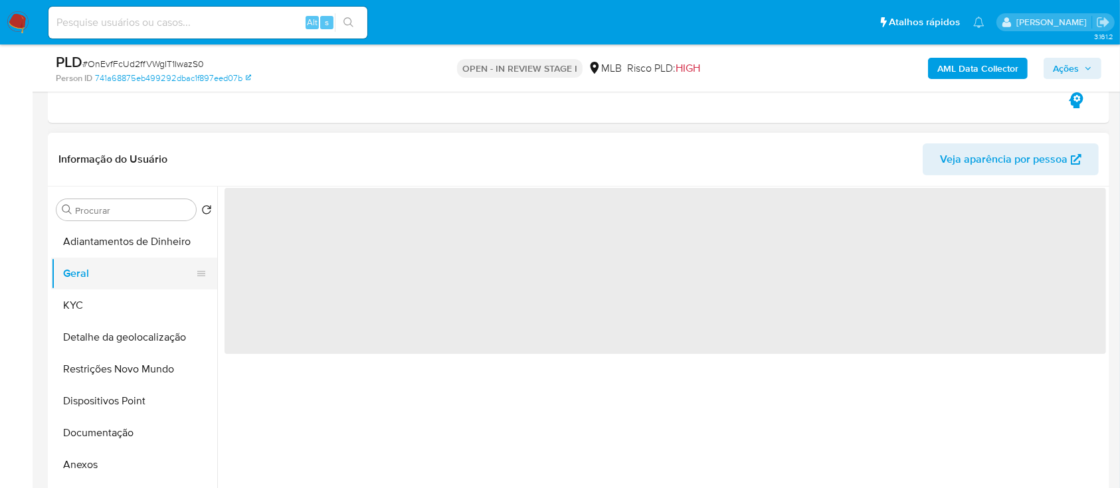
scroll to position [0, 0]
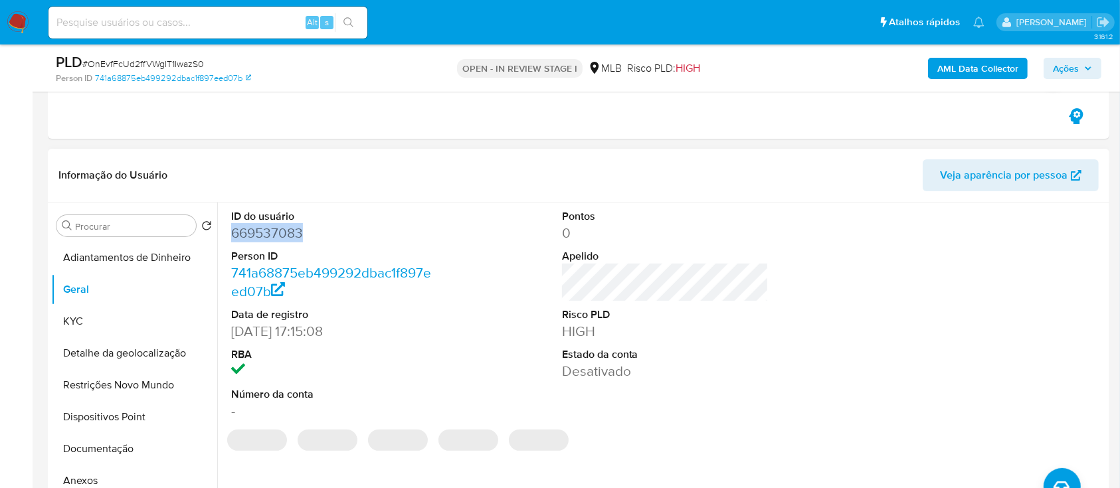
drag, startPoint x: 294, startPoint y: 238, endPoint x: 225, endPoint y: 237, distance: 68.4
click at [225, 237] on div "ID do usuário 669537083 Person ID 741a68875eb499292dbac1f897eed07b Data de regi…" at bounding box center [335, 315] width 221 height 225
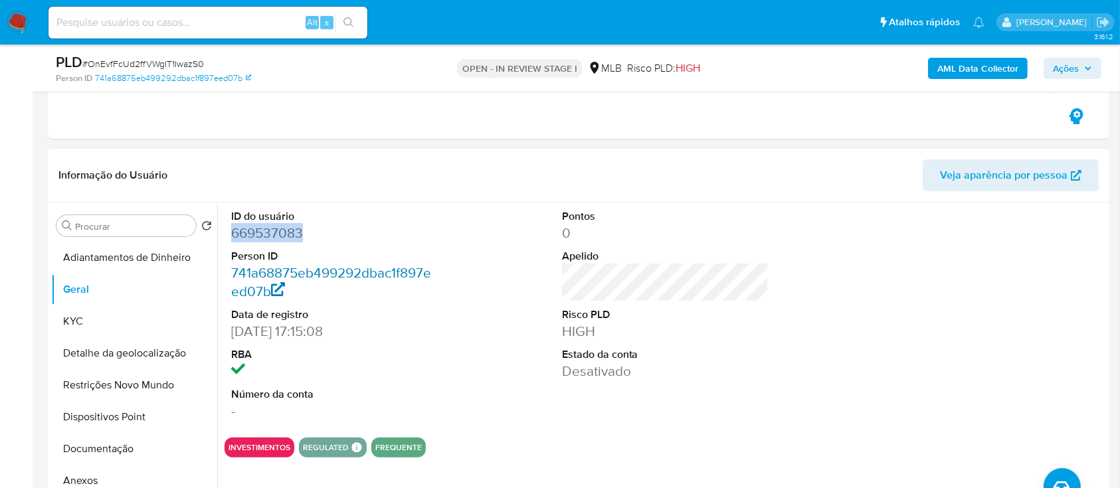
copy dd "669537083"
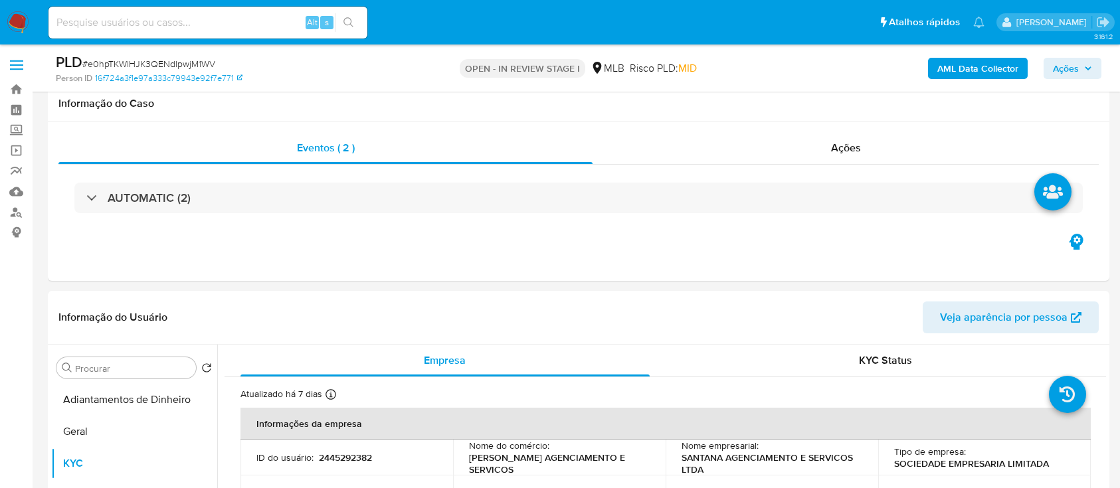
select select "10"
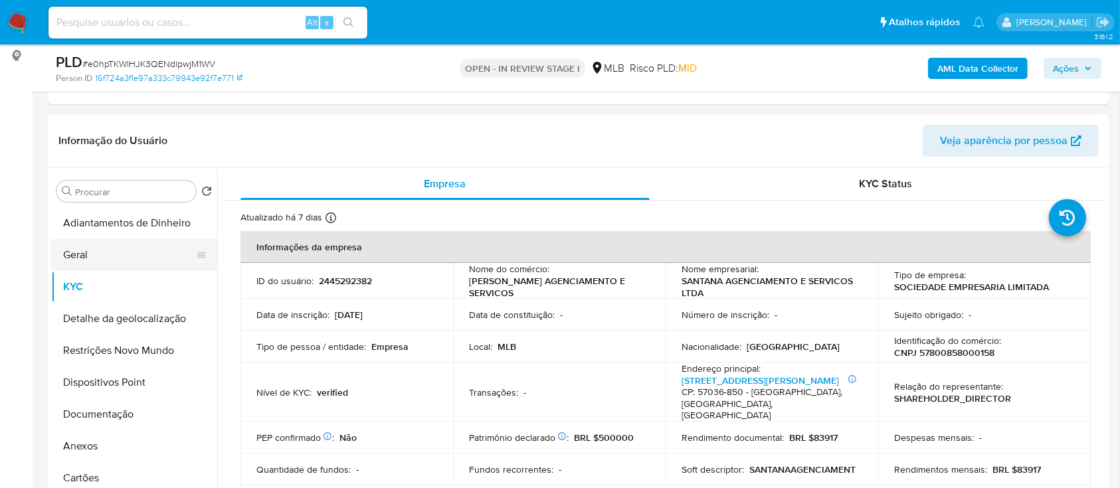
drag, startPoint x: 74, startPoint y: 248, endPoint x: 81, endPoint y: 247, distance: 6.8
click at [74, 249] on button "Geral" at bounding box center [128, 255] width 155 height 32
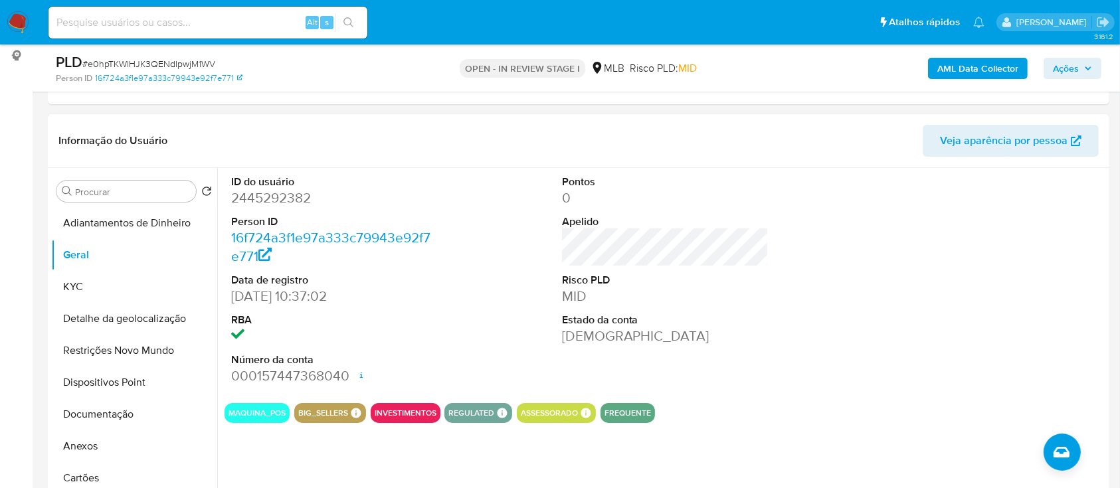
click at [252, 141] on header "Informação do Usuário Veja aparência por pessoa" at bounding box center [578, 141] width 1040 height 32
click at [84, 280] on button "KYC" at bounding box center [128, 287] width 155 height 32
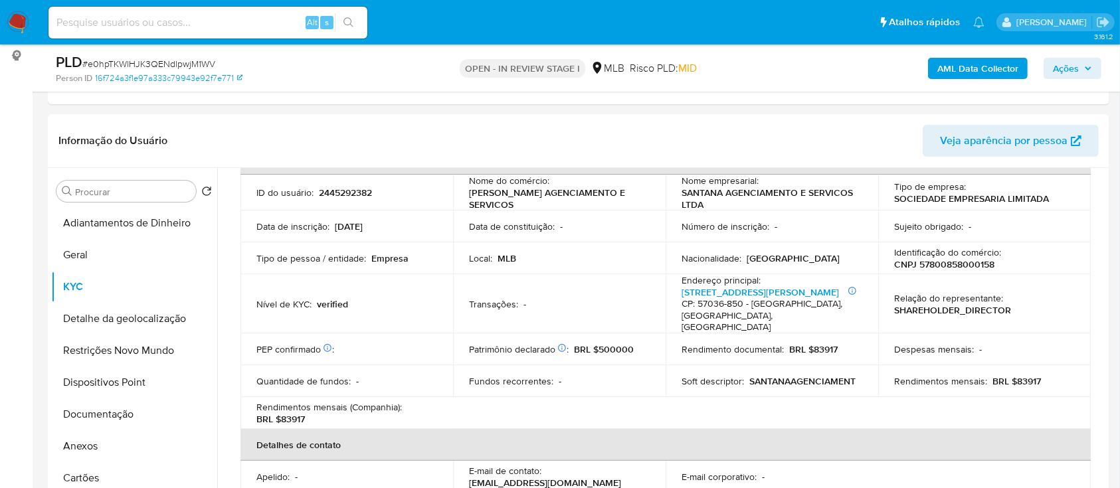
scroll to position [88, 0]
drag, startPoint x: 0, startPoint y: 209, endPoint x: 70, endPoint y: 178, distance: 77.0
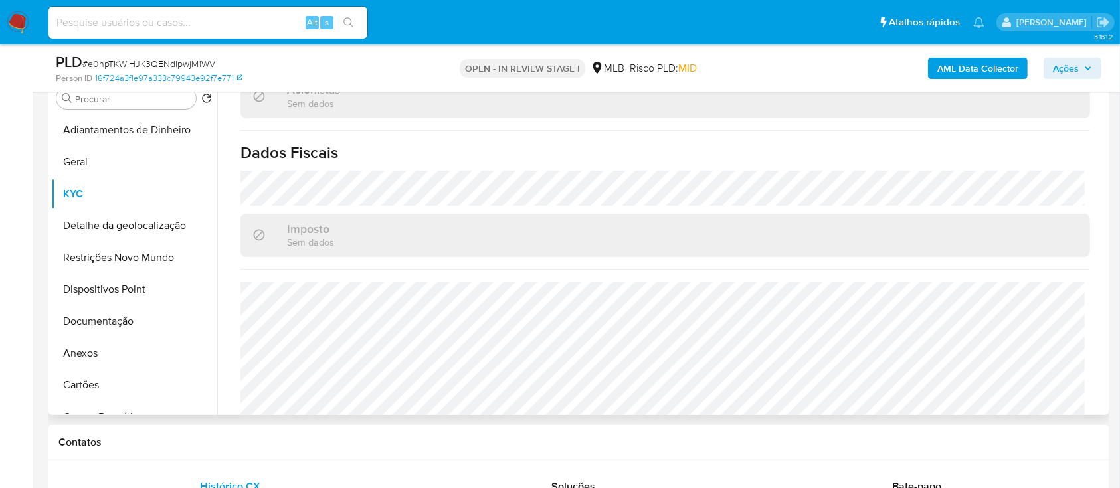
scroll to position [354, 0]
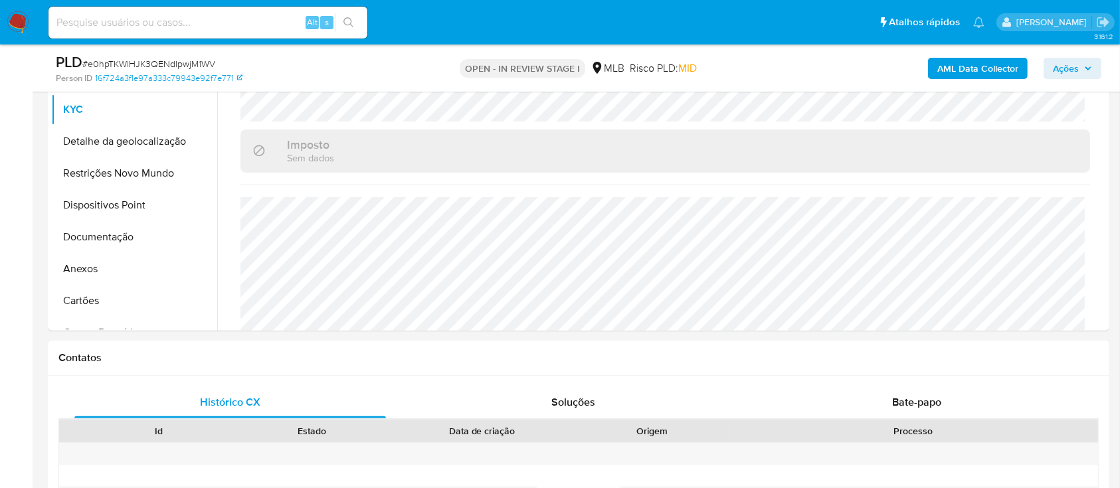
click at [126, 136] on button "Detalhe da geolocalização" at bounding box center [128, 142] width 155 height 32
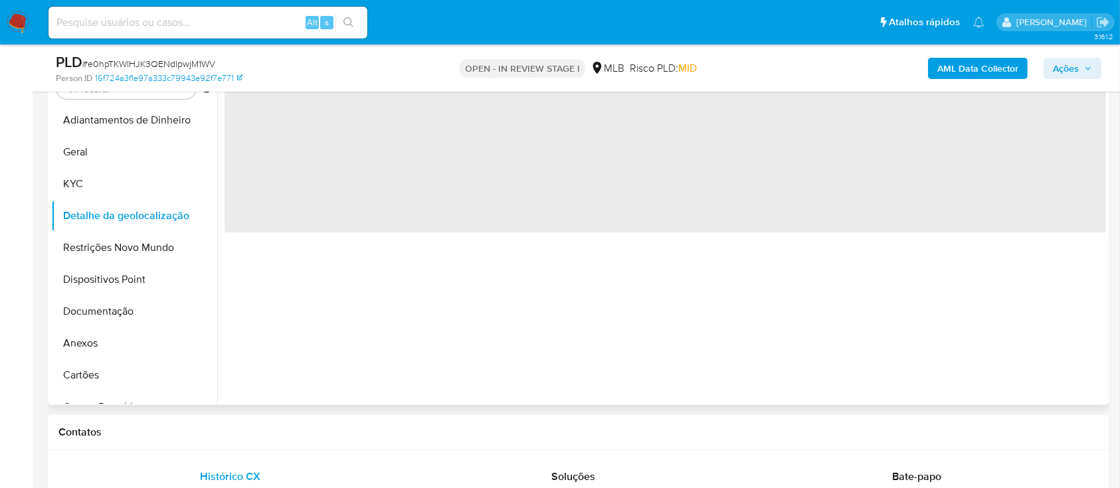
scroll to position [177, 0]
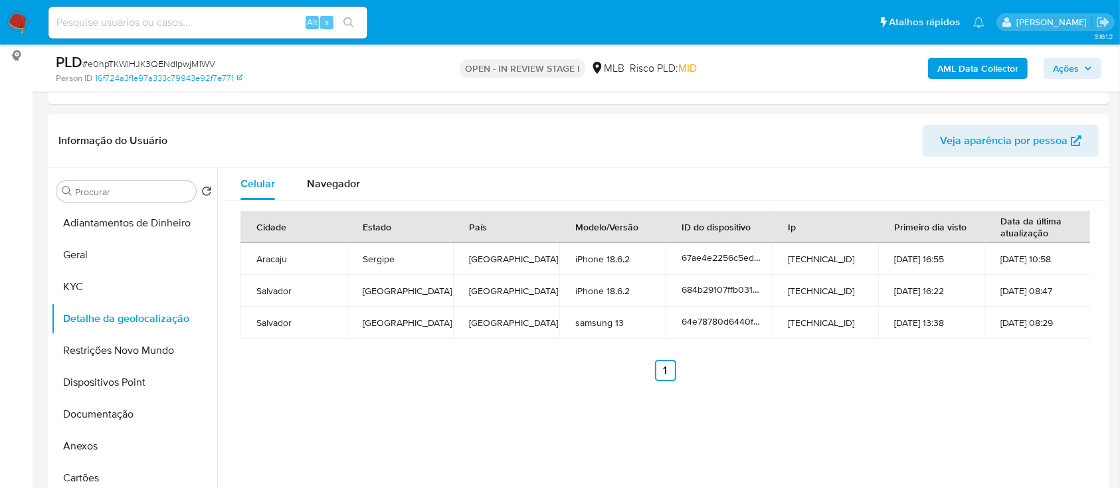
click at [124, 352] on button "Restrições Novo Mundo" at bounding box center [128, 351] width 155 height 32
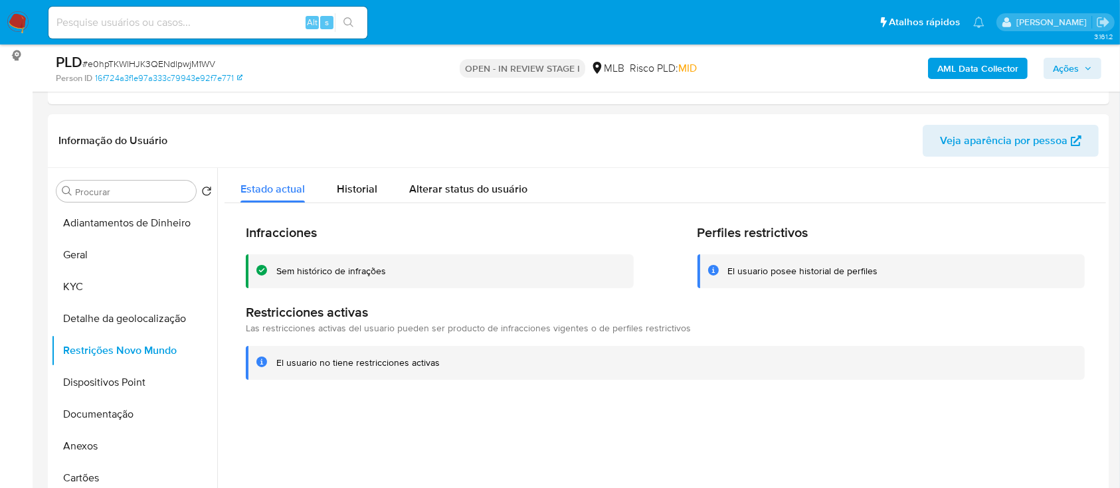
click at [100, 382] on button "Dispositivos Point" at bounding box center [128, 383] width 155 height 32
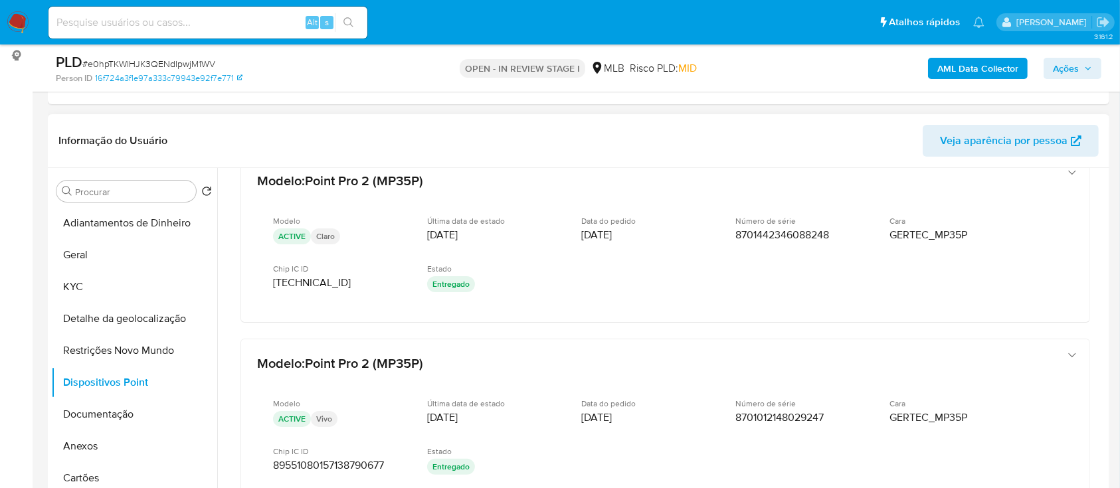
scroll to position [29, 0]
click at [259, 119] on div "Informação do Usuário Veja aparência por pessoa" at bounding box center [579, 141] width 1062 height 54
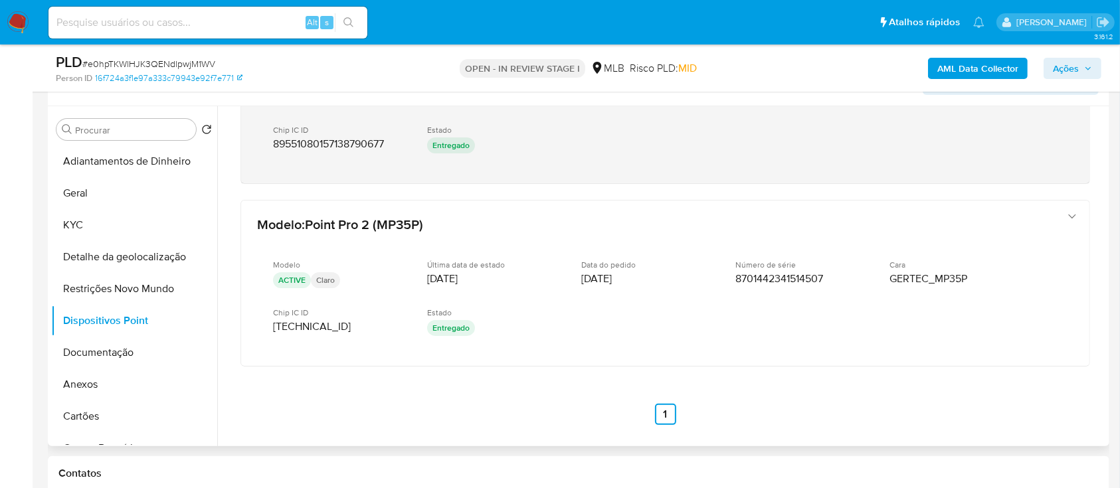
scroll to position [266, 0]
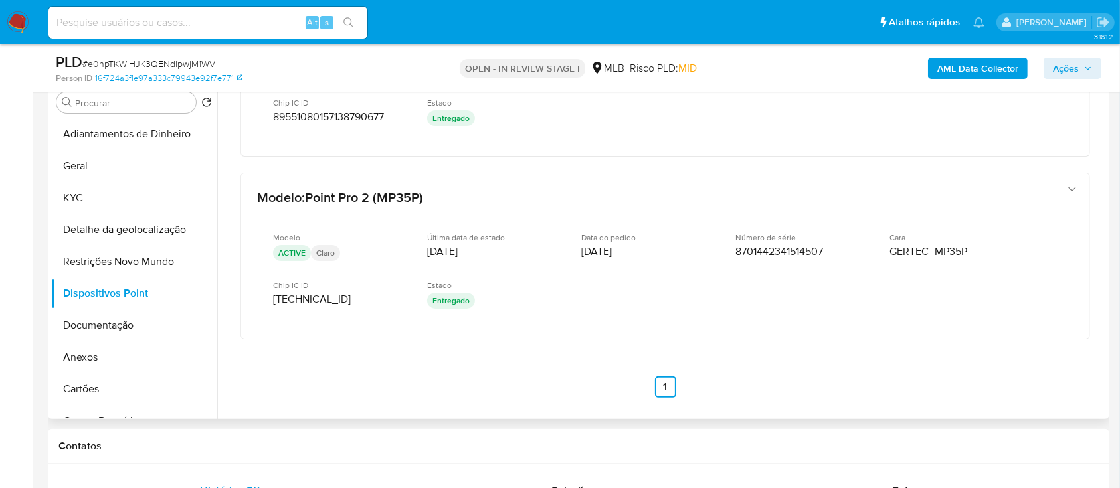
click at [882, 389] on div "Modelo : Point Pro 2 (MP35P) Modelo ACTIVE Claro Última data de estado 11/09/20…" at bounding box center [666, 102] width 882 height 622
click at [98, 335] on button "Documentação" at bounding box center [128, 326] width 155 height 32
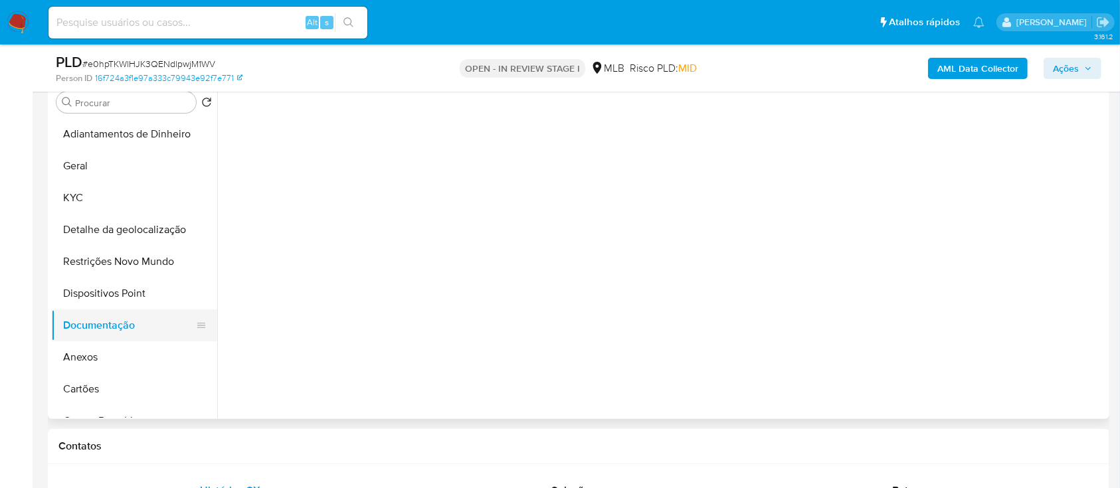
scroll to position [0, 0]
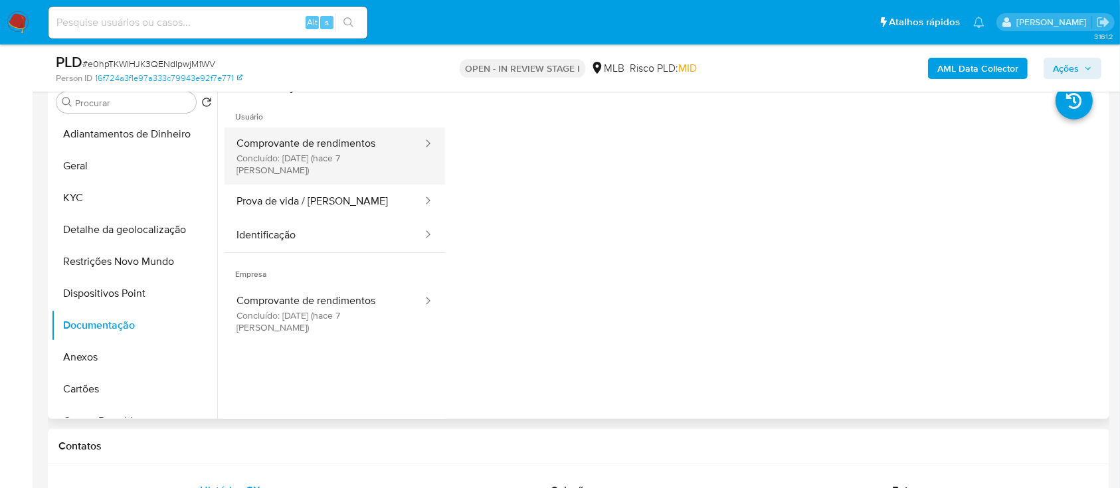
click at [276, 145] on button "Comprovante de rendimentos Concluído: 25/09/2025 (hace 7 días)" at bounding box center [324, 156] width 199 height 57
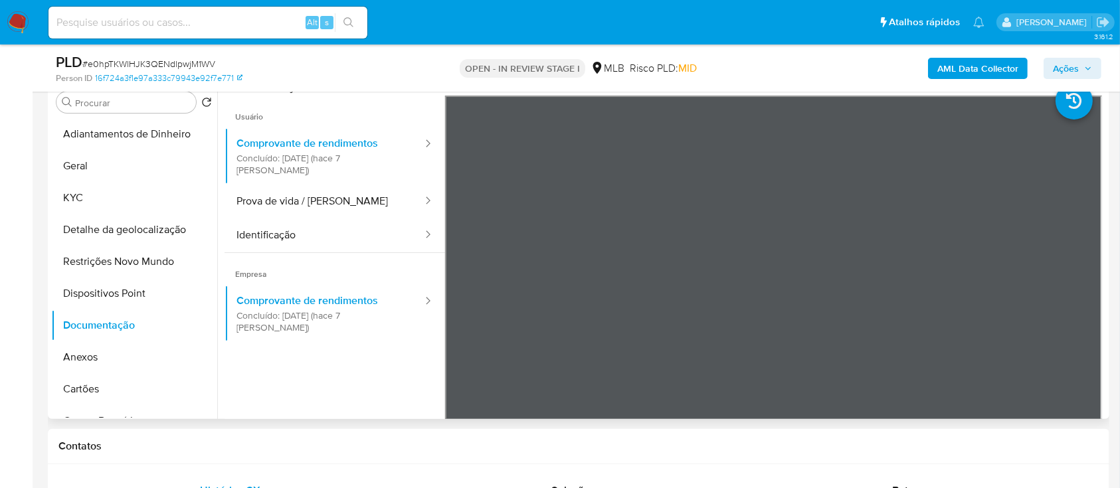
click at [284, 372] on ul "Usuário Comprovante de rendimentos Concluído: 25/09/2025 (hace 7 días) Prova de…" at bounding box center [335, 287] width 221 height 383
click at [101, 198] on button "KYC" at bounding box center [128, 198] width 155 height 32
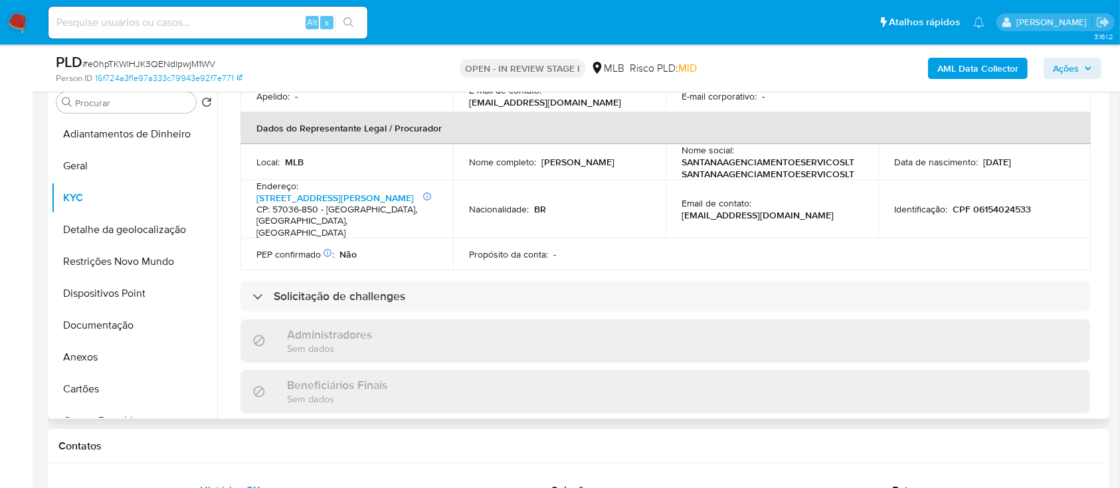
scroll to position [354, 0]
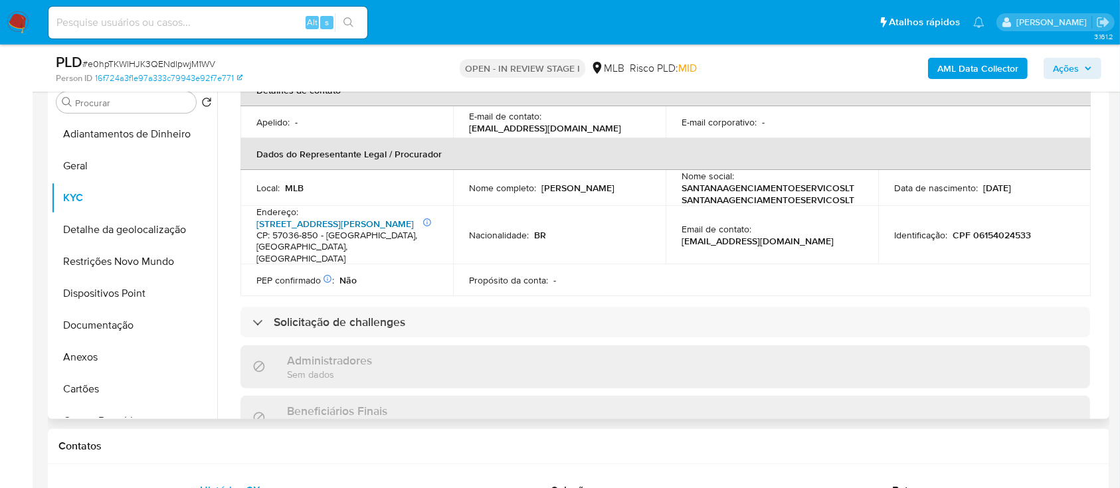
click at [367, 217] on link "Avenida Álvaro Otacílio 3731, Jatiúca" at bounding box center [334, 223] width 157 height 13
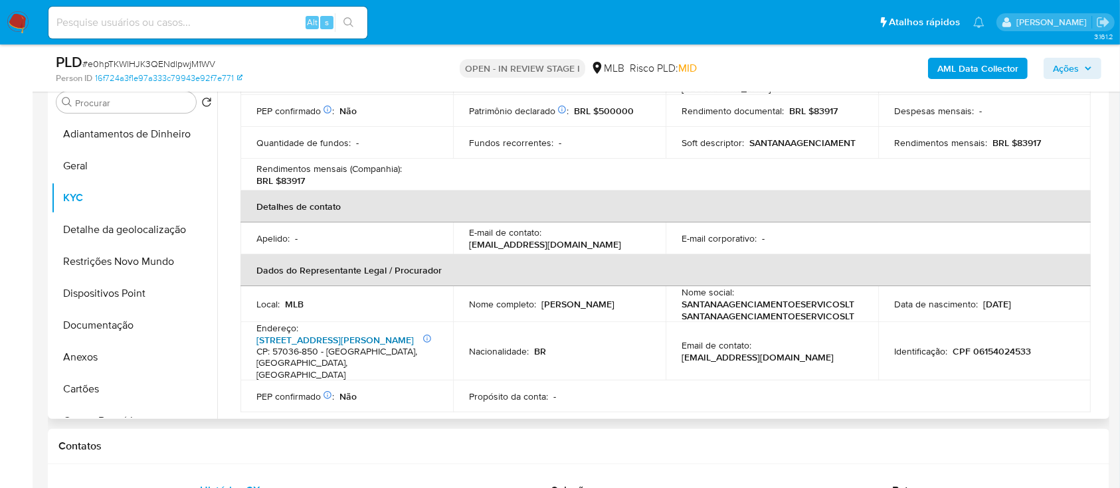
scroll to position [266, 0]
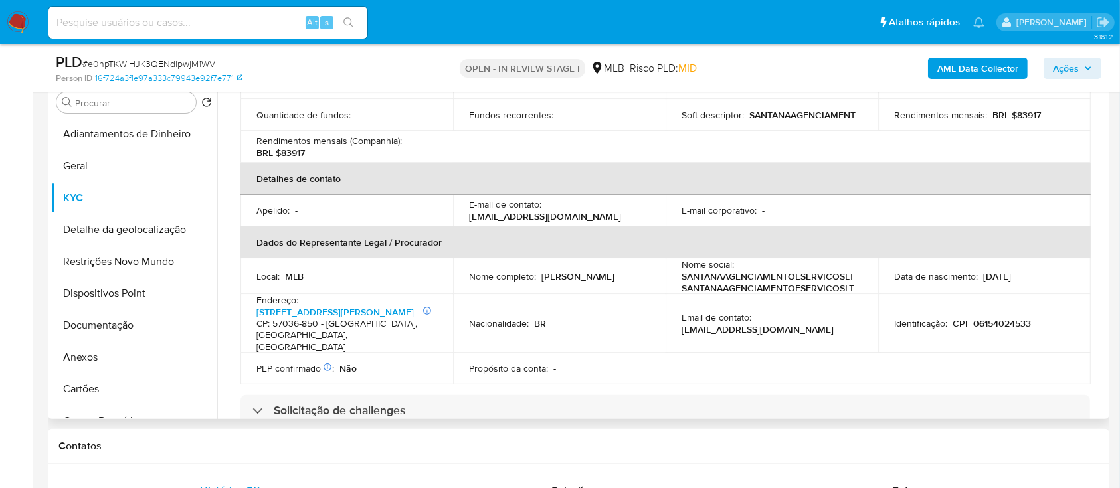
drag, startPoint x: 641, startPoint y: 265, endPoint x: 605, endPoint y: 274, distance: 37.5
click at [539, 270] on div "Nome completo : Gerson Santos Santana" at bounding box center [559, 276] width 181 height 12
copy p "Gerson Santos Santana"
drag, startPoint x: 1032, startPoint y: 310, endPoint x: 949, endPoint y: 308, distance: 83.7
click at [949, 318] on div "Identificação : CPF 06154024533" at bounding box center [984, 324] width 181 height 12
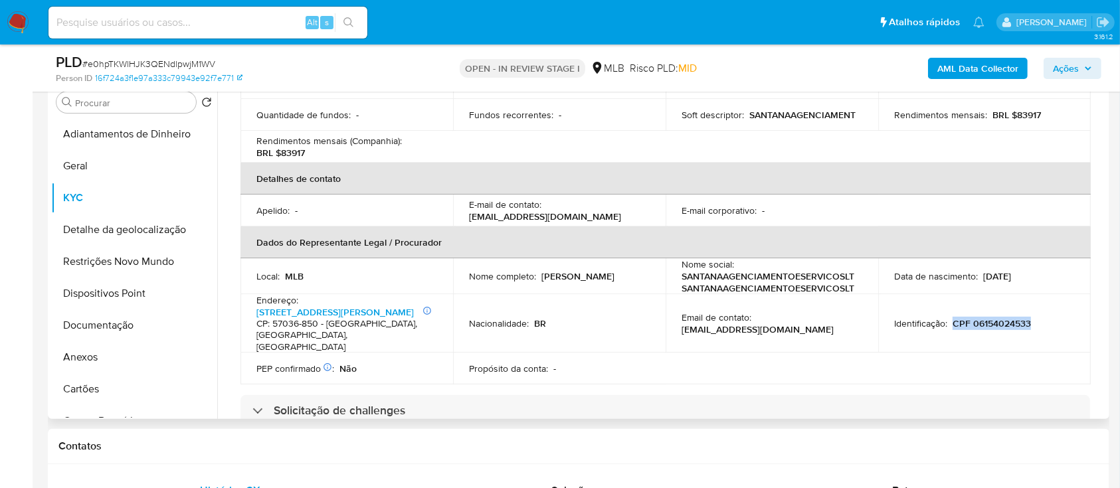
copy p "CPF 06154024533"
click at [298, 306] on link "Avenida Álvaro Otacílio 3731, Jatiúca" at bounding box center [334, 312] width 157 height 13
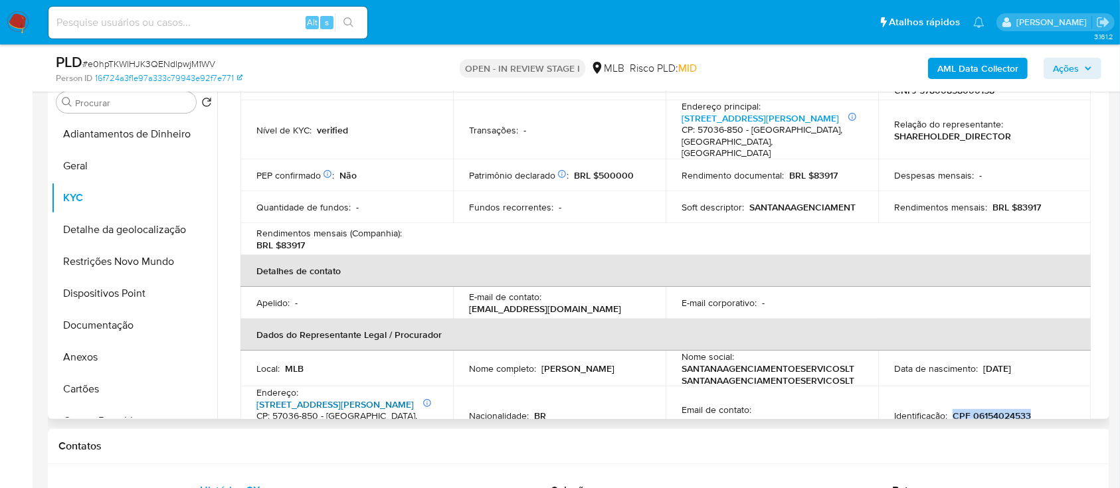
scroll to position [0, 0]
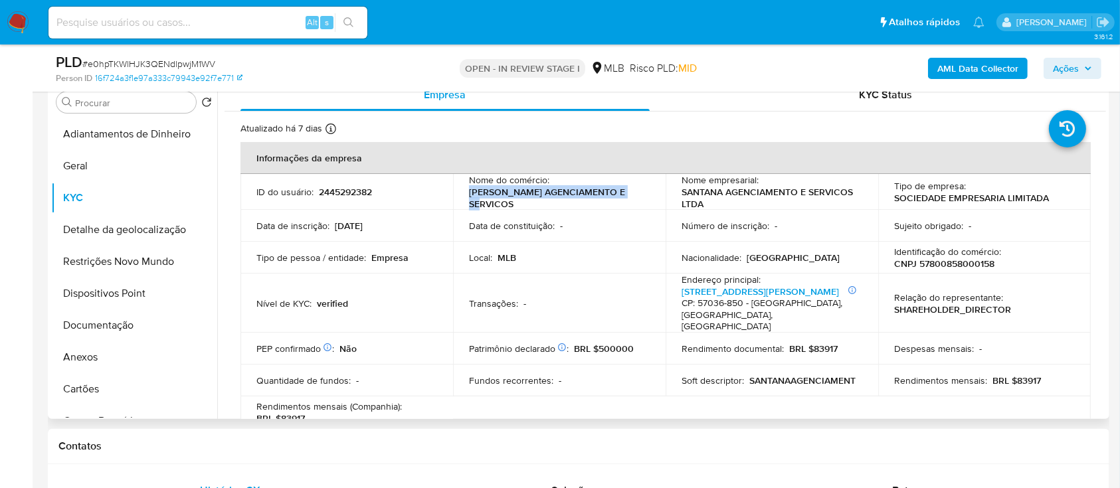
drag, startPoint x: 636, startPoint y: 192, endPoint x: 468, endPoint y: 197, distance: 168.8
click at [465, 195] on td "Nome do comércio : SANTANA AGENCIAMENTO E SERVICOS" at bounding box center [559, 192] width 213 height 36
copy p "SANTANA AGENCIAMENTO E SERVICOS"
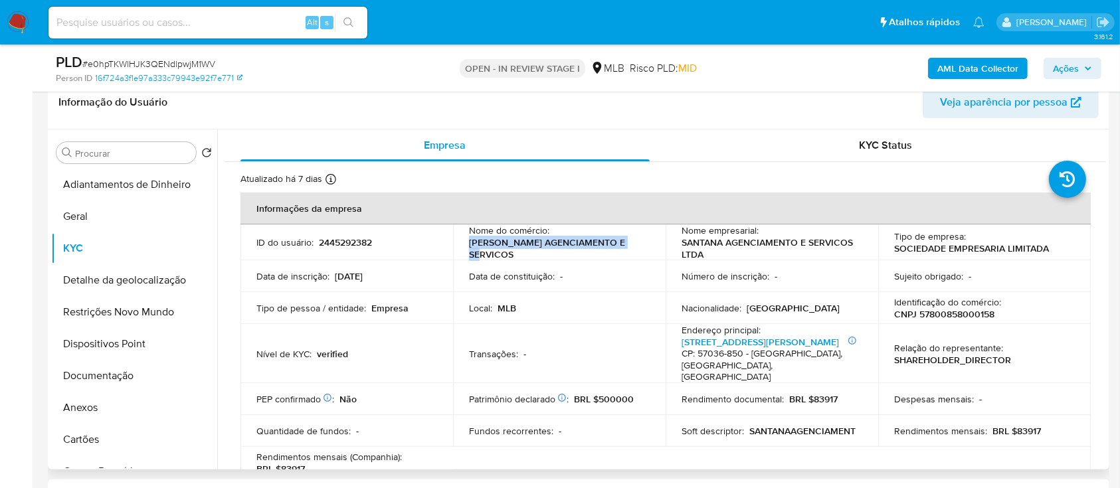
scroll to position [177, 0]
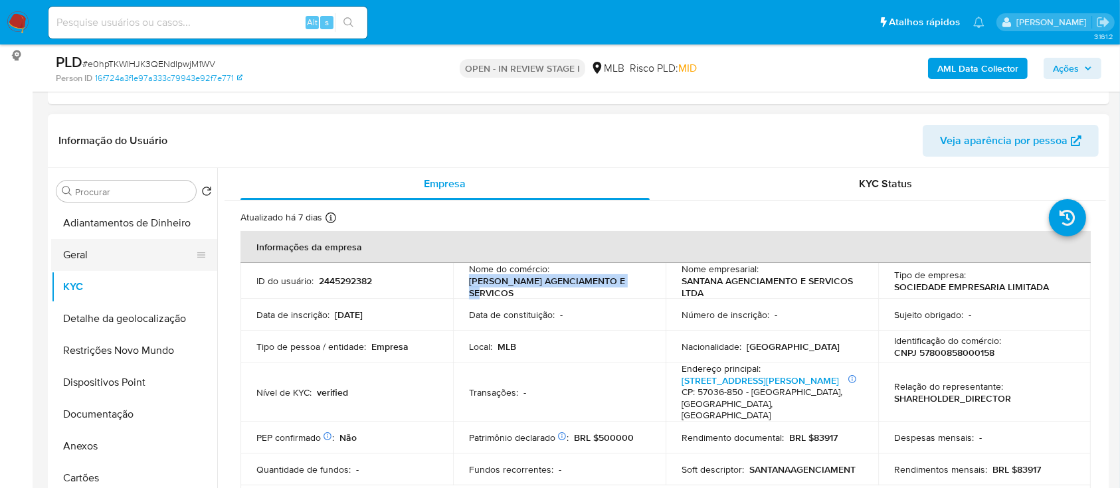
click at [83, 253] on button "Geral" at bounding box center [128, 255] width 155 height 32
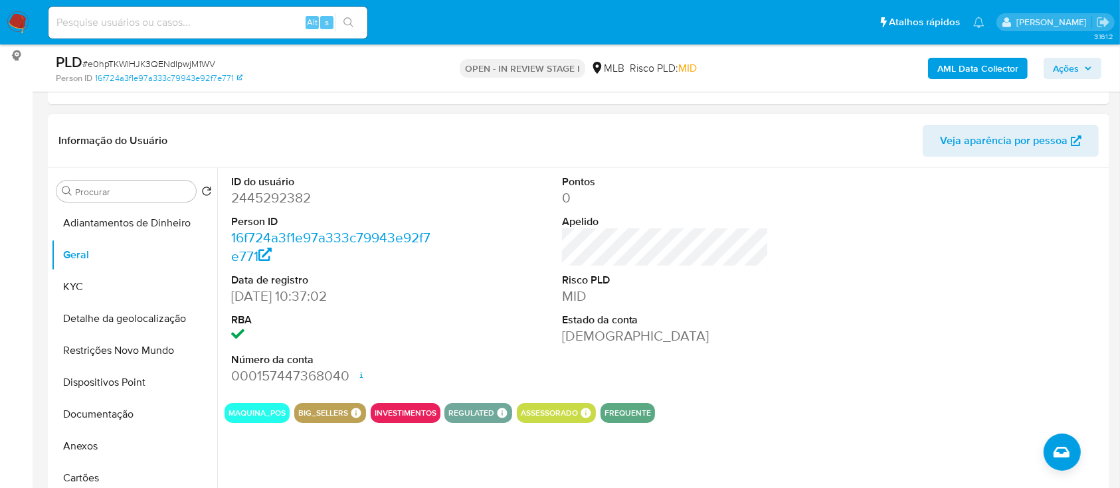
click at [568, 416] on button "ASSESSORADO" at bounding box center [549, 413] width 57 height 5
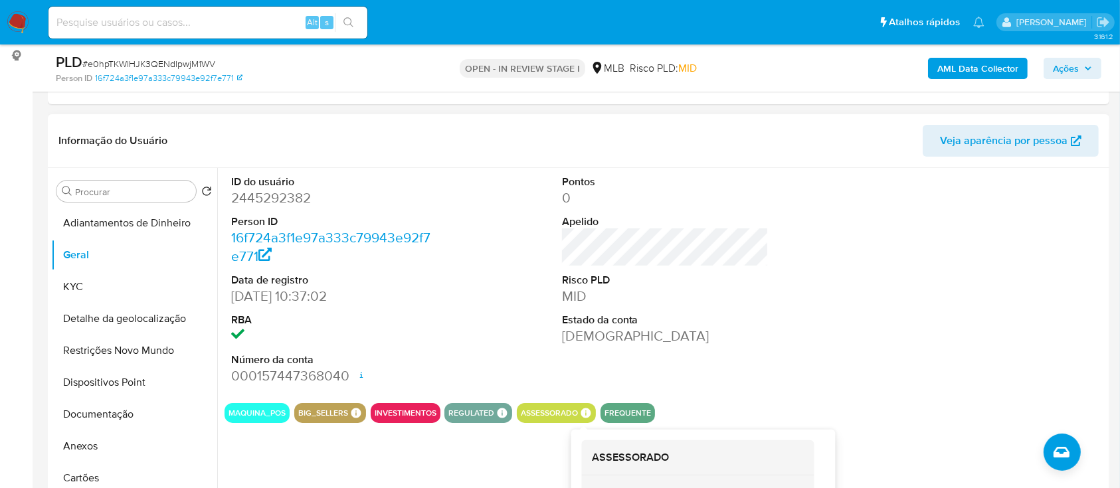
click at [580, 411] on icon at bounding box center [586, 413] width 12 height 12
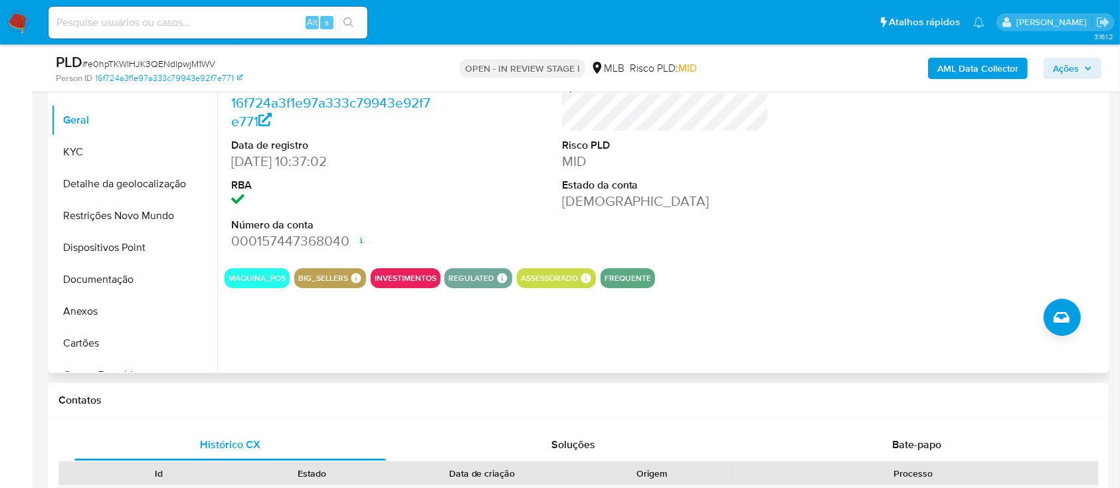
scroll to position [354, 0]
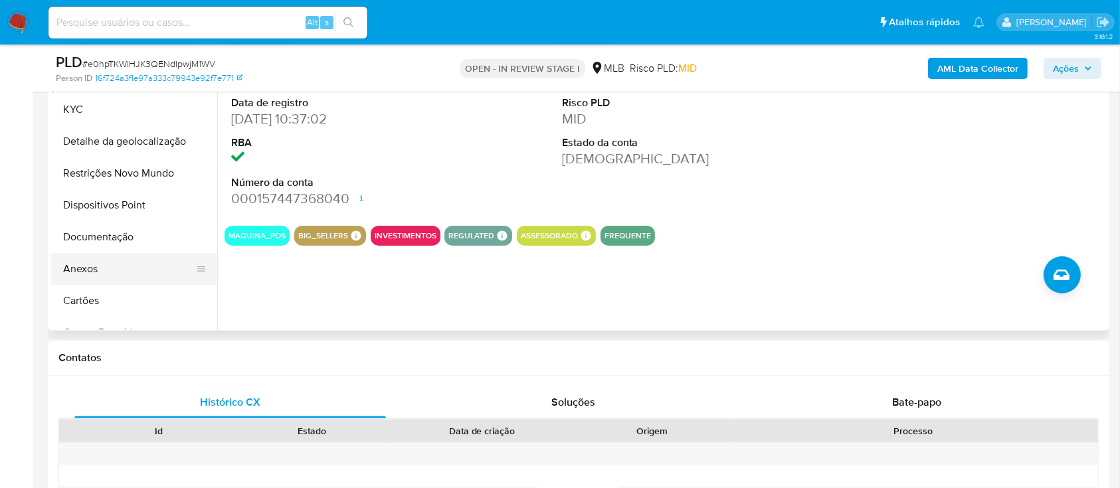
click at [78, 269] on button "Anexos" at bounding box center [128, 269] width 155 height 32
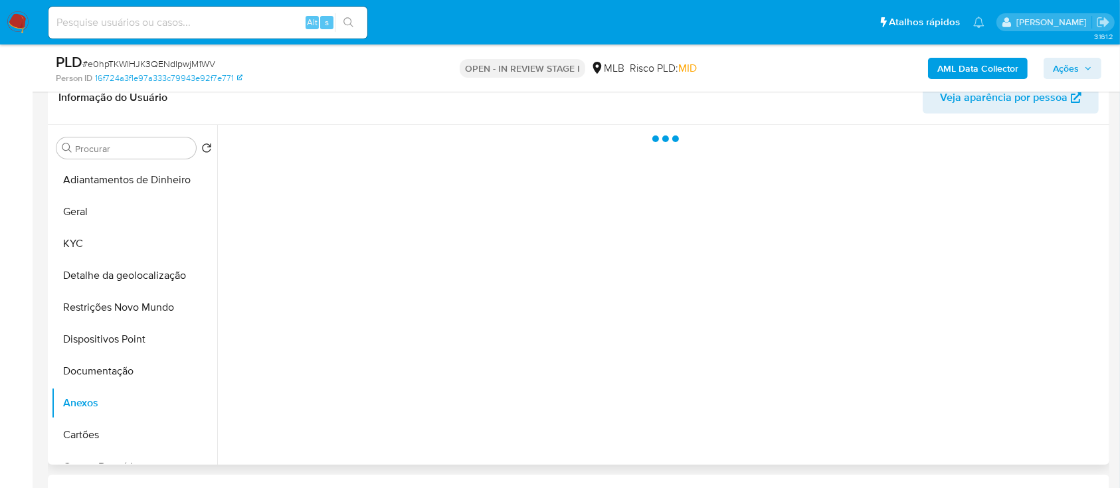
scroll to position [177, 0]
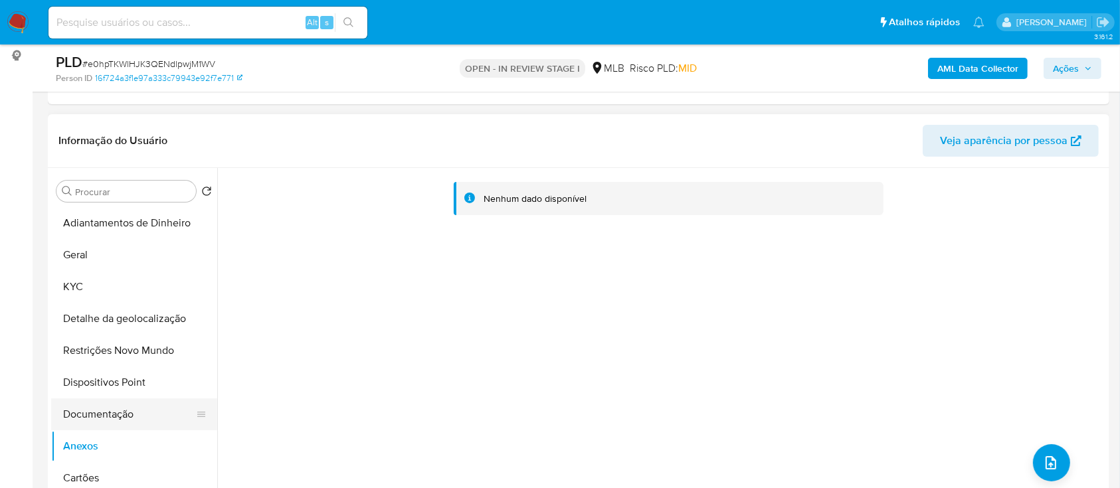
click at [102, 411] on button "Documentação" at bounding box center [128, 415] width 155 height 32
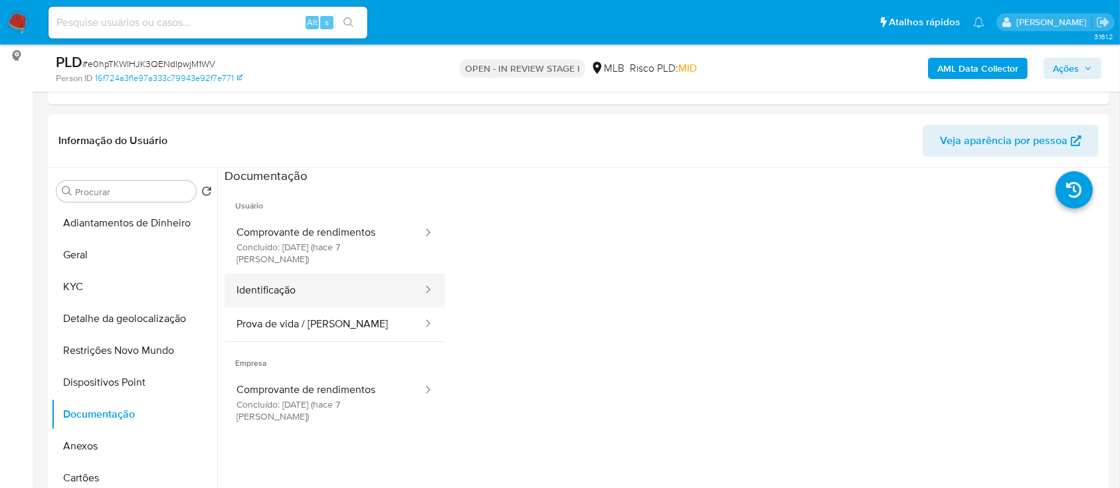
click at [339, 274] on button "Identificação" at bounding box center [324, 291] width 199 height 34
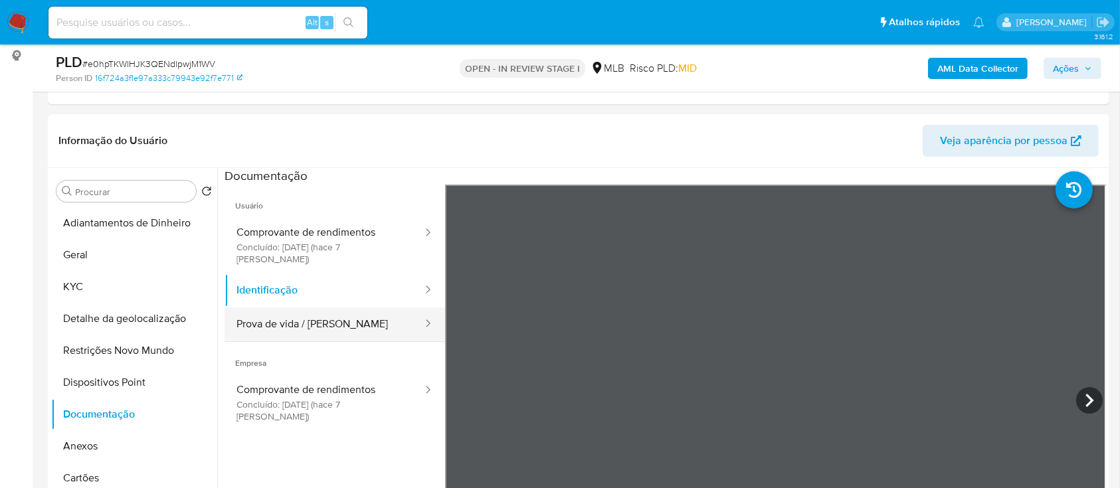
click at [298, 311] on button "Prova de vida / [PERSON_NAME]" at bounding box center [324, 325] width 199 height 34
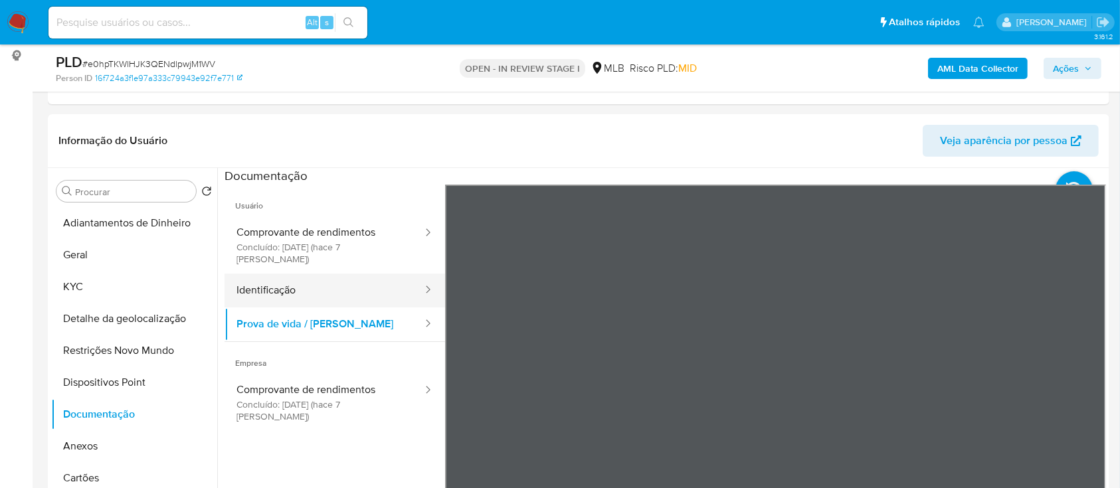
click at [271, 290] on button "Identificação" at bounding box center [324, 291] width 199 height 34
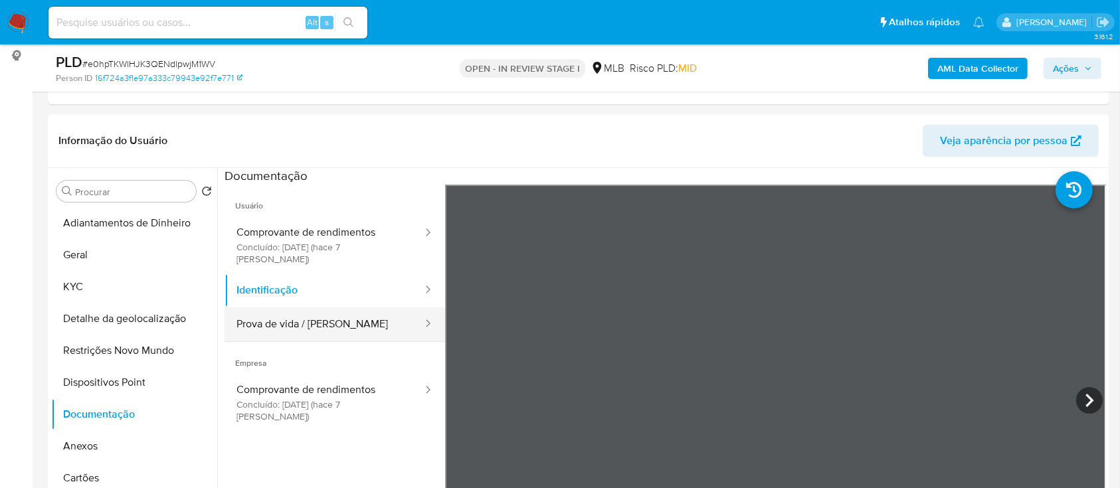
click at [272, 312] on button "Prova de vida / [PERSON_NAME]" at bounding box center [324, 325] width 199 height 34
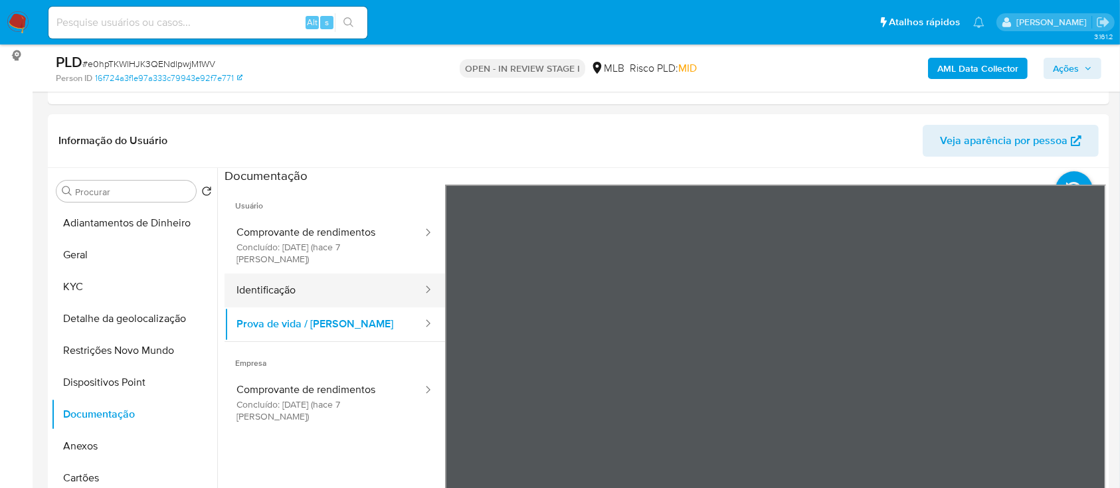
click at [272, 277] on button "Identificação" at bounding box center [324, 291] width 199 height 34
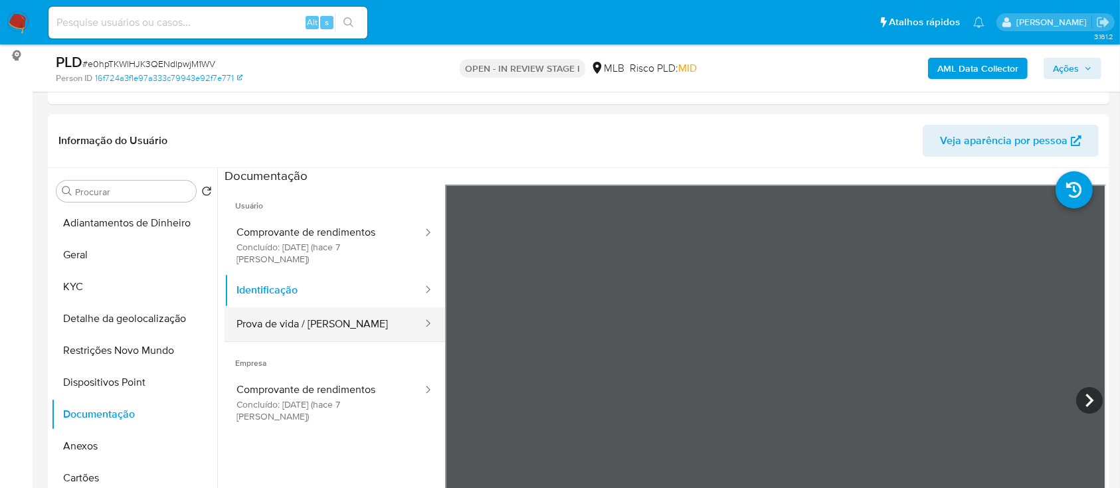
click at [287, 308] on button "Prova de vida / [PERSON_NAME]" at bounding box center [324, 325] width 199 height 34
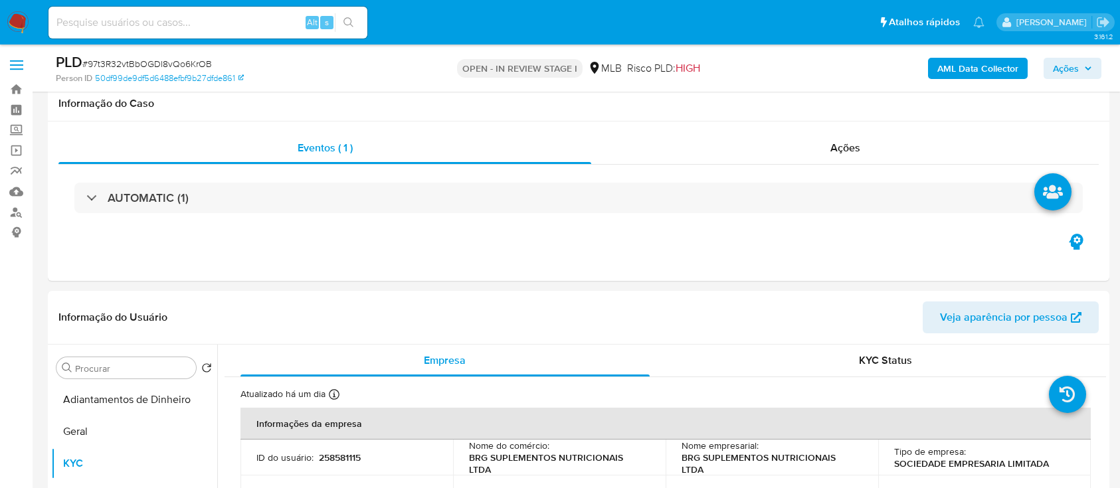
select select "10"
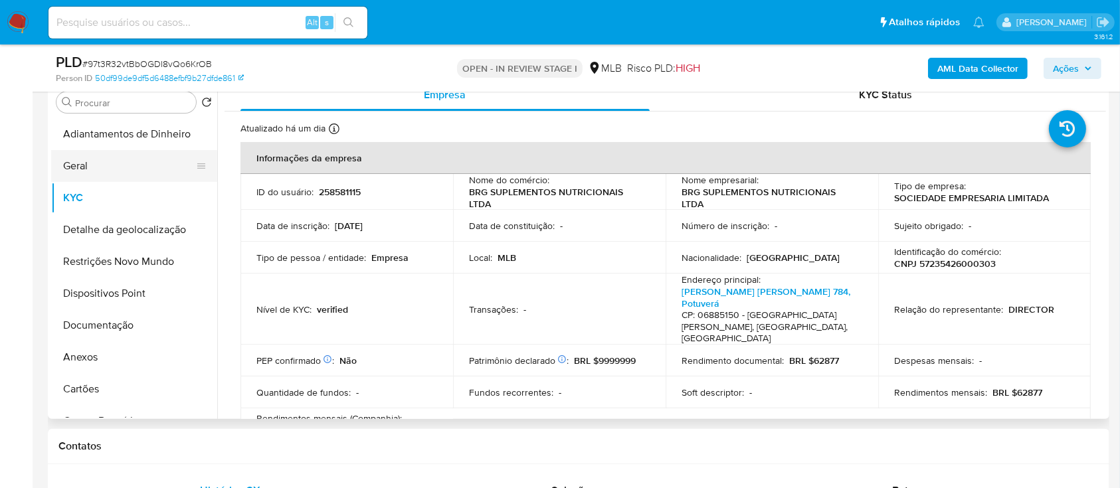
click at [132, 167] on button "Geral" at bounding box center [128, 166] width 155 height 32
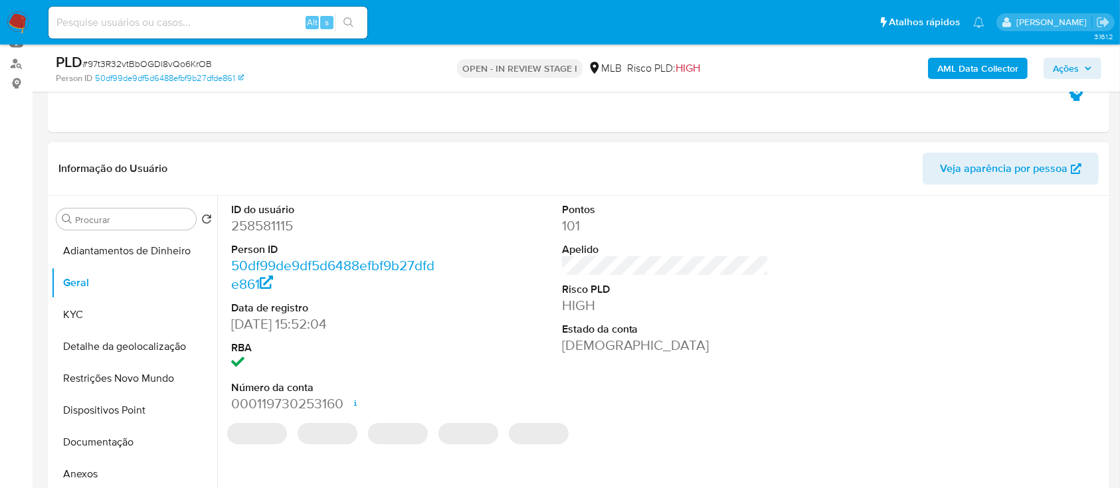
scroll to position [177, 0]
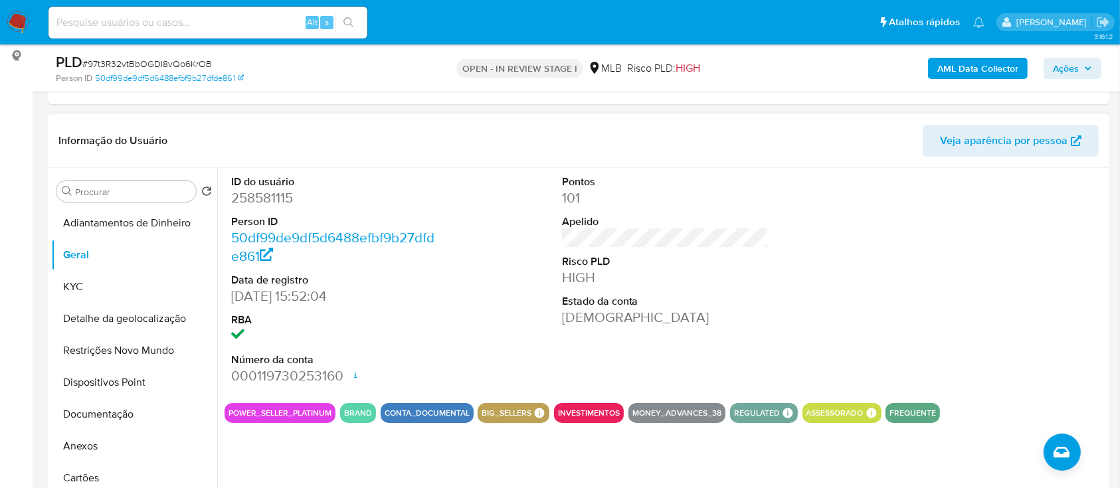
click at [941, 238] on div at bounding box center [996, 280] width 221 height 225
click at [78, 303] on button "Detalhe da geolocalização" at bounding box center [128, 319] width 155 height 32
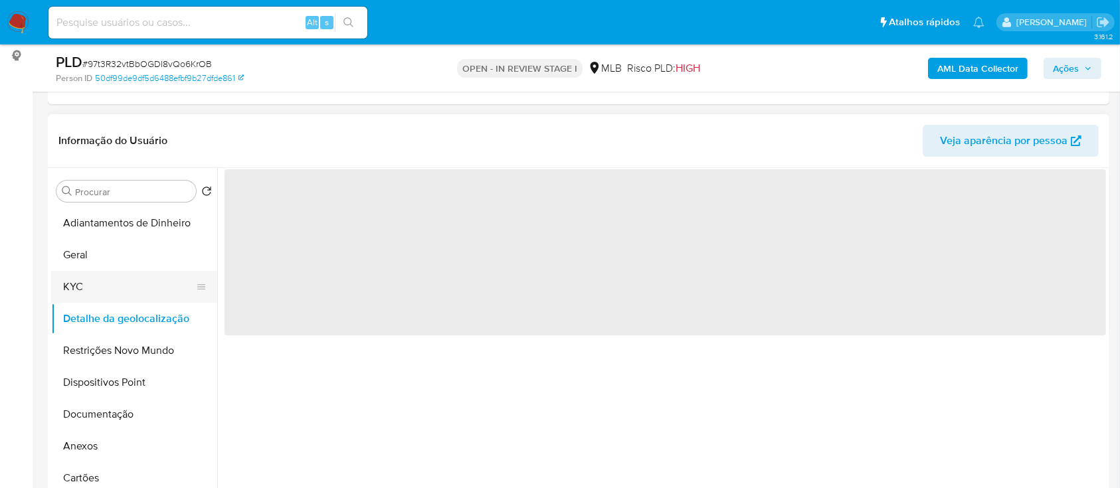
click at [99, 288] on button "KYC" at bounding box center [128, 287] width 155 height 32
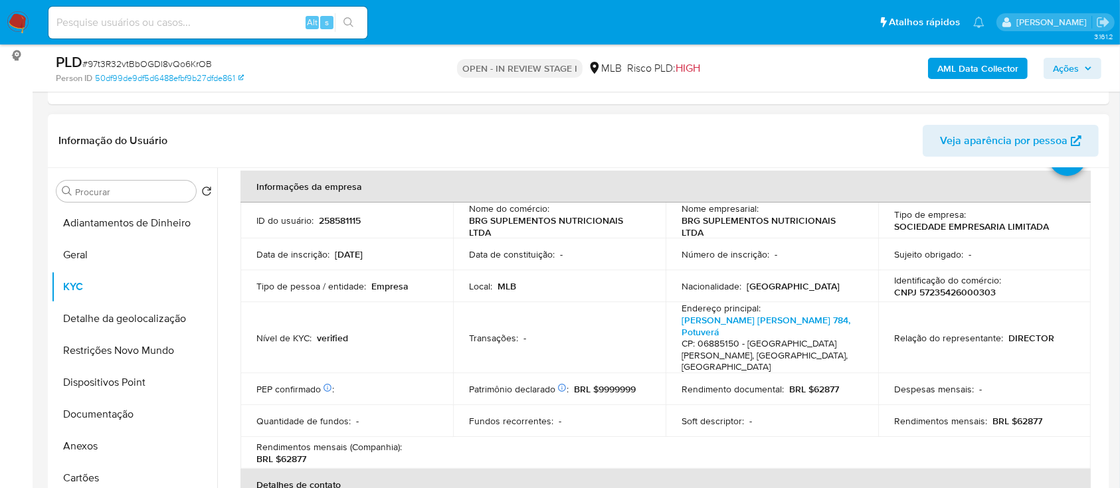
scroll to position [88, 0]
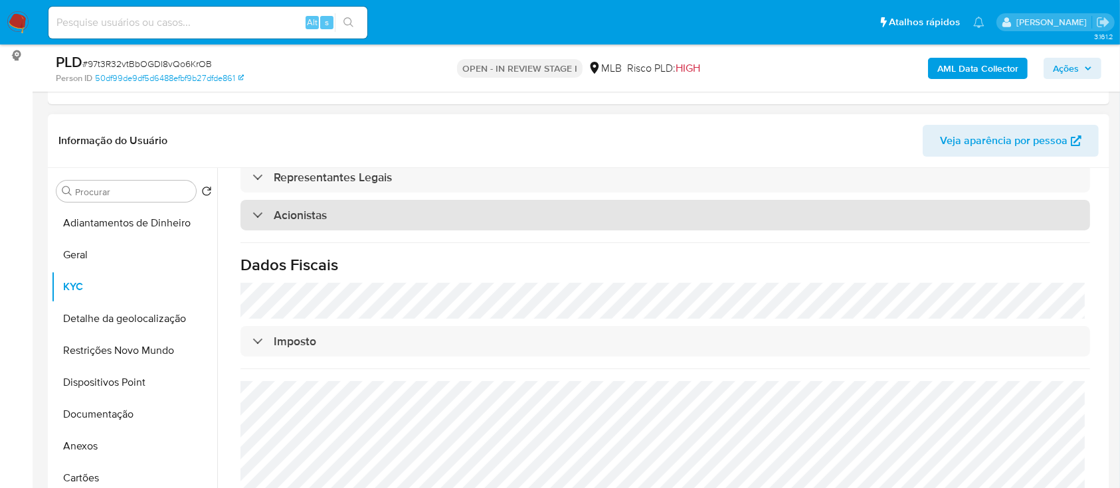
scroll to position [266, 0]
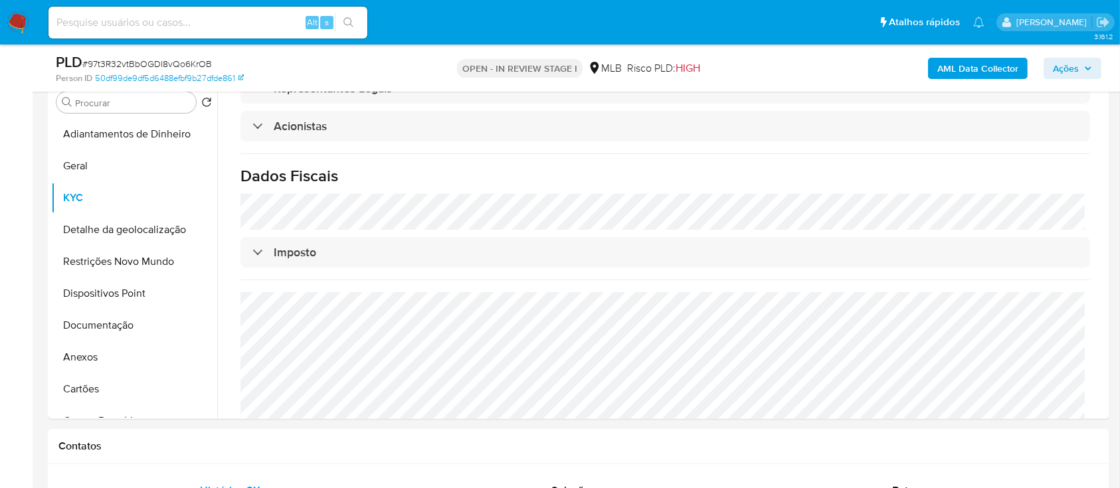
click at [87, 229] on button "Detalhe da geolocalização" at bounding box center [128, 230] width 155 height 32
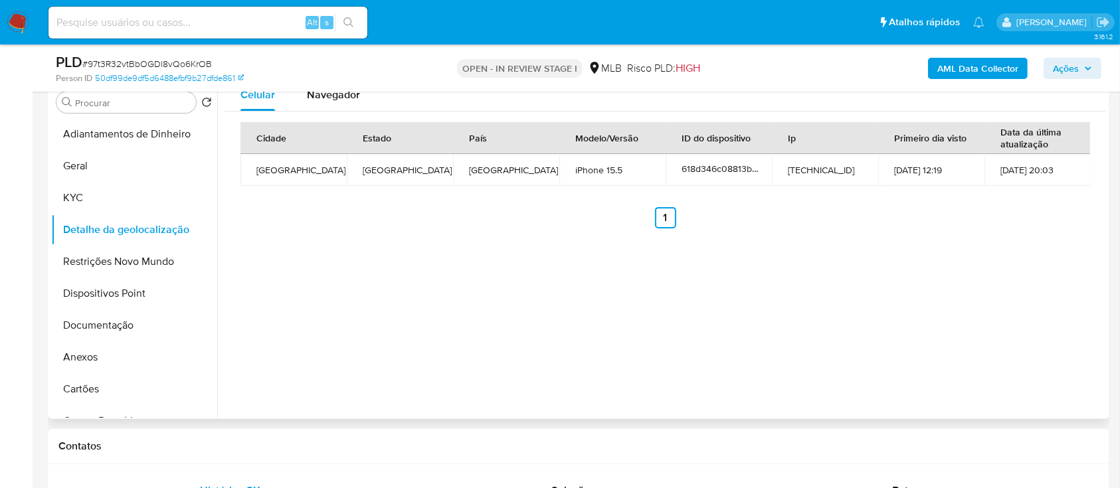
click at [901, 319] on div "Celular Navegador Cidade Estado País Modelo/Versão ID do dispositivo Ip Primeir…" at bounding box center [661, 249] width 889 height 340
click at [121, 266] on button "Restrições Novo Mundo" at bounding box center [128, 262] width 155 height 32
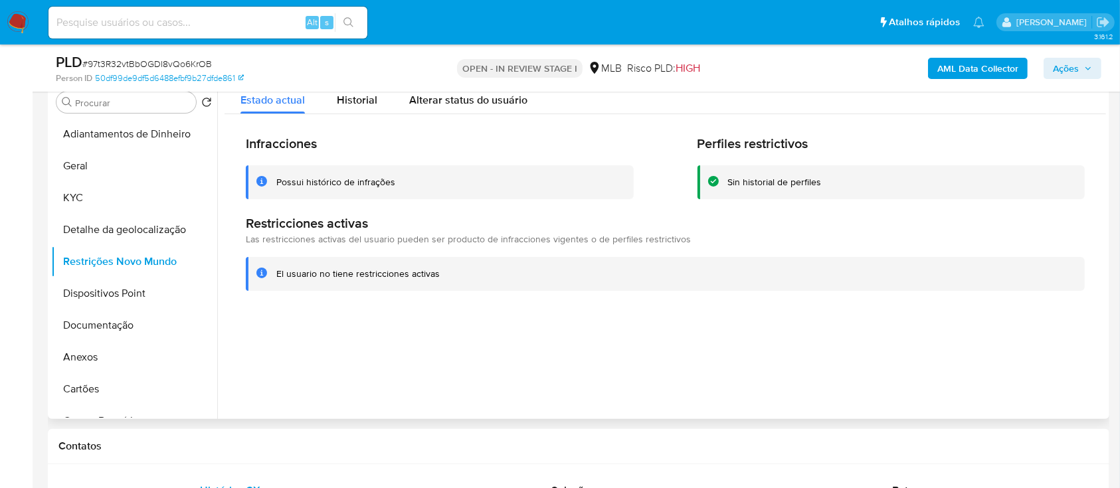
drag, startPoint x: 978, startPoint y: 326, endPoint x: 971, endPoint y: 322, distance: 7.7
click at [978, 325] on div at bounding box center [661, 249] width 889 height 340
click at [94, 286] on button "Dispositivos Point" at bounding box center [128, 294] width 155 height 32
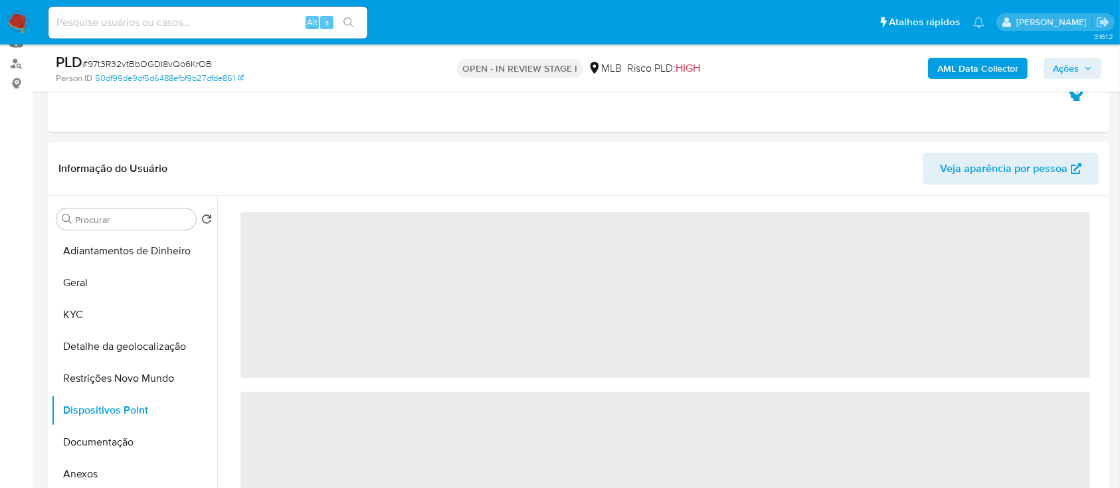
scroll to position [177, 0]
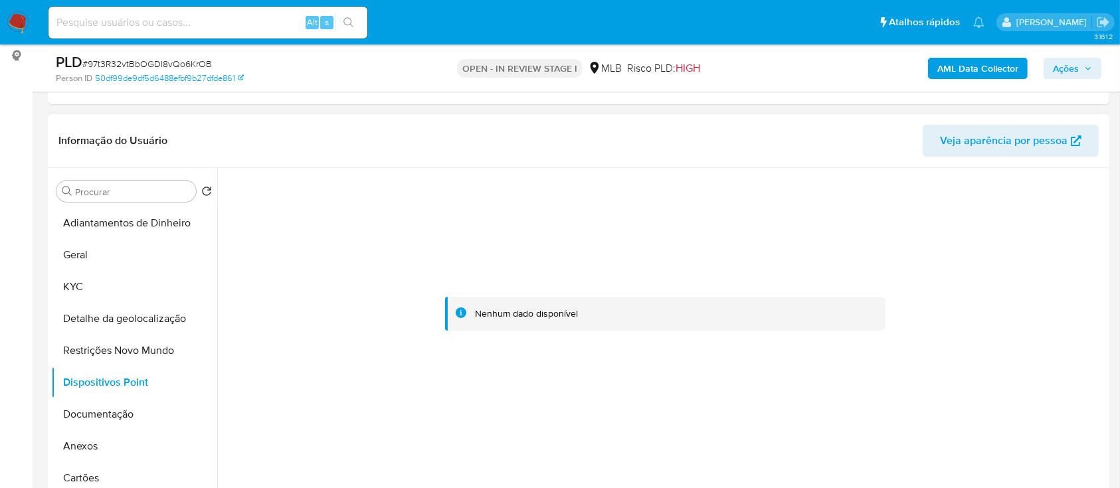
click at [1026, 225] on div at bounding box center [666, 314] width 882 height 292
click at [129, 410] on button "Documentação" at bounding box center [128, 415] width 155 height 32
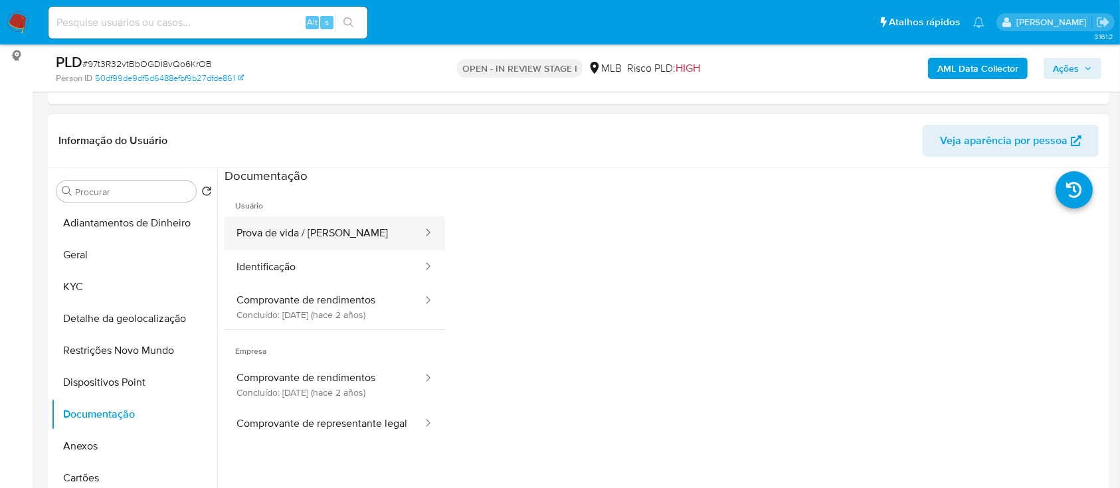
click at [330, 229] on button "Prova de vida / [PERSON_NAME]" at bounding box center [324, 234] width 199 height 34
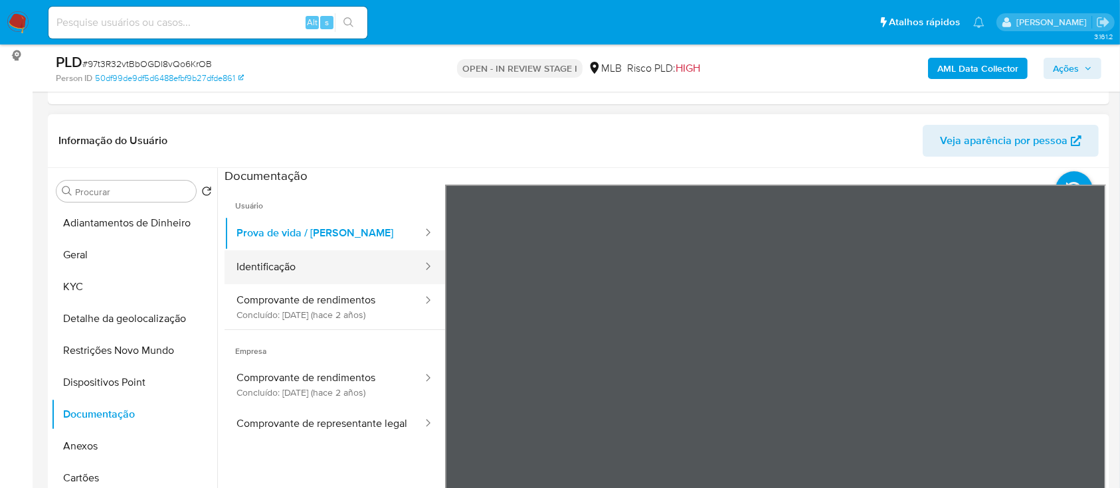
click at [282, 252] on button "Identificação" at bounding box center [324, 267] width 199 height 34
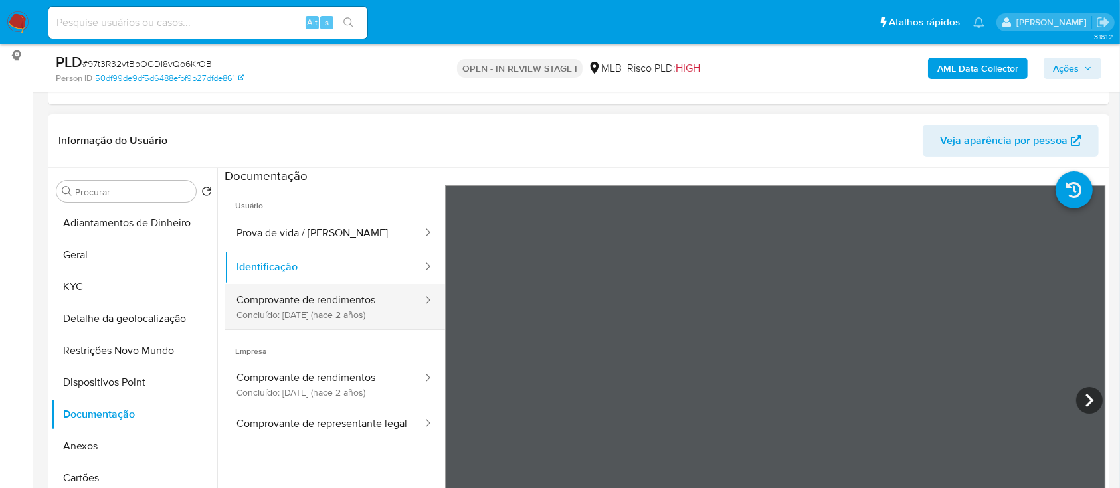
click at [314, 299] on button "Comprovante de rendimentos Concluído: [DATE] (hace 2 años)" at bounding box center [324, 306] width 199 height 45
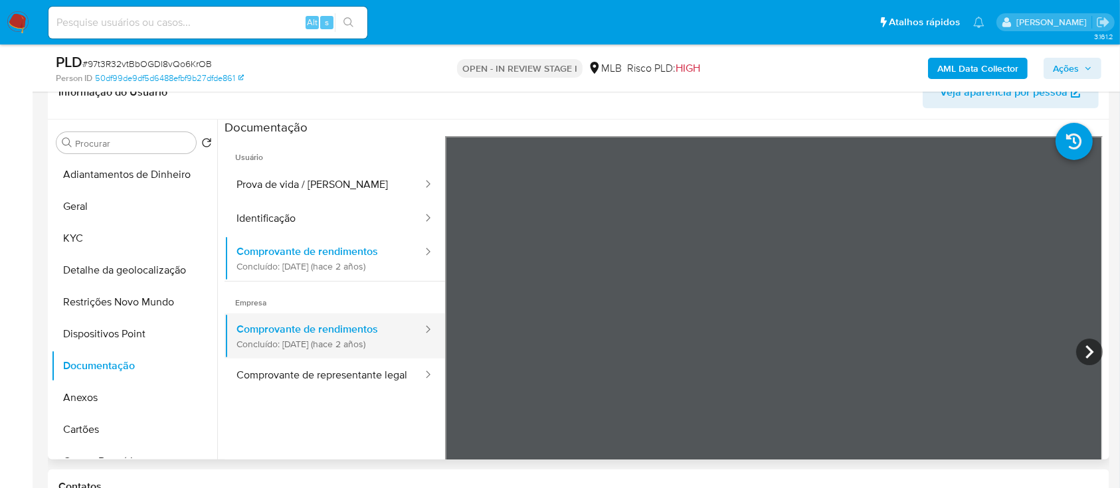
scroll to position [266, 0]
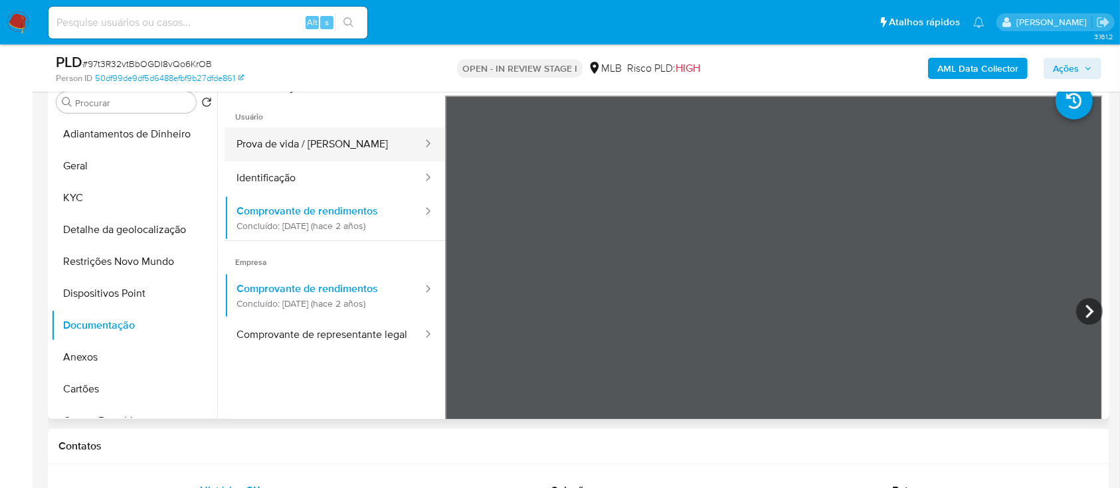
click at [263, 147] on button "Prova de vida / [PERSON_NAME]" at bounding box center [324, 145] width 199 height 34
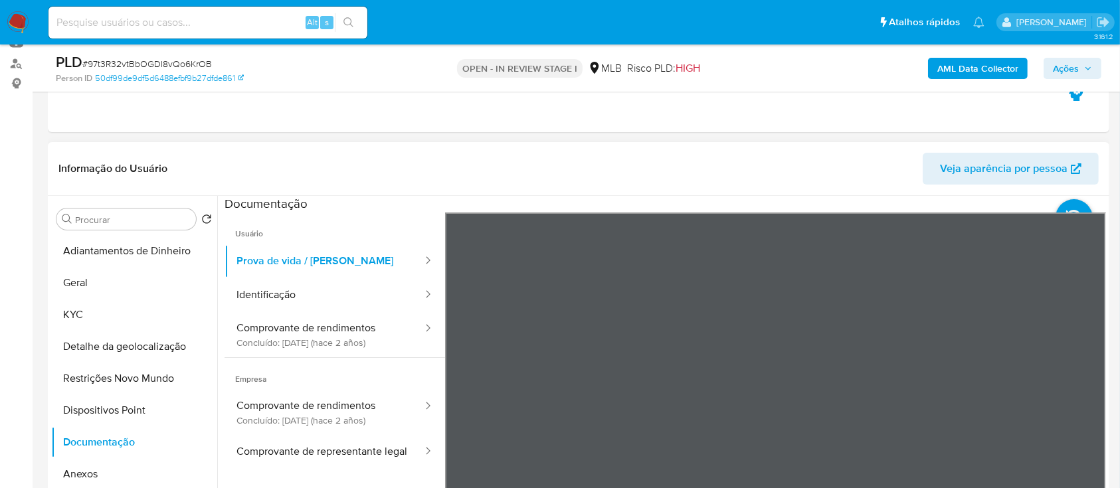
scroll to position [177, 0]
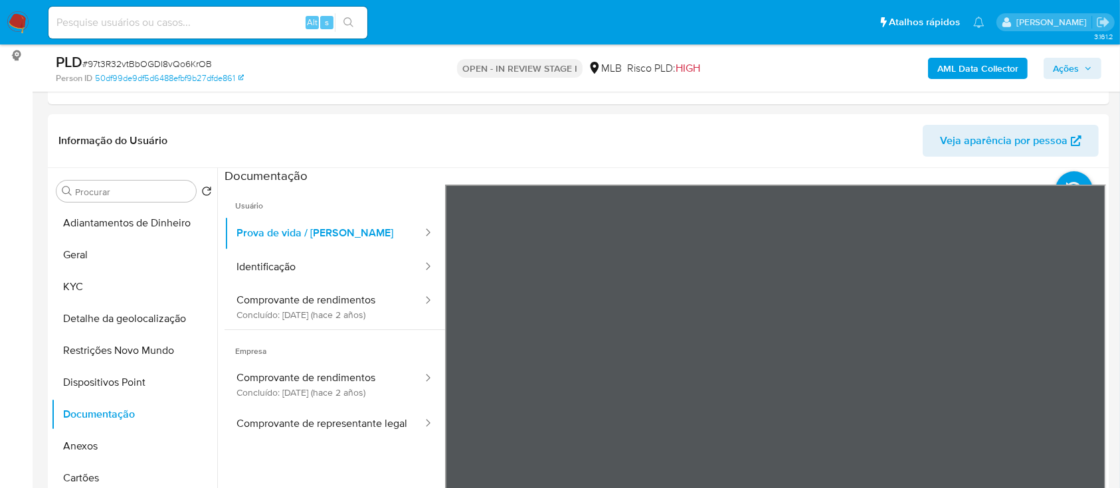
drag, startPoint x: 8, startPoint y: 159, endPoint x: 284, endPoint y: 39, distance: 301.4
click at [961, 76] on b "AML Data Collector" at bounding box center [977, 68] width 81 height 21
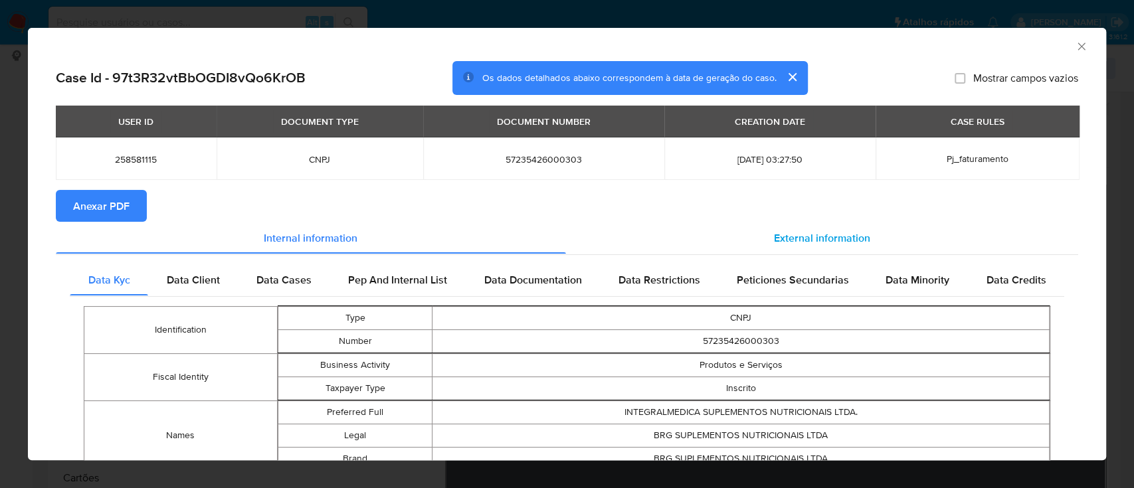
click at [814, 249] on div "External information" at bounding box center [822, 238] width 513 height 32
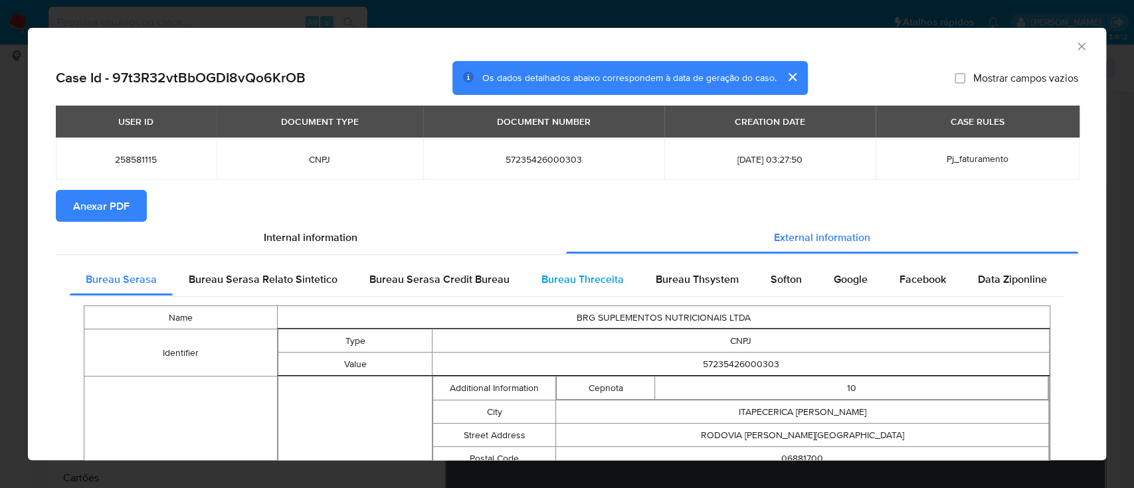
click at [590, 280] on span "Bureau Threceita" at bounding box center [582, 279] width 82 height 15
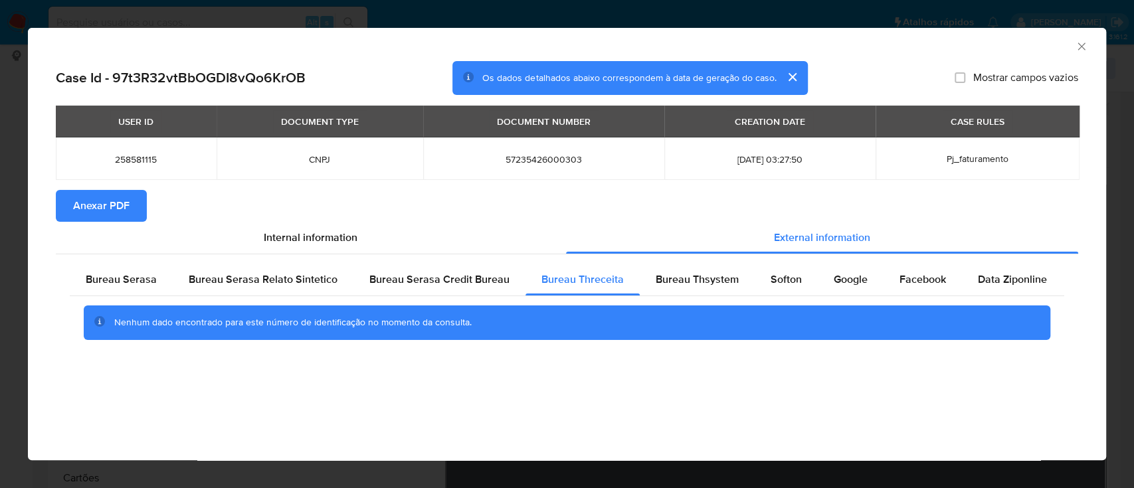
click at [888, 407] on div "AML Data Collector Case Id - 97t3R32vtBbOGDI8vQo6KrOB Os dados detalhados abaix…" at bounding box center [567, 244] width 1078 height 432
click at [699, 271] on div "Bureau Thsystem" at bounding box center [697, 280] width 115 height 32
drag, startPoint x: 886, startPoint y: 417, endPoint x: 880, endPoint y: 409, distance: 10.0
click at [886, 417] on div "AML Data Collector Case Id - 97t3R32vtBbOGDI8vQo6KrOB Os dados detalhados abaix…" at bounding box center [567, 244] width 1078 height 432
click at [788, 283] on span "Softon" at bounding box center [786, 279] width 31 height 15
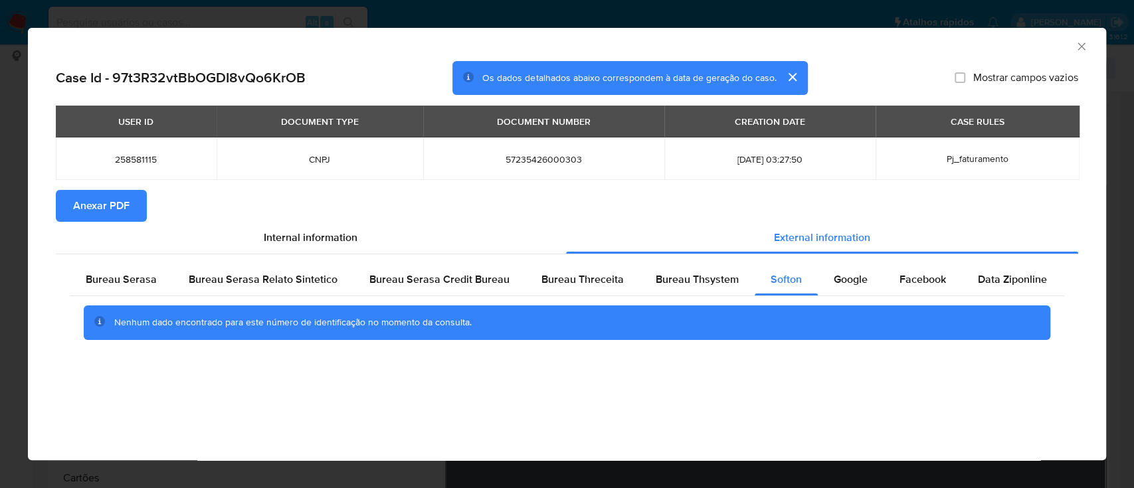
click at [853, 370] on div "Case Id - 97t3R32vtBbOGDI8vQo6KrOB Os dados detalhados abaixo correspondem à da…" at bounding box center [567, 224] width 1078 height 326
click at [842, 275] on span "Google" at bounding box center [851, 279] width 34 height 15
click at [968, 47] on div "AML Data Collector" at bounding box center [556, 44] width 1038 height 15
click at [1080, 45] on icon "Fechar a janela" at bounding box center [1081, 46] width 7 height 7
